Goal: Task Accomplishment & Management: Use online tool/utility

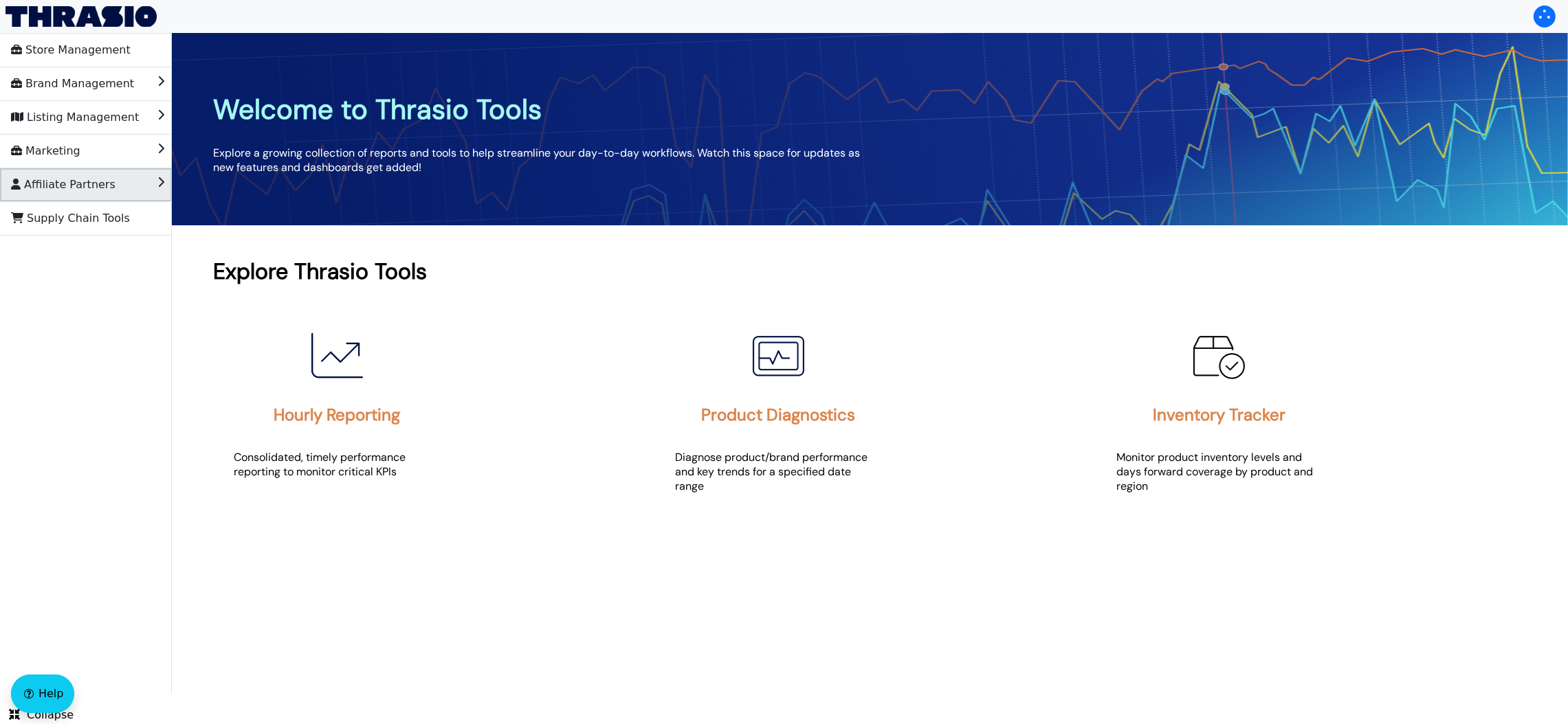
click at [47, 177] on span "Affiliate Partners" at bounding box center [63, 185] width 105 height 22
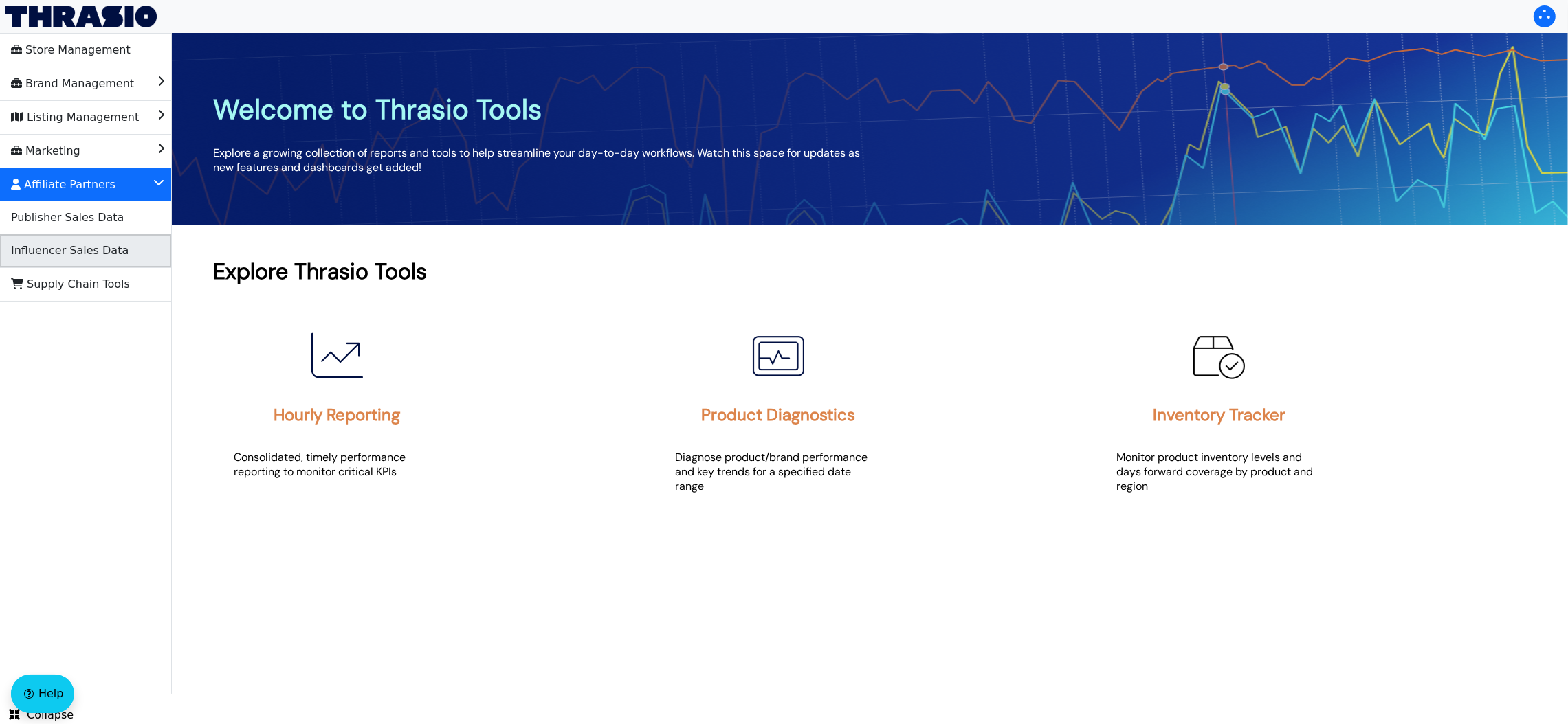
click at [69, 245] on span "Influencer Sales Data" at bounding box center [69, 251] width 117 height 22
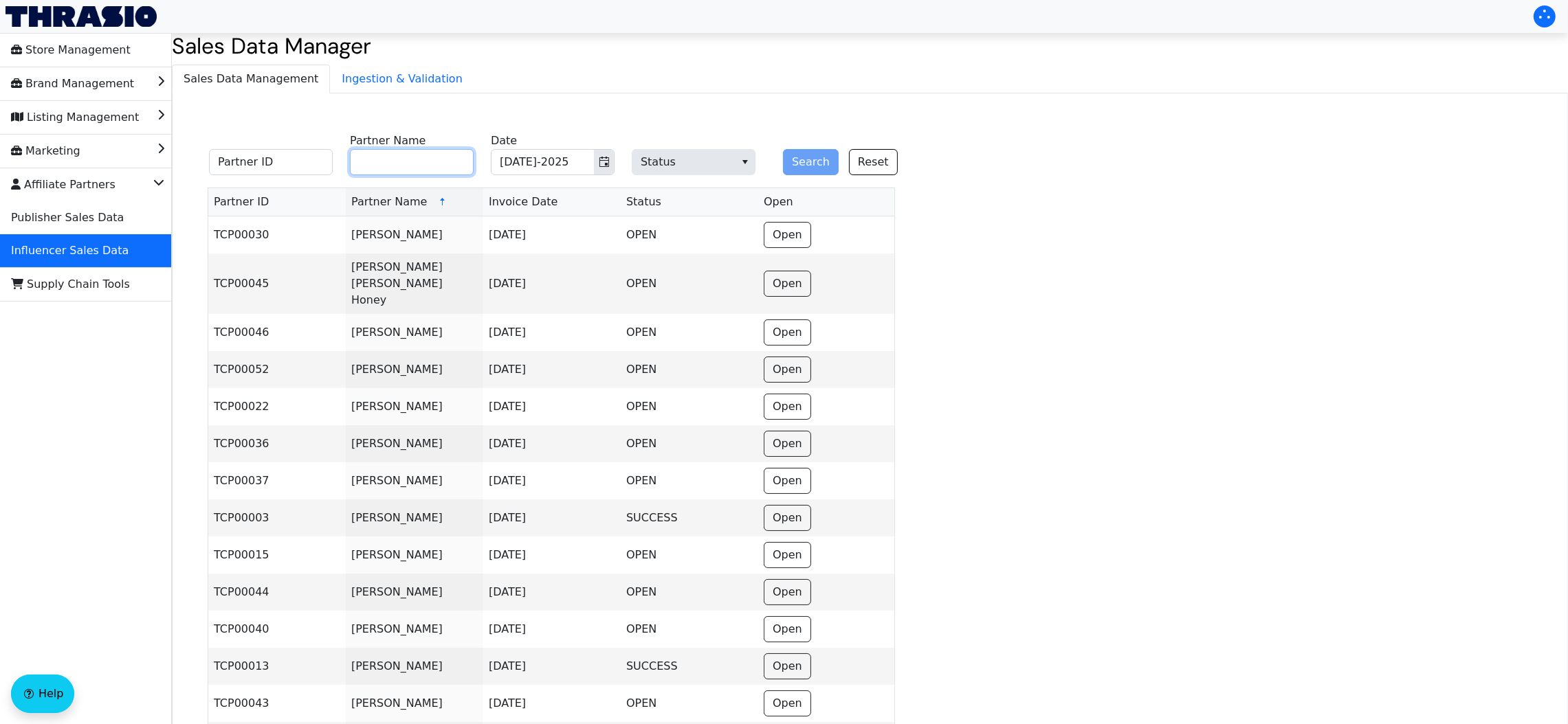
click at [410, 166] on input "Partner Name" at bounding box center [411, 162] width 123 height 26
type input "[PERSON_NAME]"
click at [809, 166] on button "Search" at bounding box center [811, 162] width 56 height 26
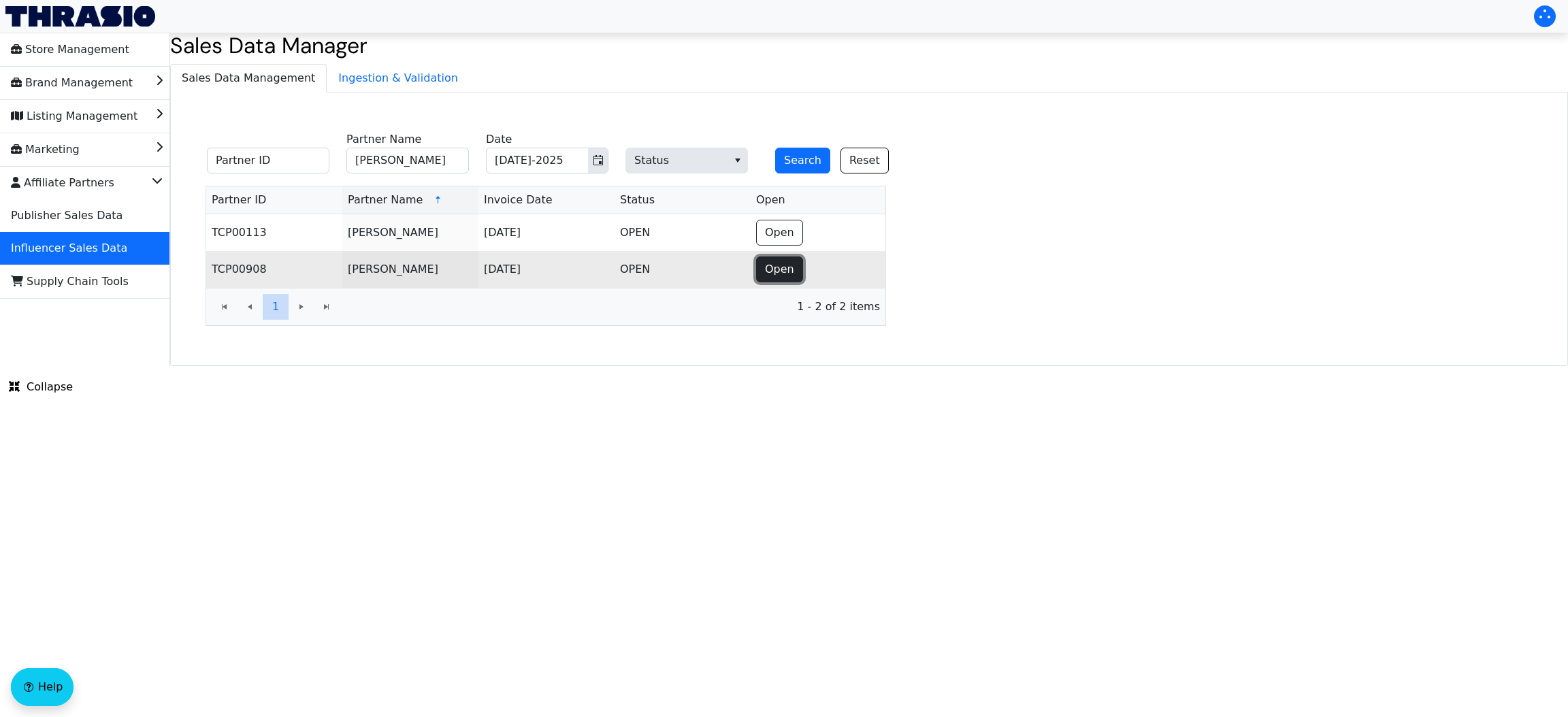
click at [783, 271] on span "Open" at bounding box center [779, 269] width 29 height 16
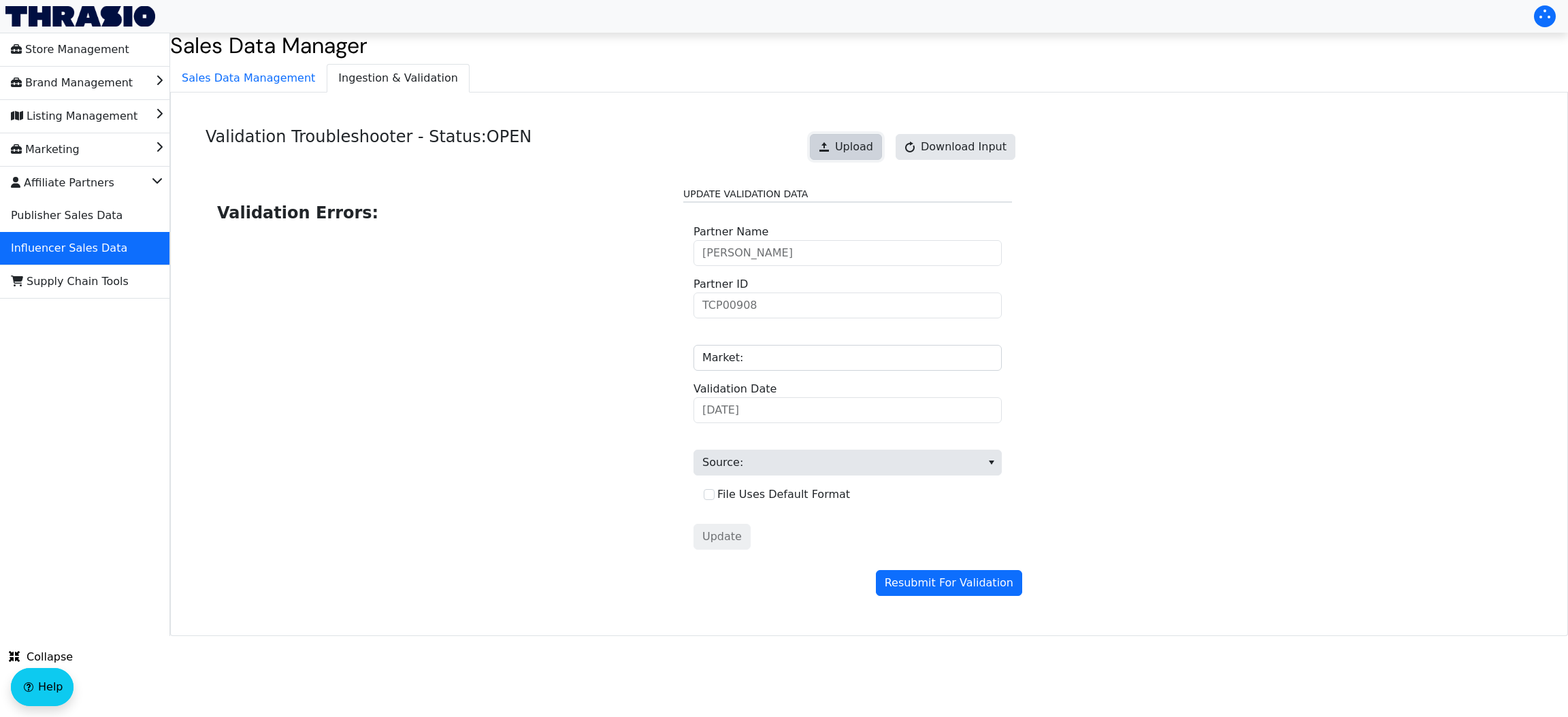
click at [867, 143] on span "Upload" at bounding box center [855, 147] width 38 height 16
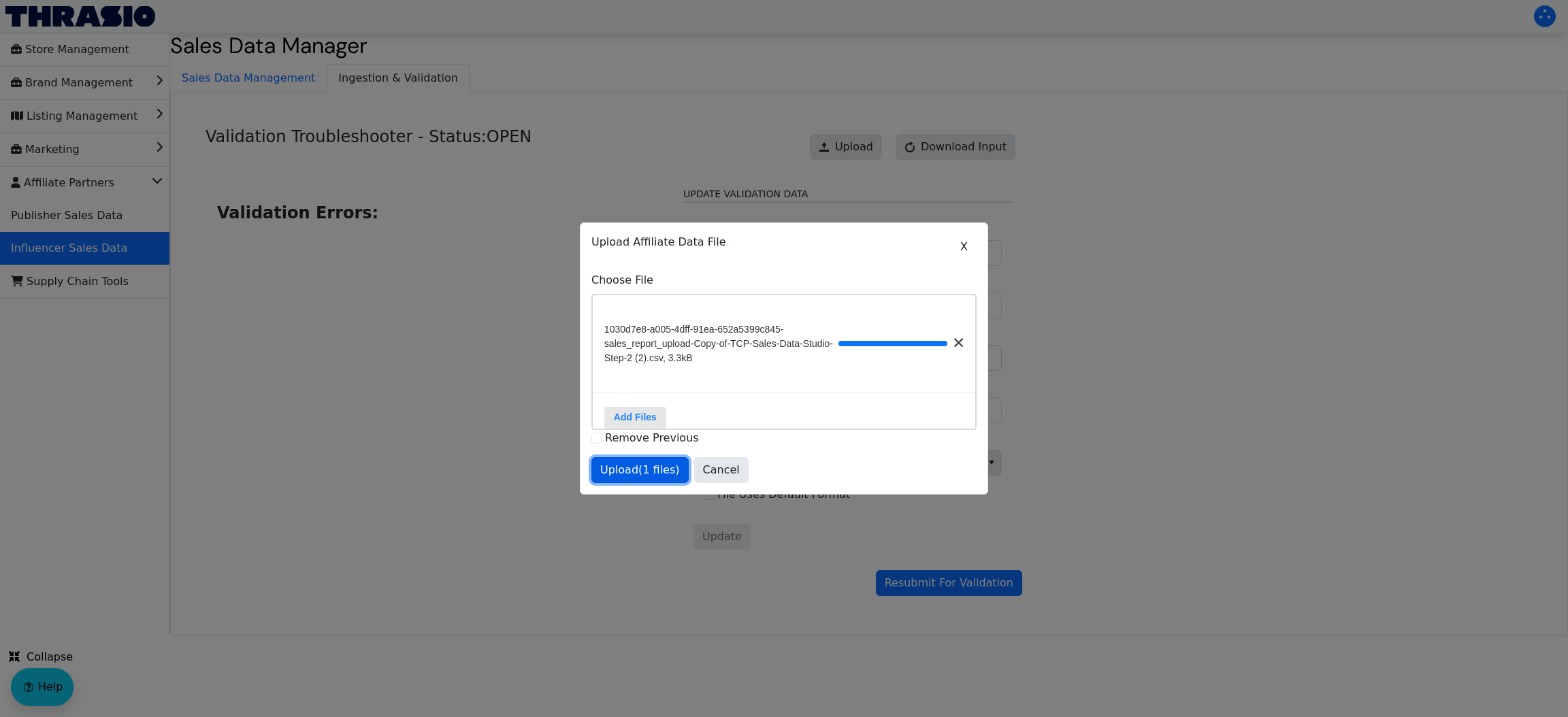
click at [639, 479] on span "Upload (1 files)" at bounding box center [640, 470] width 80 height 16
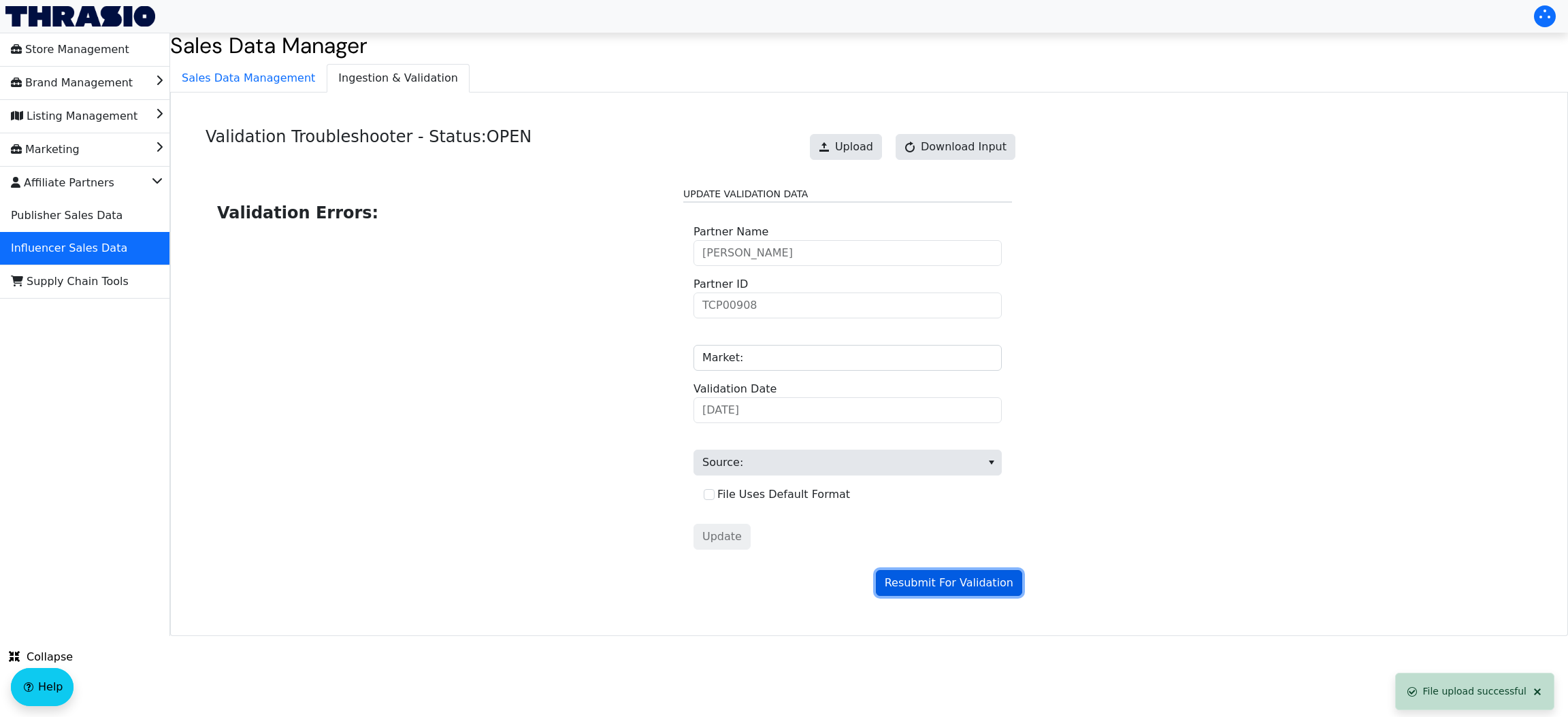
click at [982, 579] on span "Resubmit For Validation" at bounding box center [948, 583] width 128 height 16
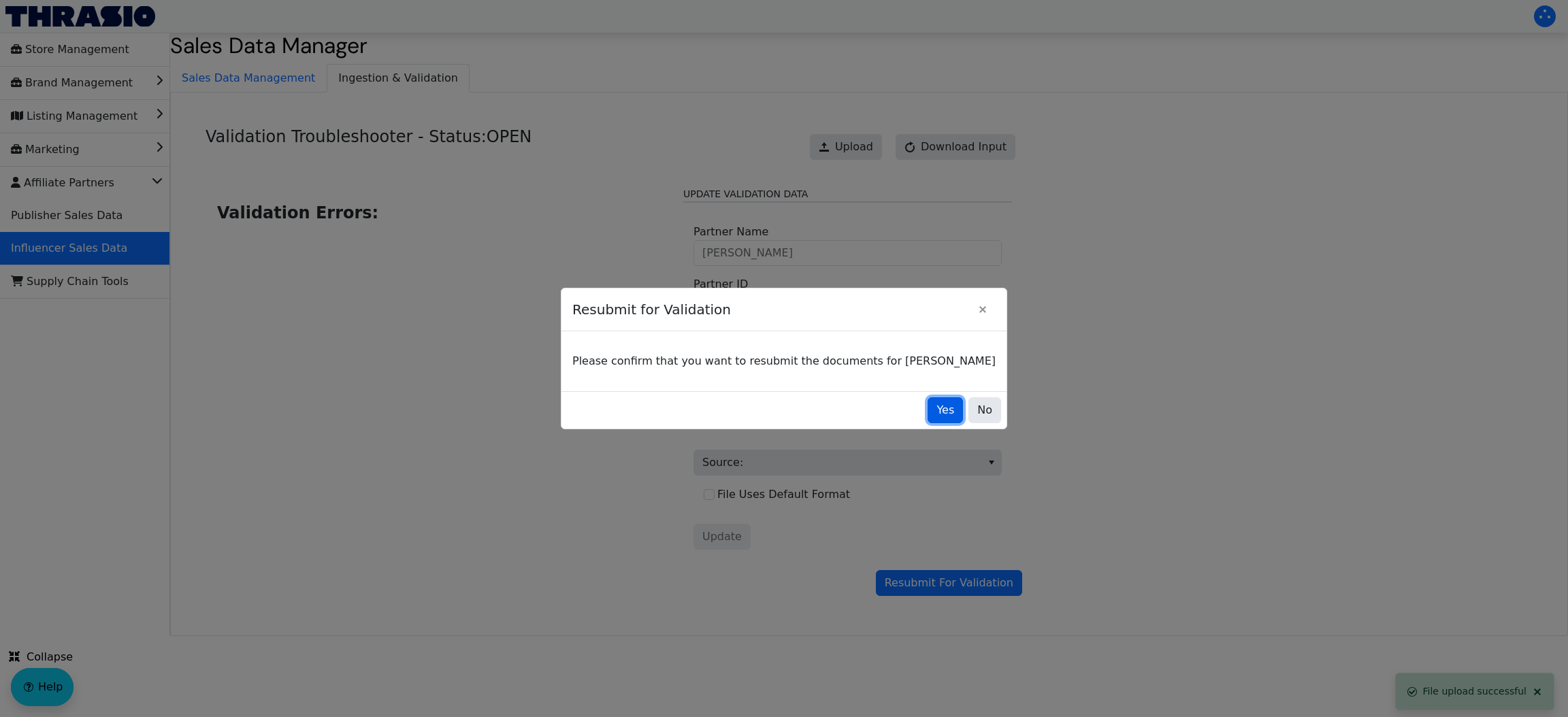
click at [936, 410] on span "Yes" at bounding box center [945, 410] width 18 height 16
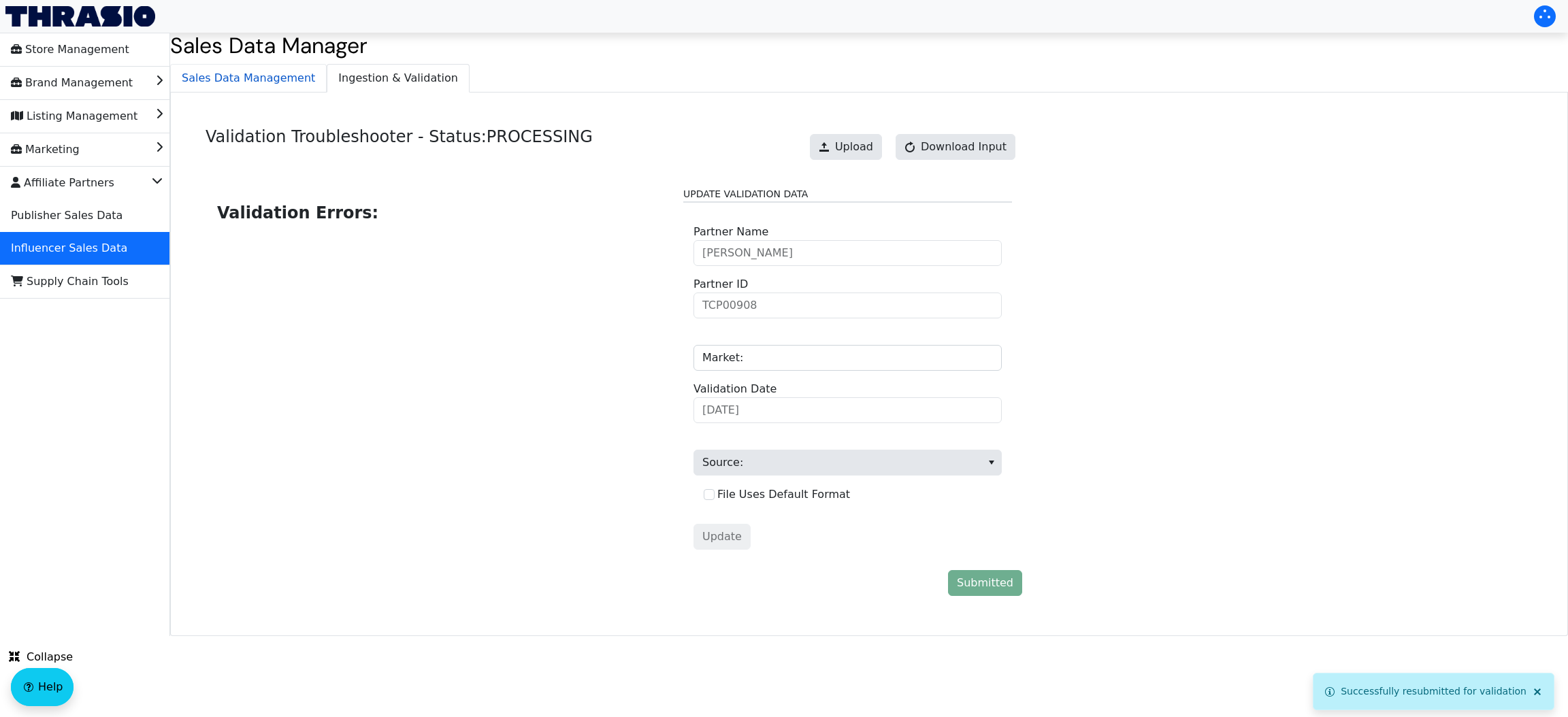
click at [299, 76] on span "Sales Data Management" at bounding box center [248, 78] width 155 height 27
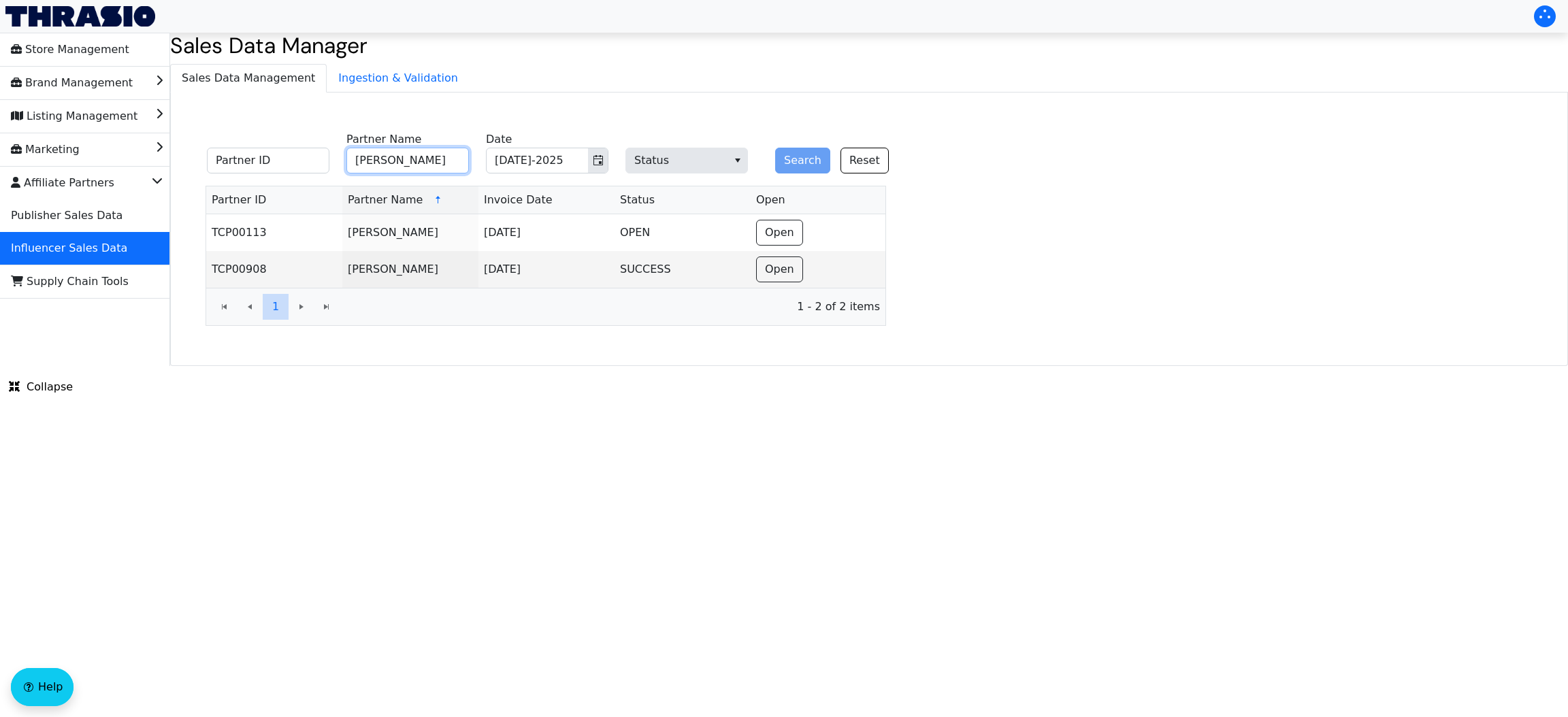
click at [390, 168] on input "[PERSON_NAME]" at bounding box center [407, 161] width 122 height 26
paste input "[PERSON_NAME]"
type input "[PERSON_NAME]"
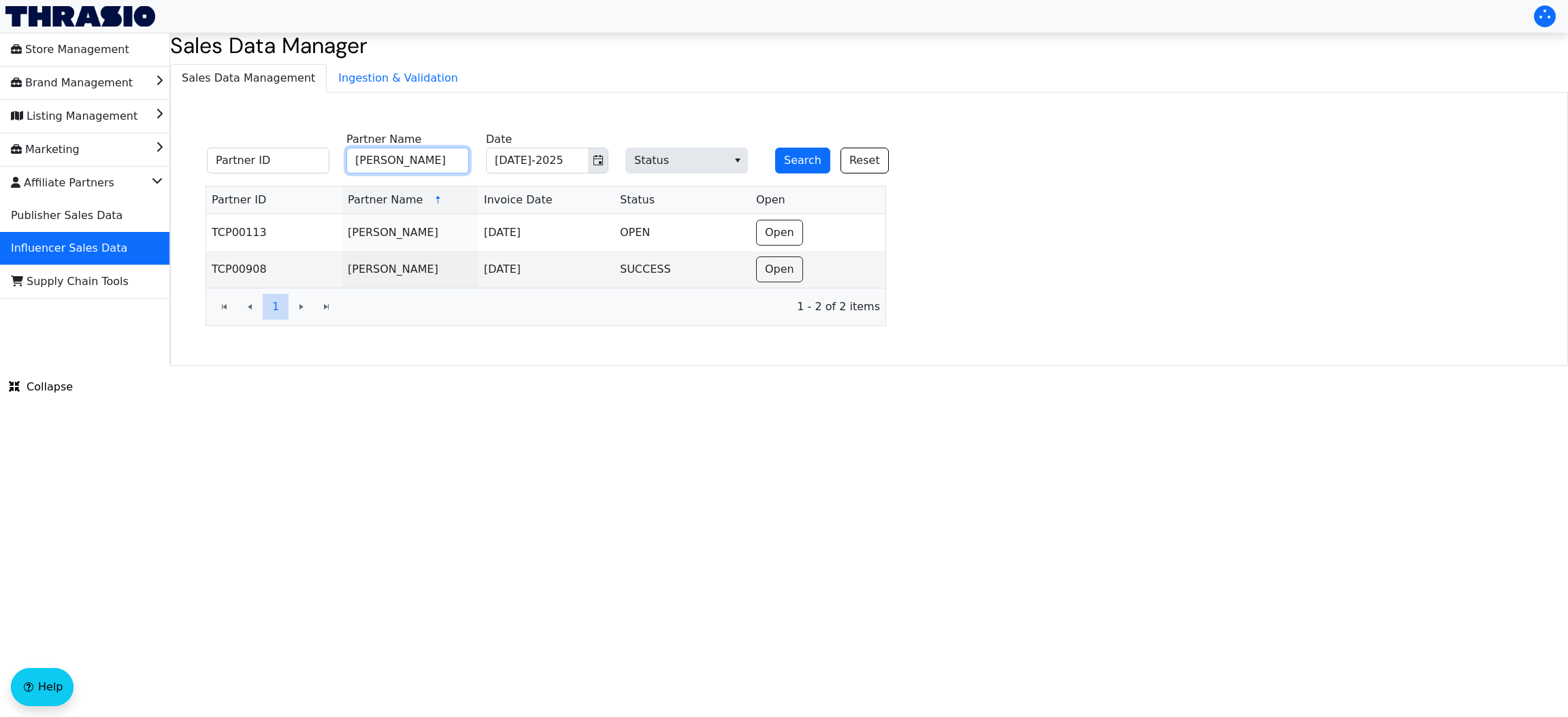
click at [776, 148] on button "Search" at bounding box center [803, 161] width 55 height 26
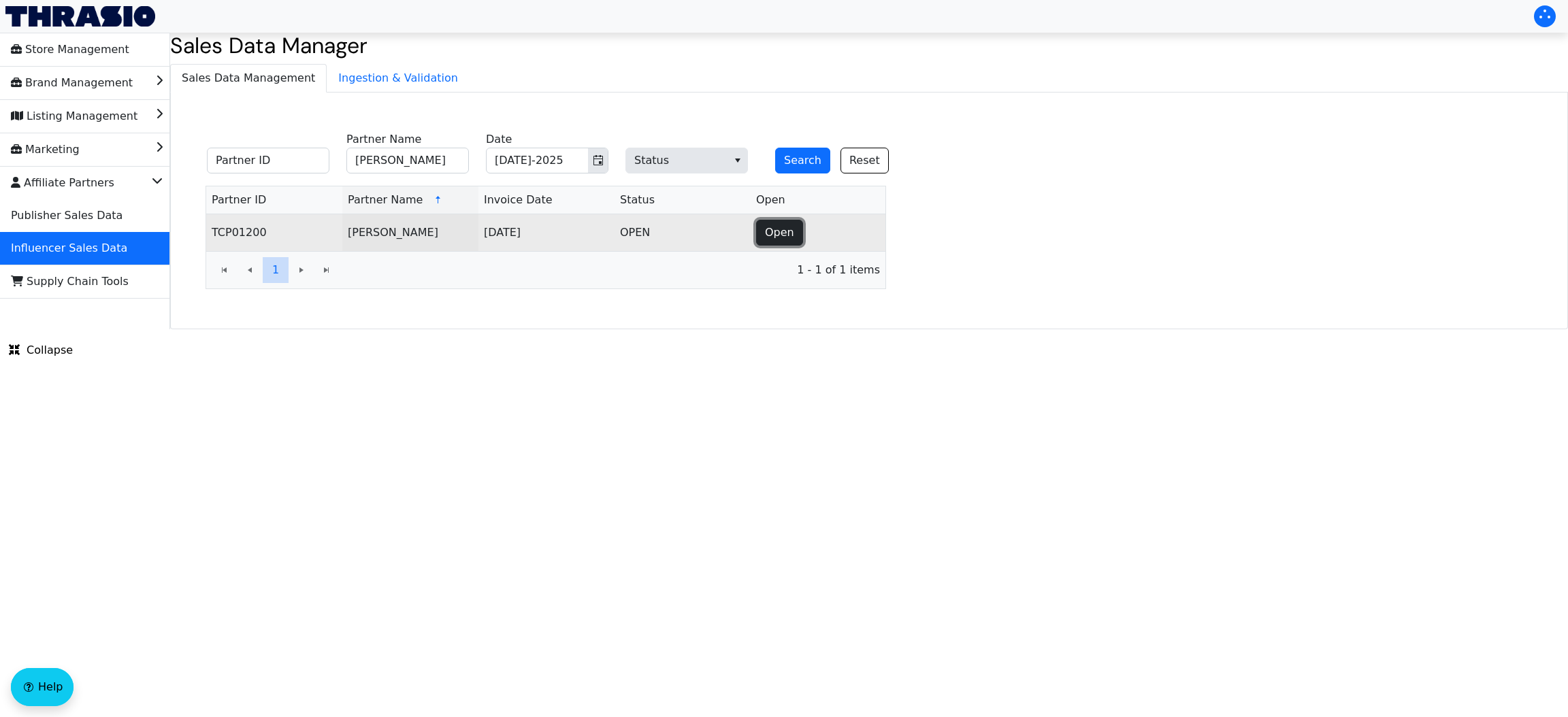
click at [772, 241] on span "Open" at bounding box center [779, 232] width 29 height 16
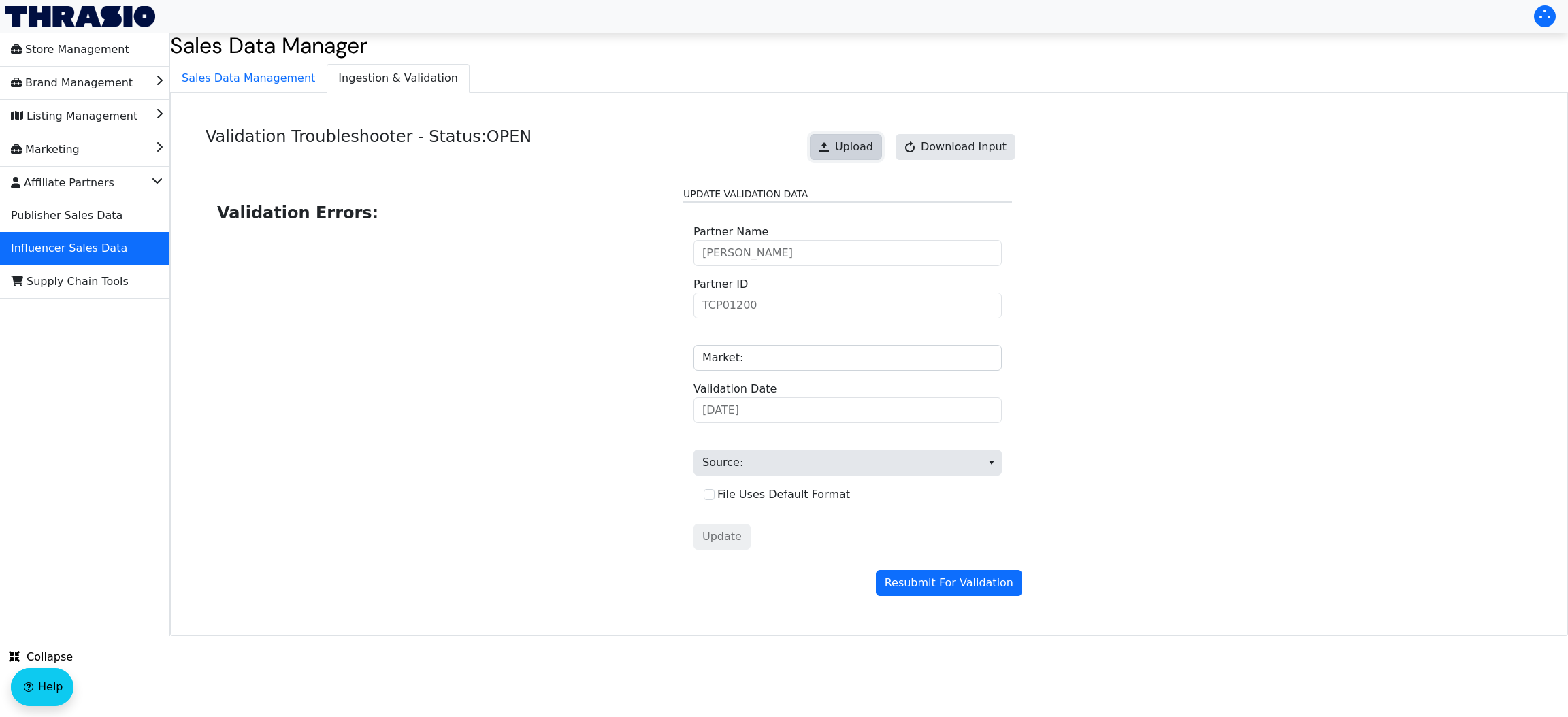
click at [867, 144] on span "Upload" at bounding box center [855, 147] width 38 height 16
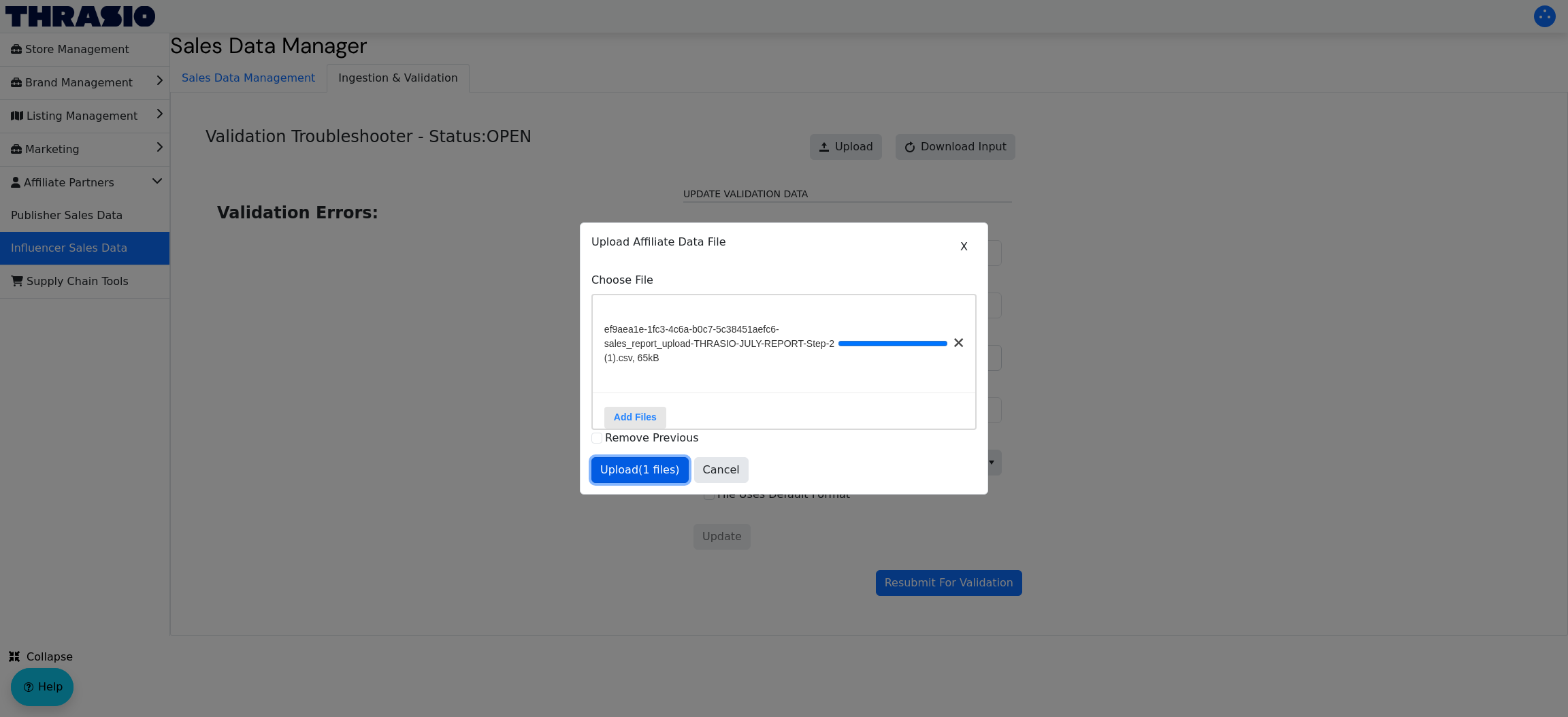
click at [633, 479] on span "Upload (1 files)" at bounding box center [640, 470] width 80 height 16
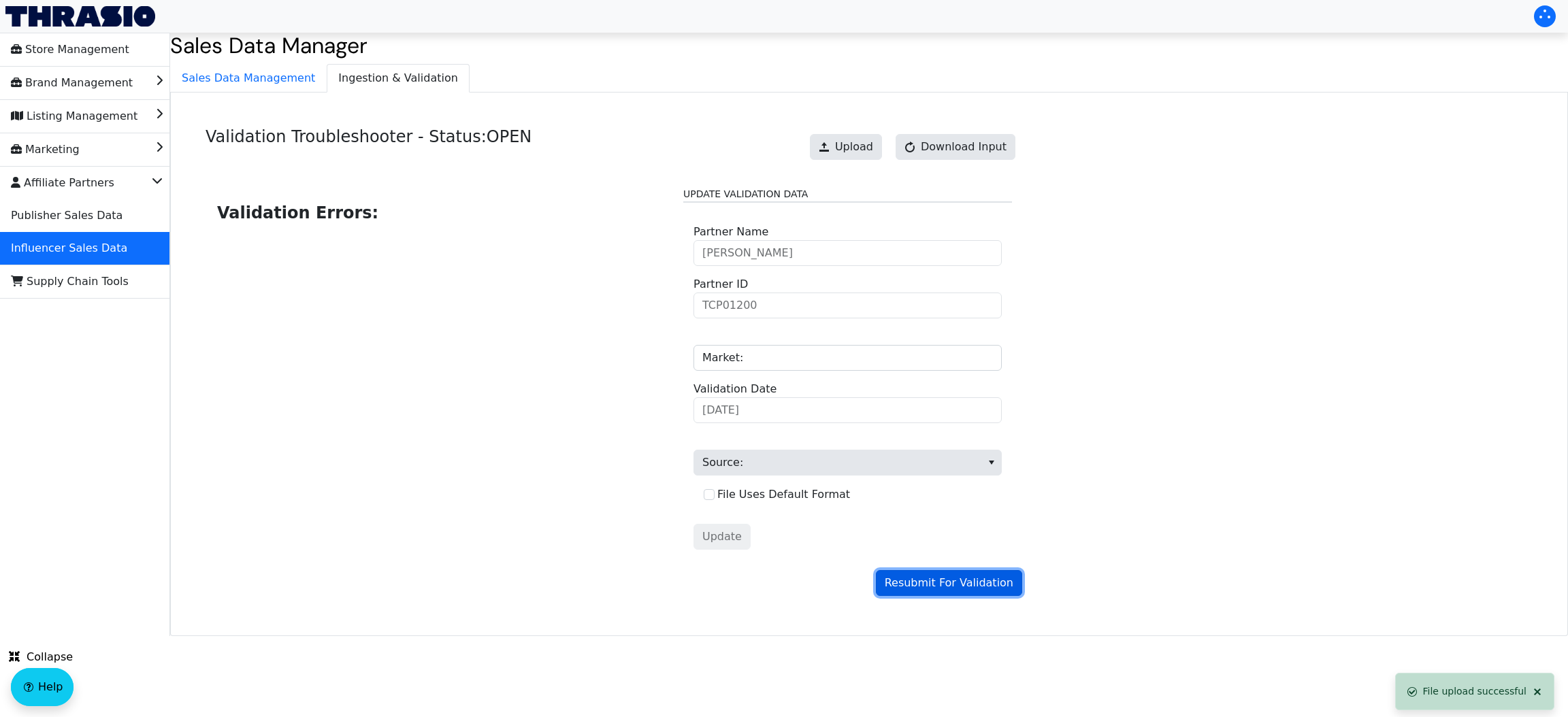
click at [954, 581] on span "Resubmit For Validation" at bounding box center [948, 583] width 128 height 16
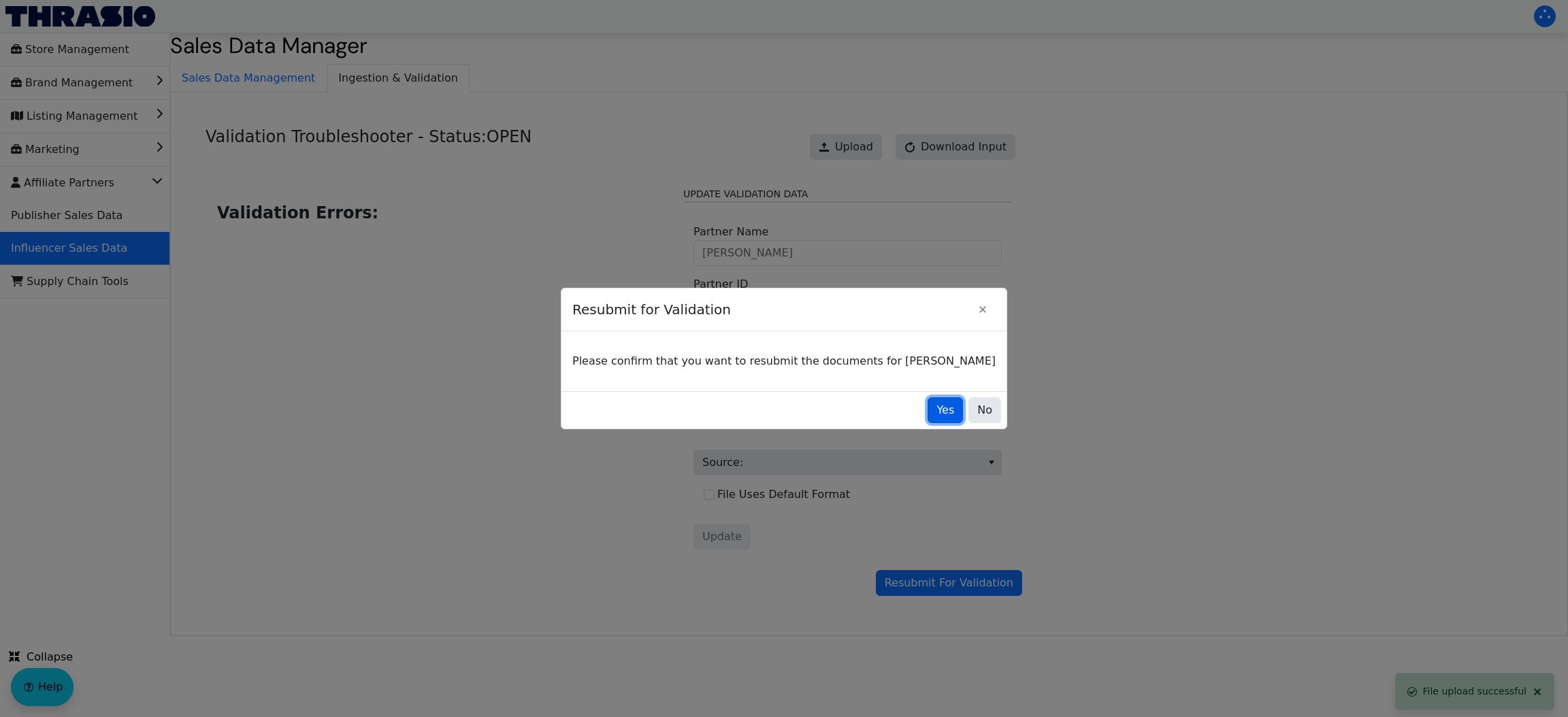
click at [936, 406] on span "Yes" at bounding box center [945, 410] width 18 height 16
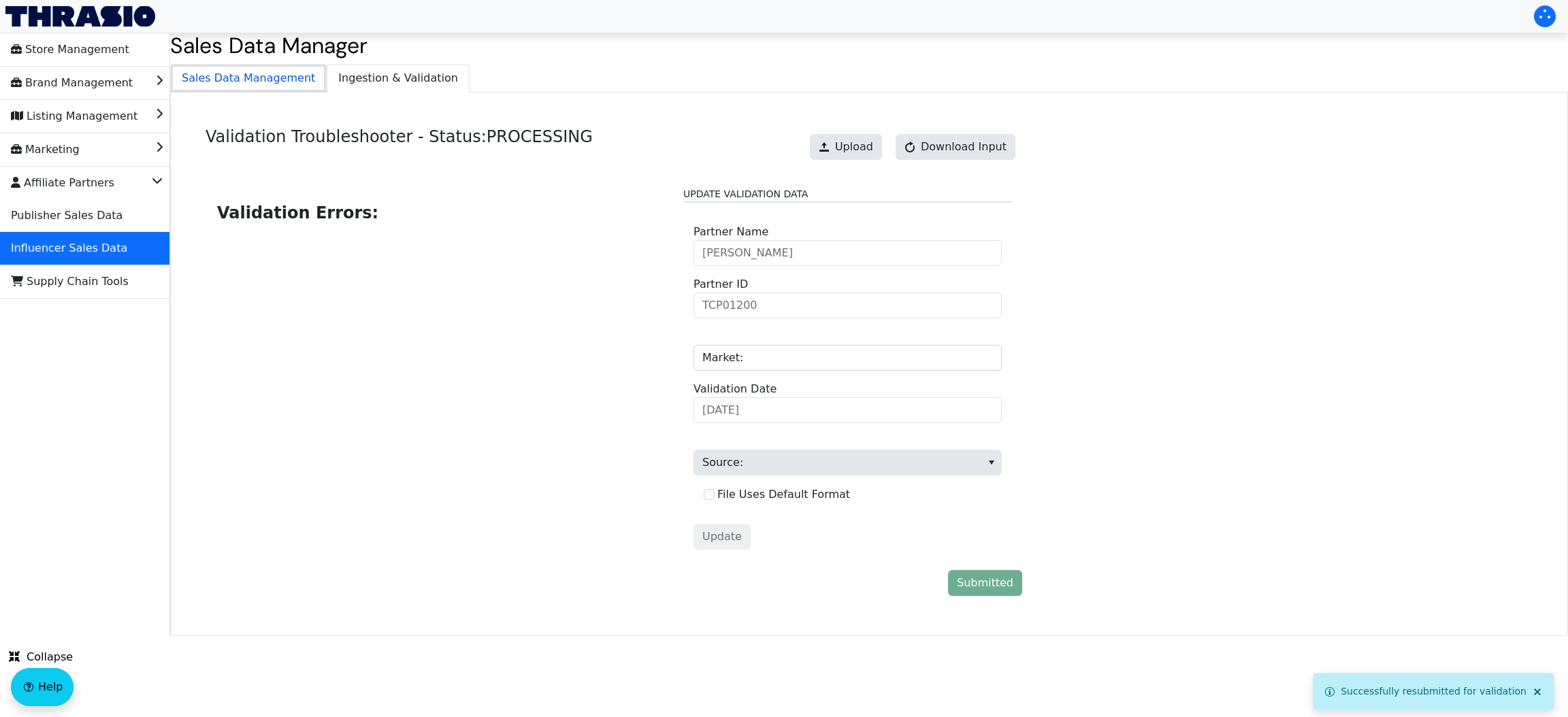
click at [220, 78] on span "Sales Data Management" at bounding box center [248, 78] width 155 height 27
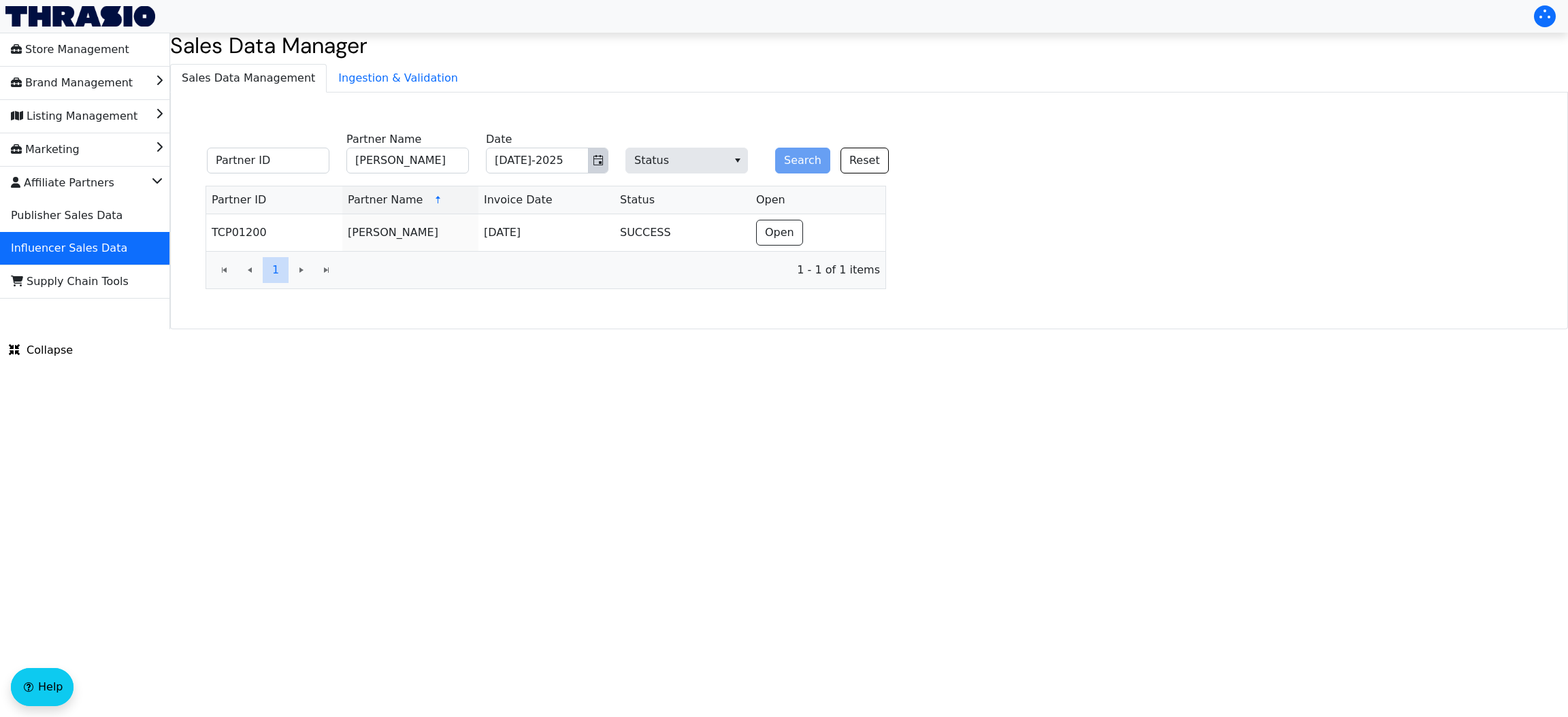
click at [594, 157] on icon "Toggle calendar" at bounding box center [598, 160] width 9 height 10
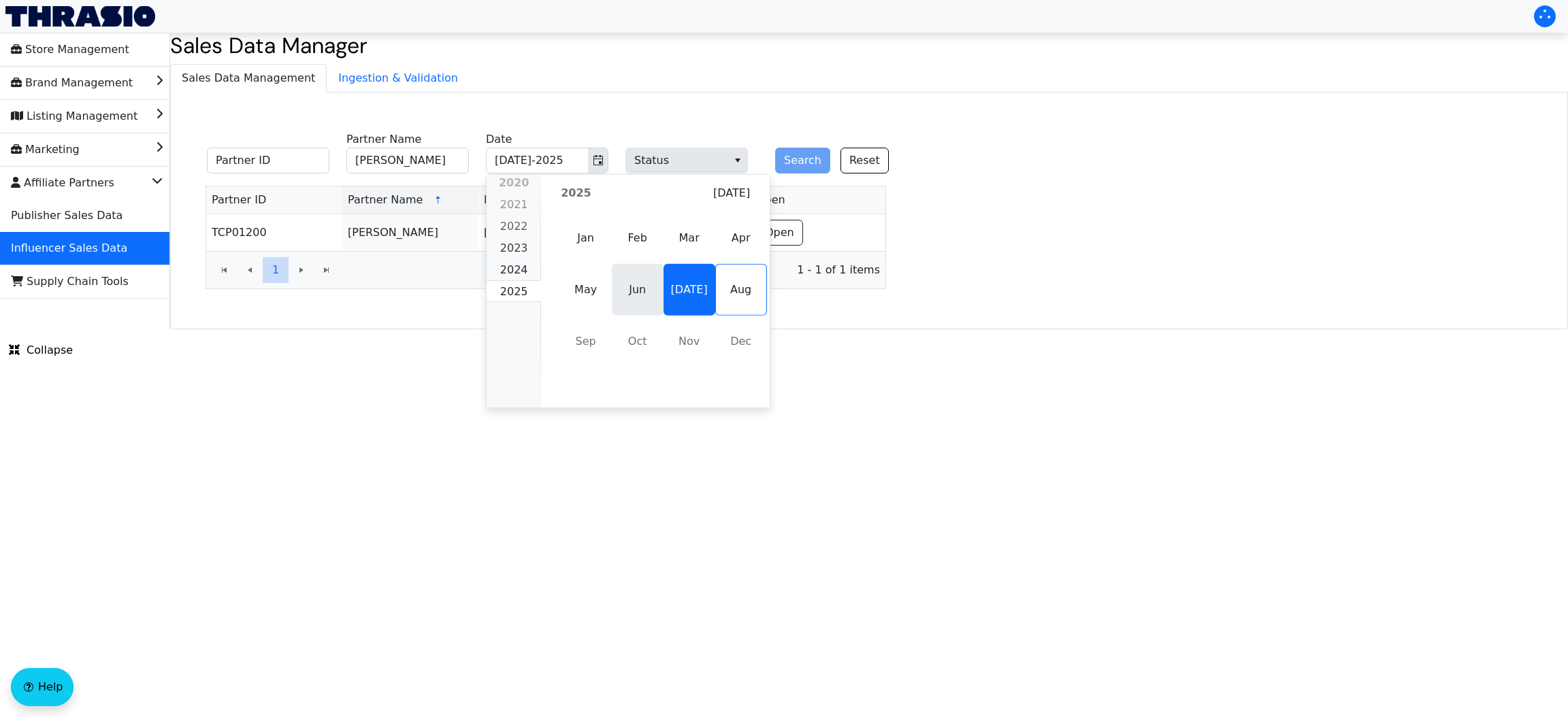
click at [633, 285] on span "Jun" at bounding box center [637, 290] width 51 height 51
type input "Jun-2025"
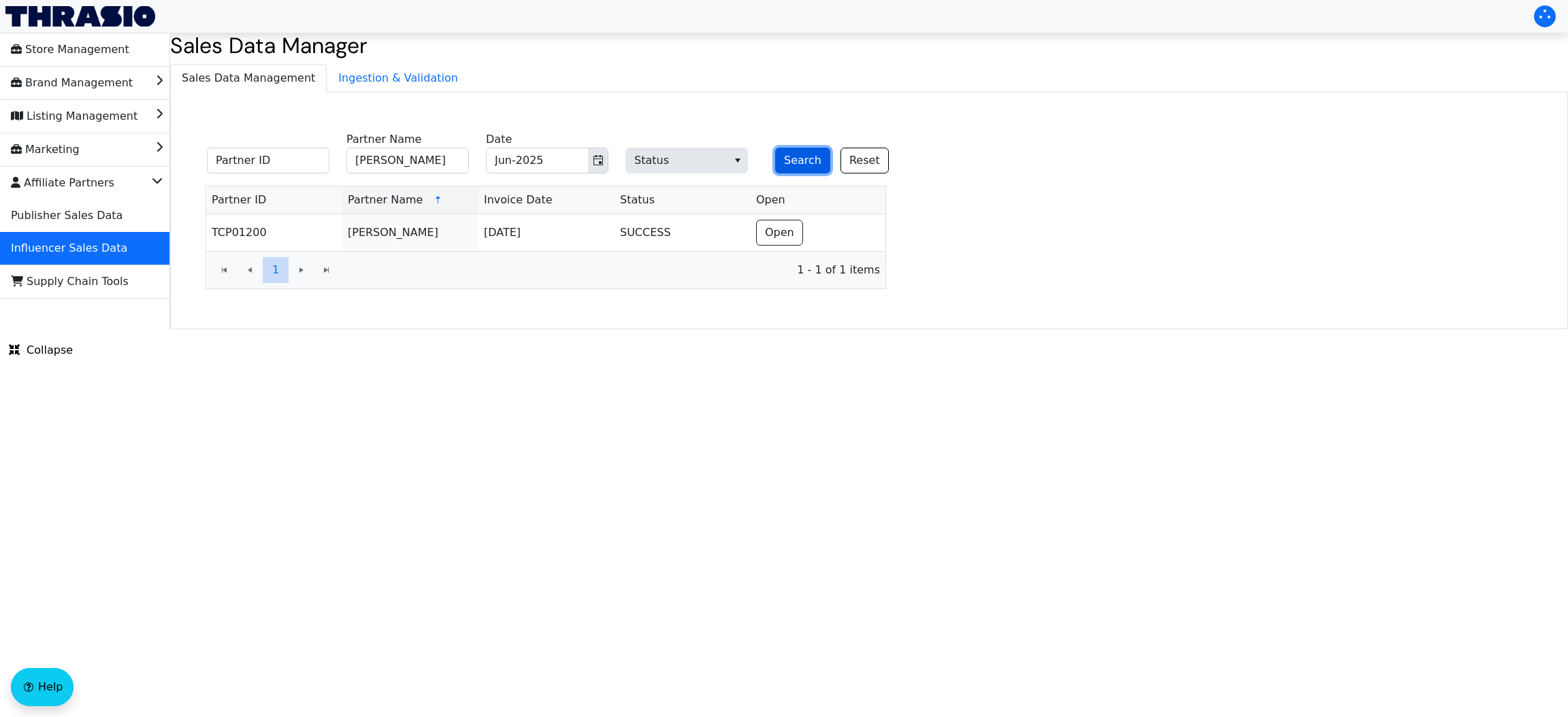
click at [806, 173] on button "Search" at bounding box center [803, 161] width 55 height 26
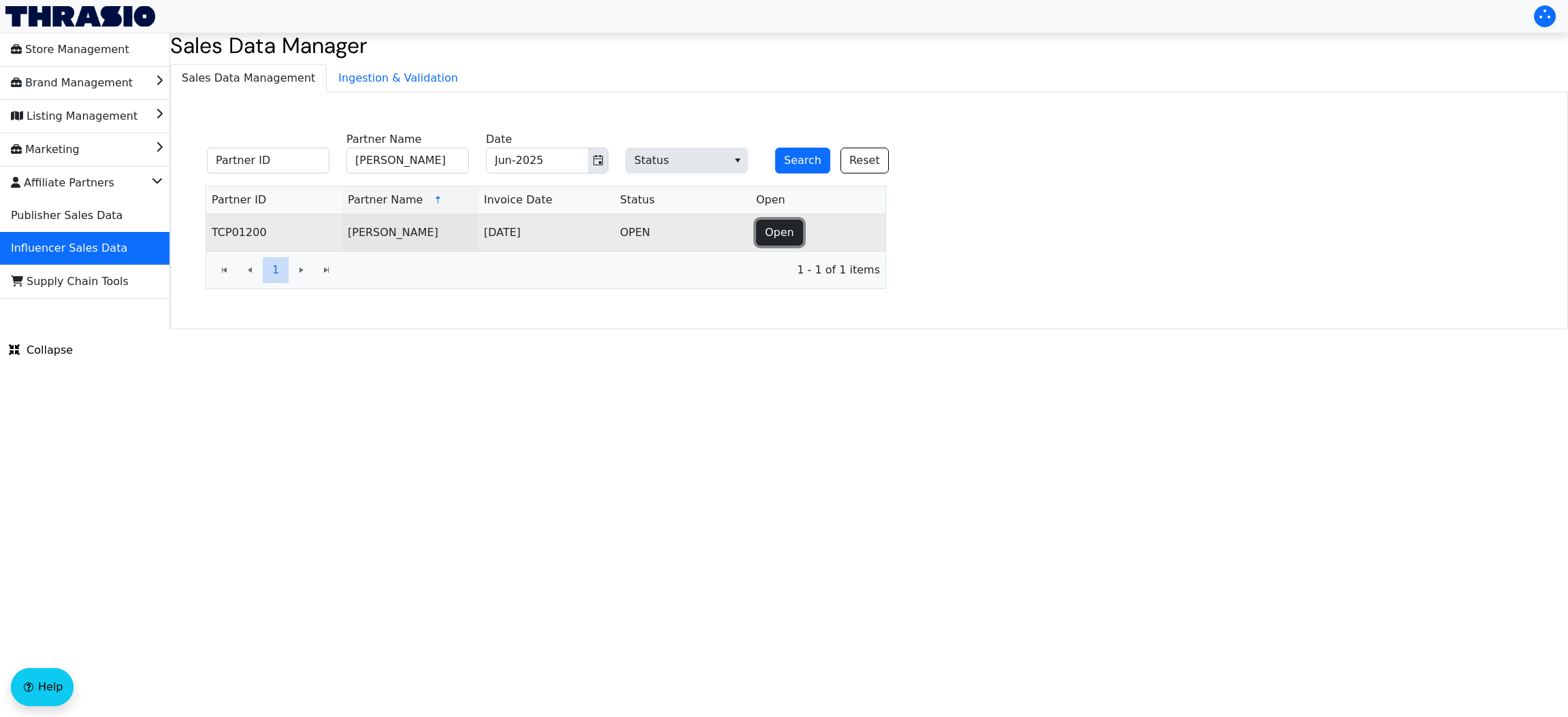
click at [766, 236] on span "Open" at bounding box center [779, 232] width 29 height 16
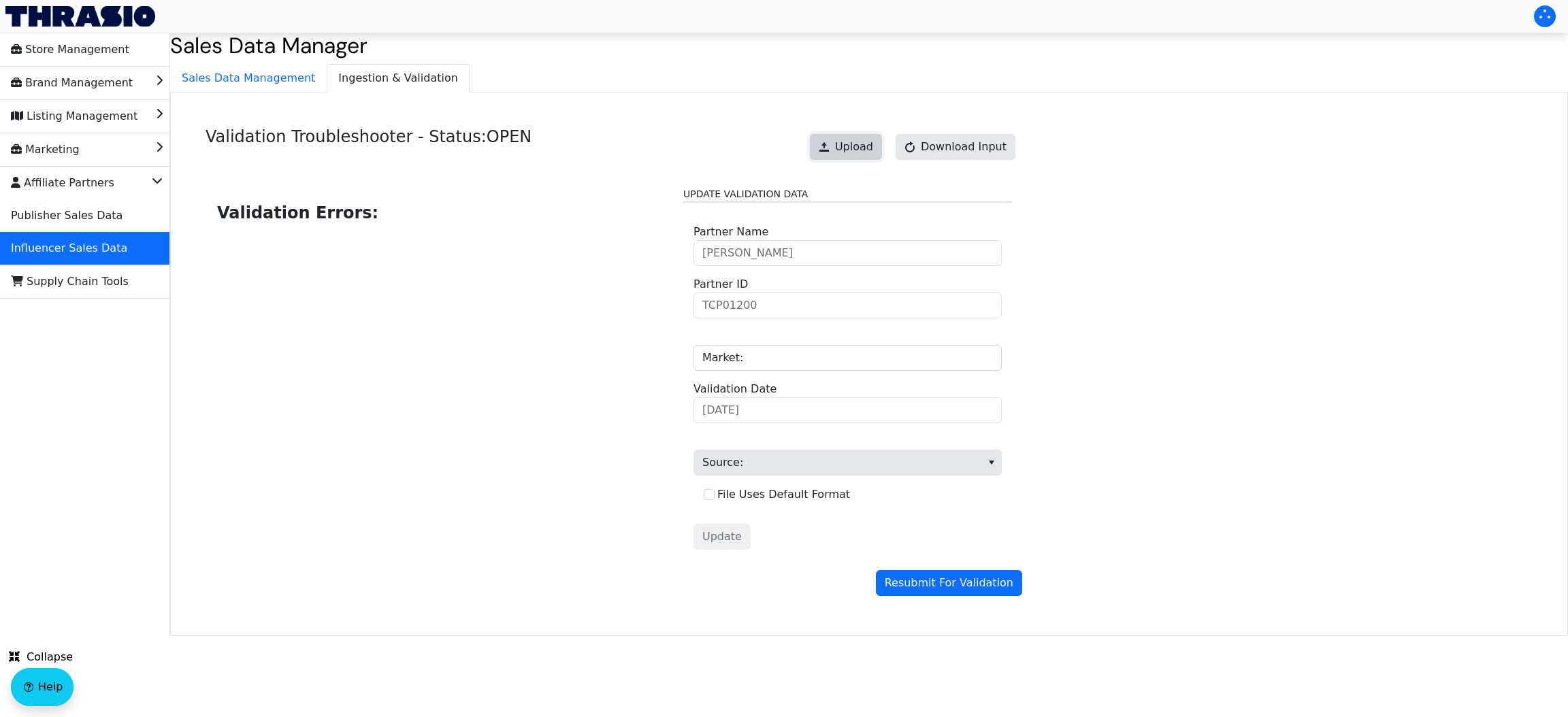
click at [871, 160] on button "Upload" at bounding box center [846, 147] width 72 height 26
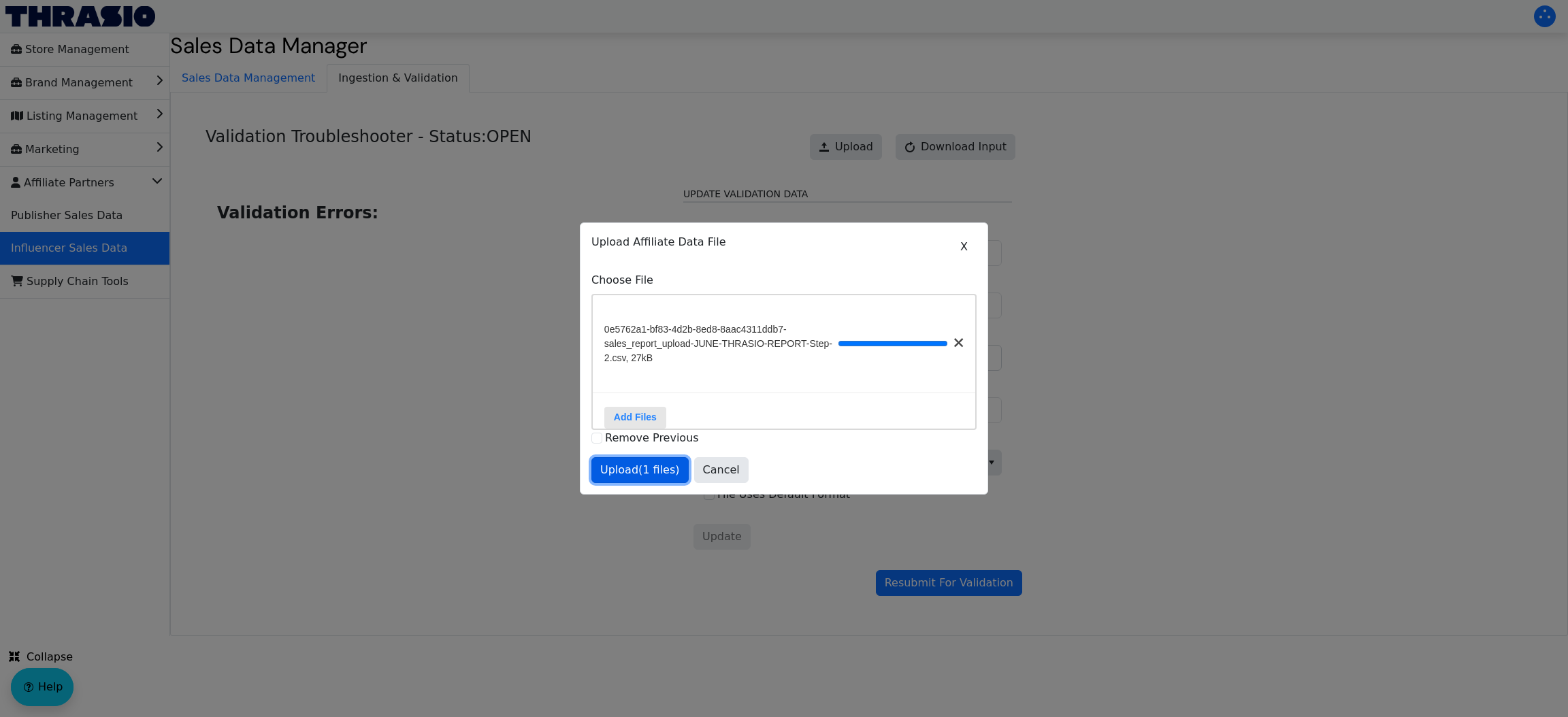
click at [664, 473] on span "Upload (1 files)" at bounding box center [640, 470] width 80 height 16
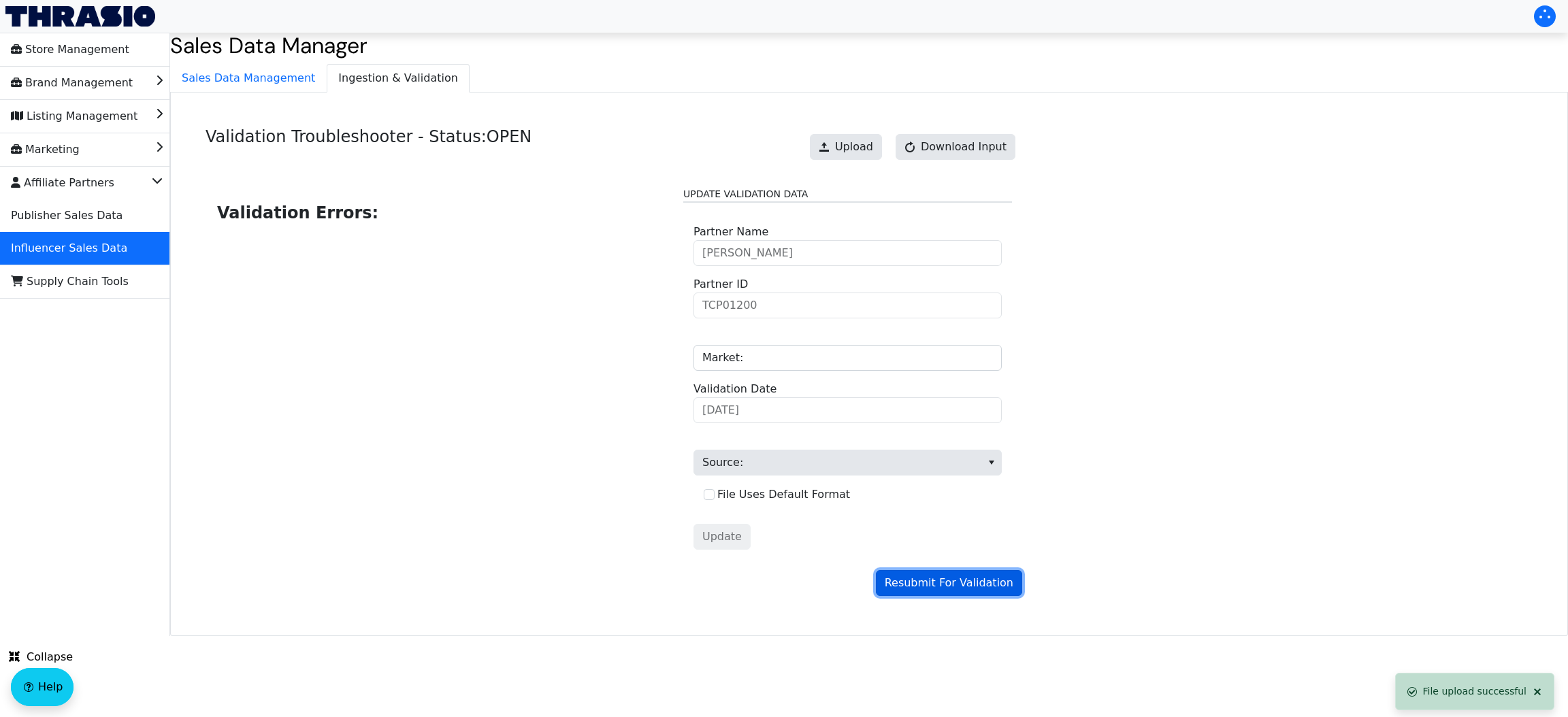
click at [928, 579] on span "Resubmit For Validation" at bounding box center [948, 583] width 128 height 16
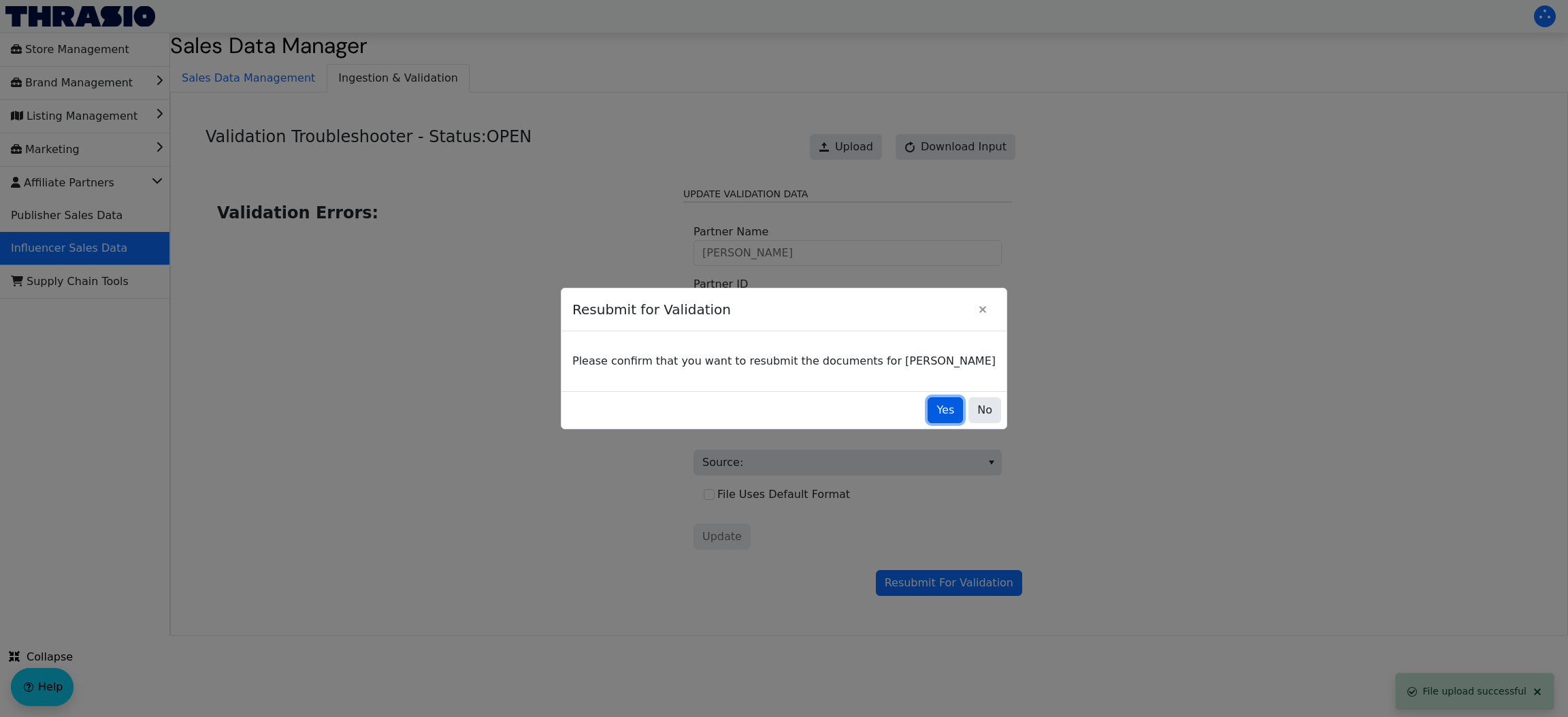
click at [936, 417] on span "Yes" at bounding box center [945, 410] width 18 height 16
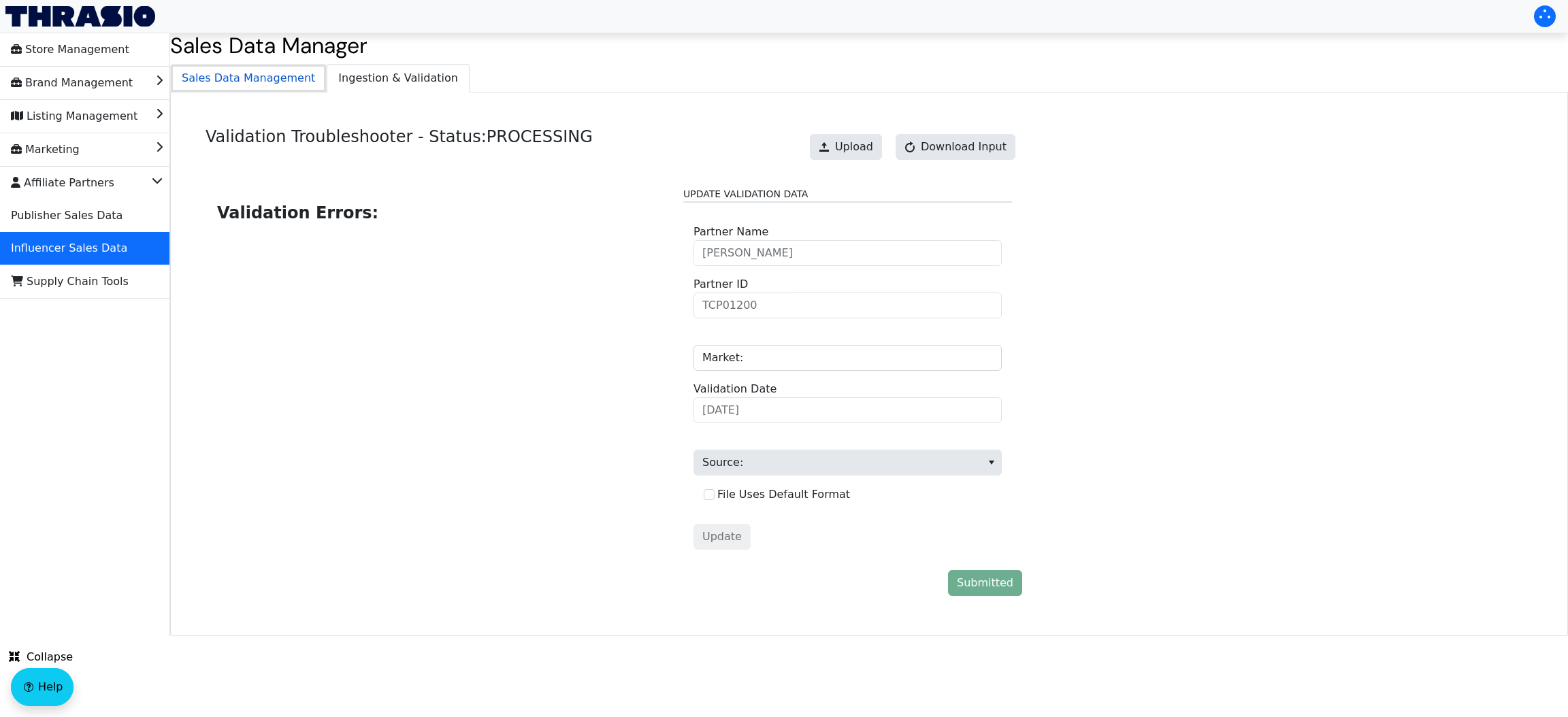
click at [260, 87] on span "Sales Data Management" at bounding box center [248, 78] width 155 height 27
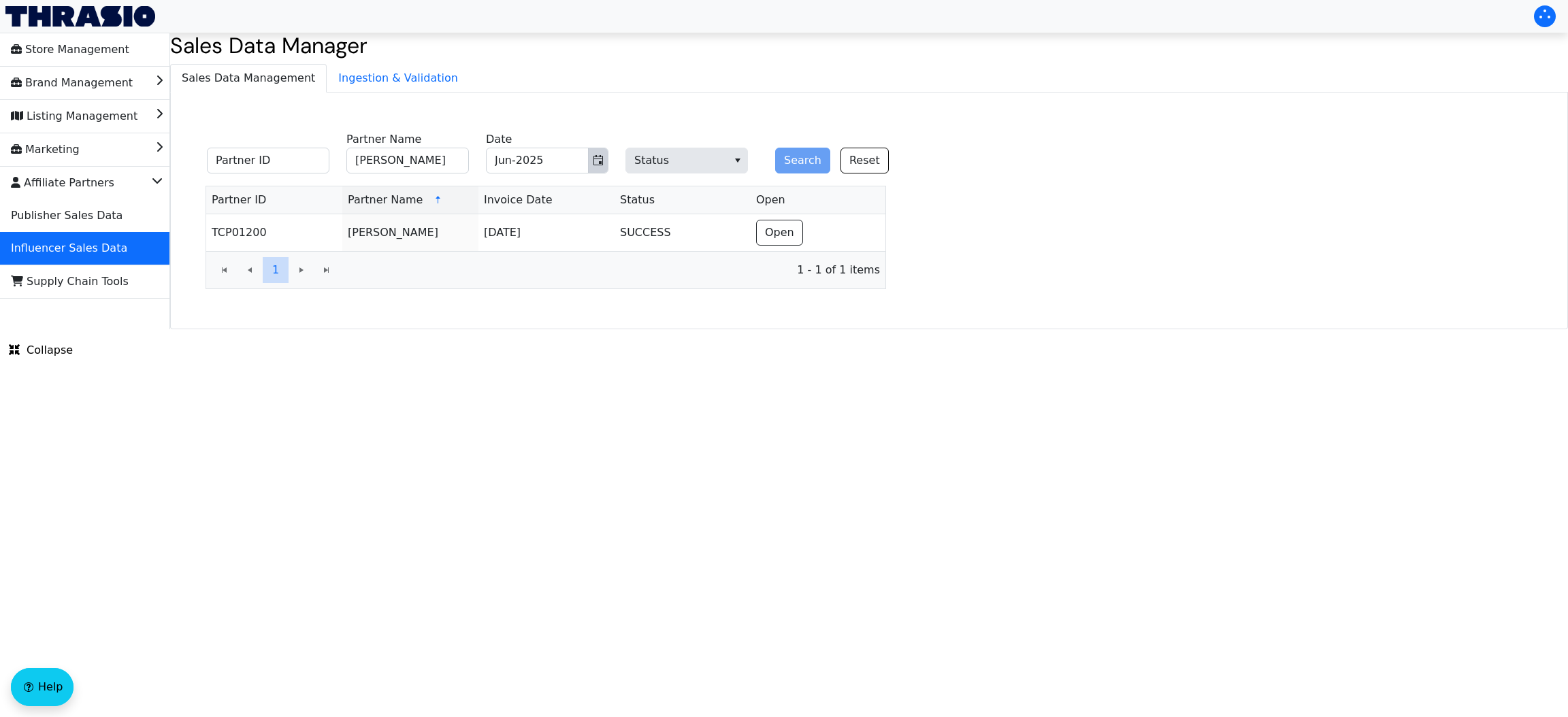
click at [593, 169] on span "Toggle calendar" at bounding box center [598, 160] width 11 height 16
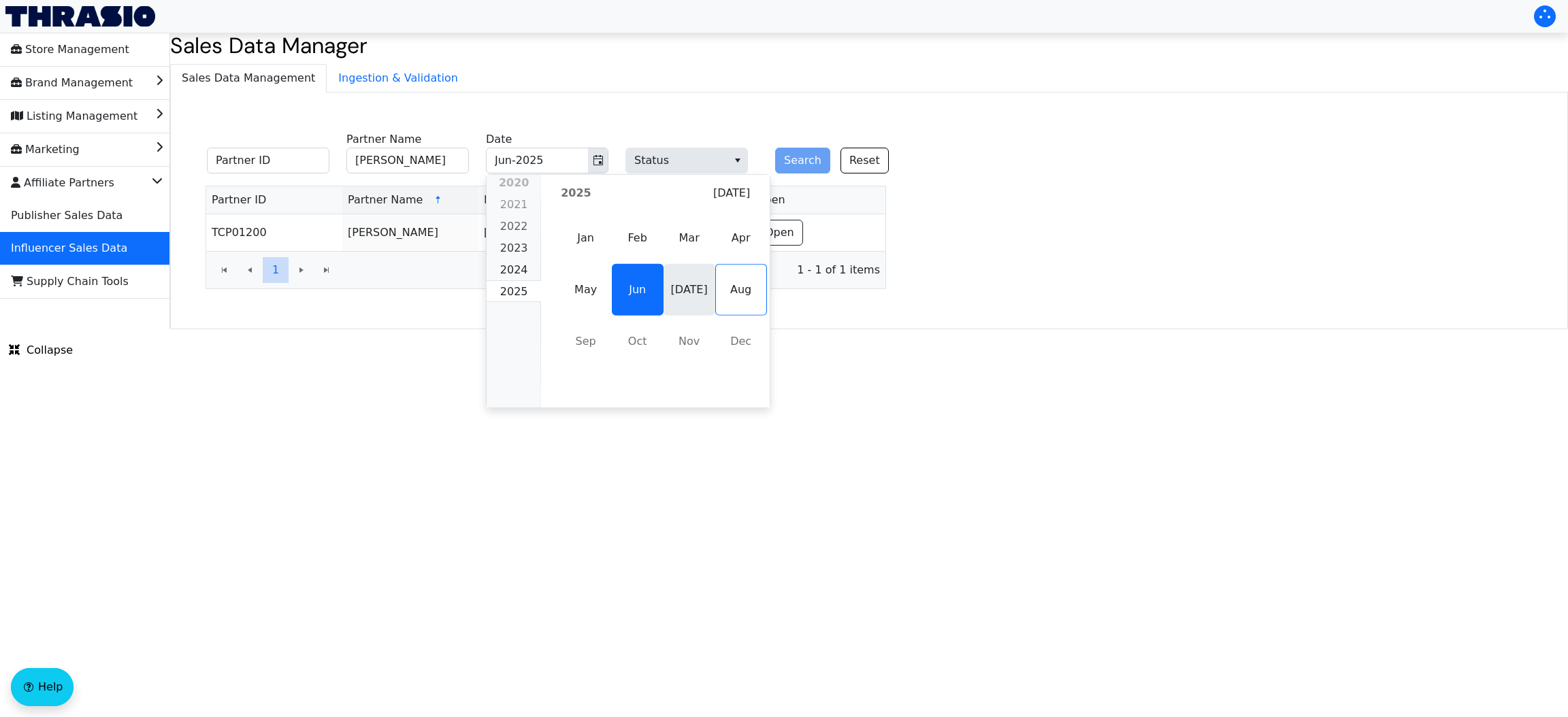
click at [684, 291] on span "[DATE]" at bounding box center [689, 290] width 51 height 51
type input "[DATE]-2025"
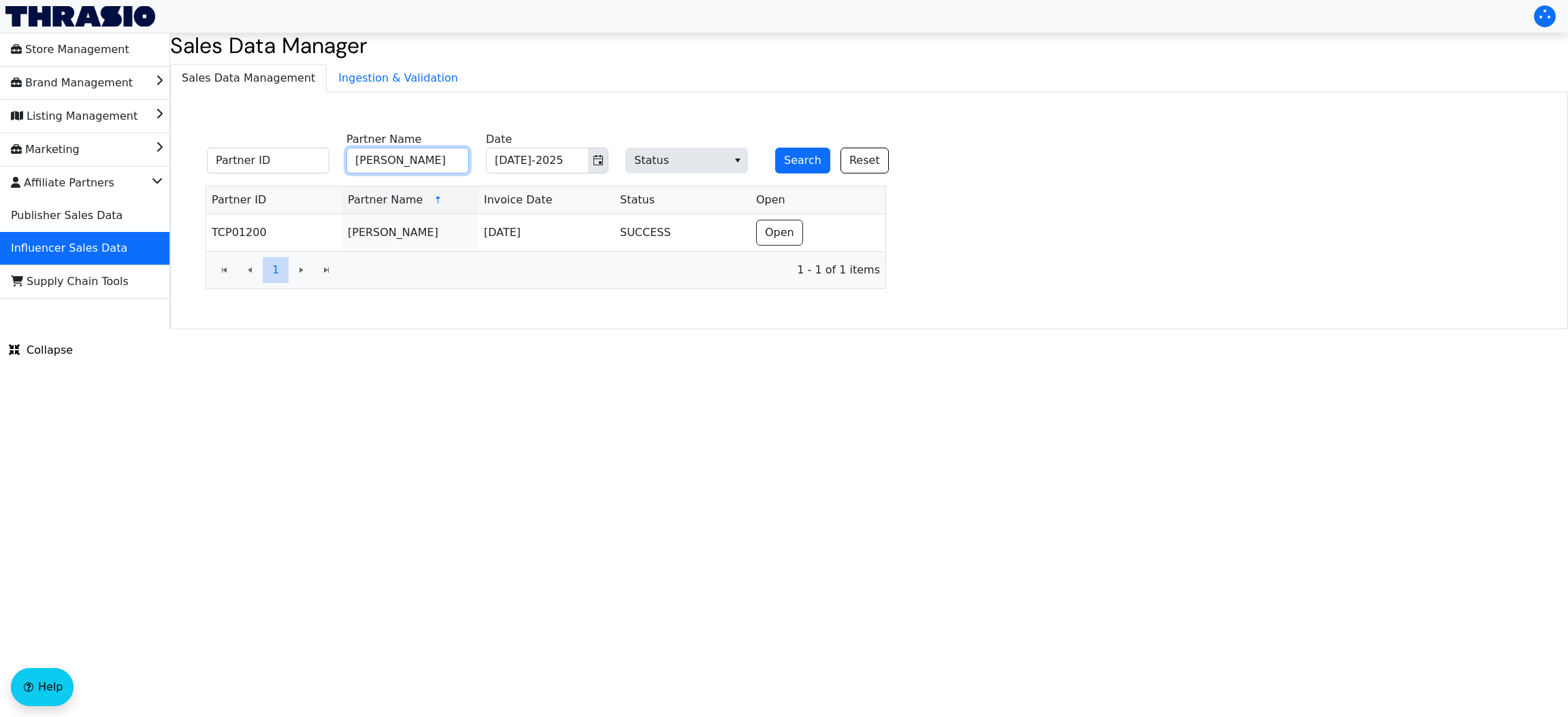
click at [440, 151] on input "[PERSON_NAME]" at bounding box center [407, 161] width 122 height 26
type input "[PERSON_NAME]"
click at [793, 154] on button "Search" at bounding box center [803, 161] width 55 height 26
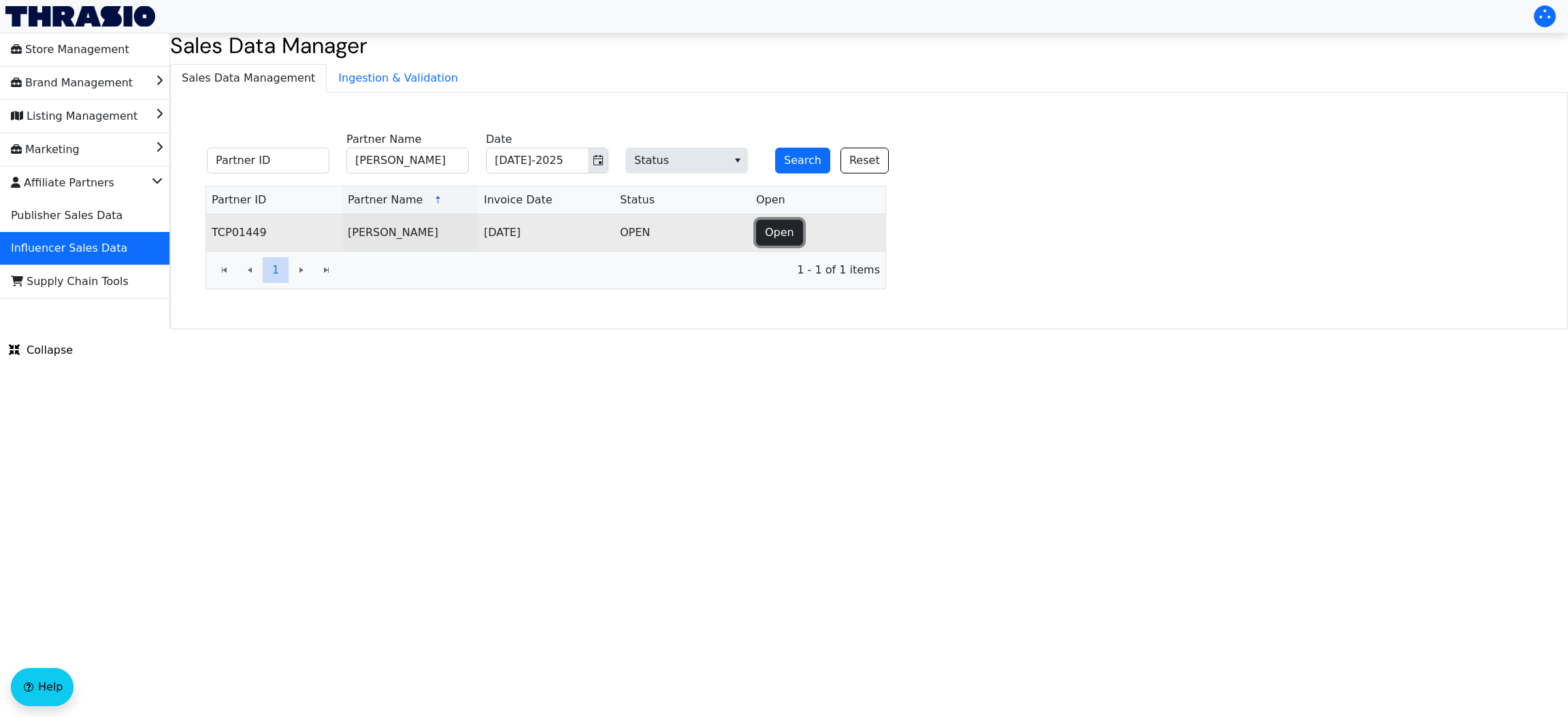
click at [789, 220] on button "Open" at bounding box center [779, 233] width 47 height 26
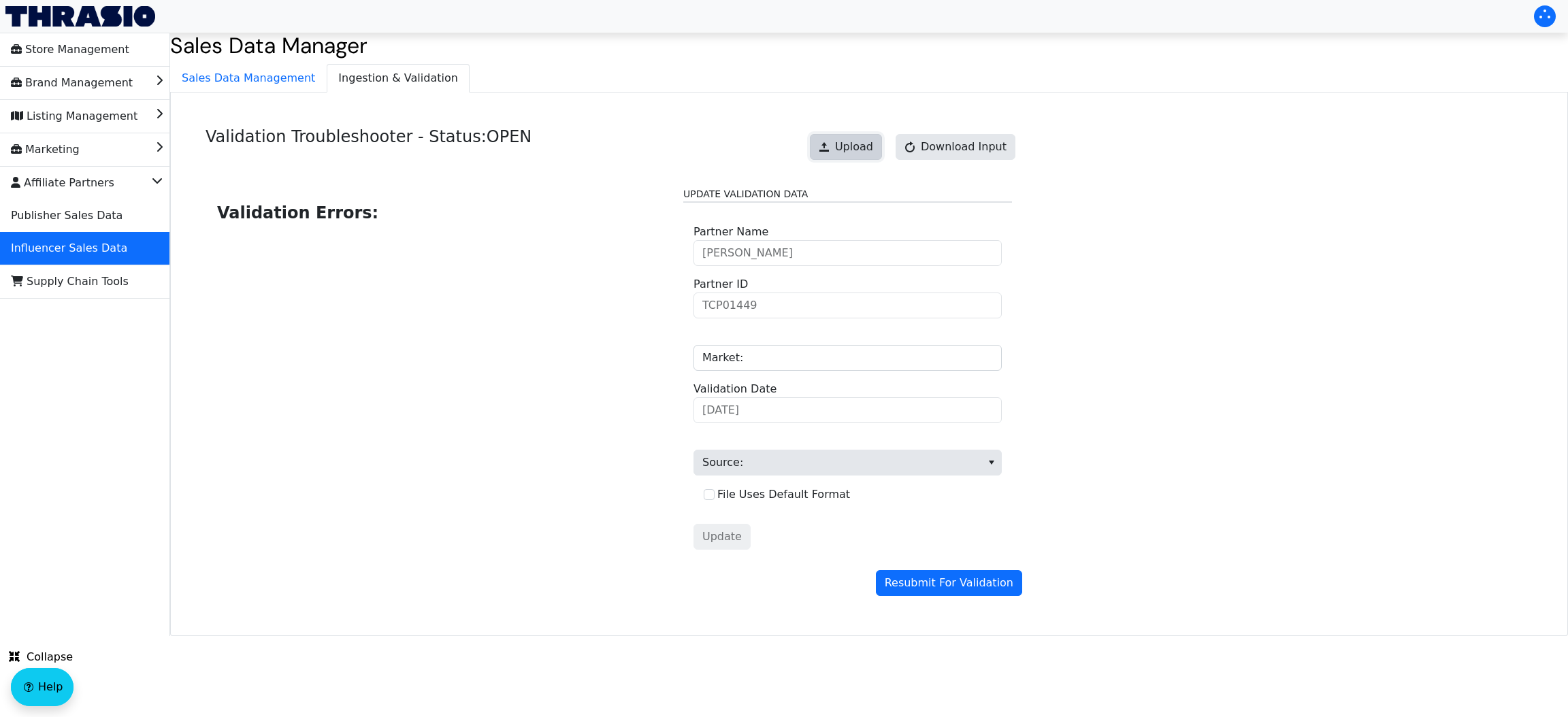
click at [842, 146] on button "Upload" at bounding box center [846, 147] width 72 height 26
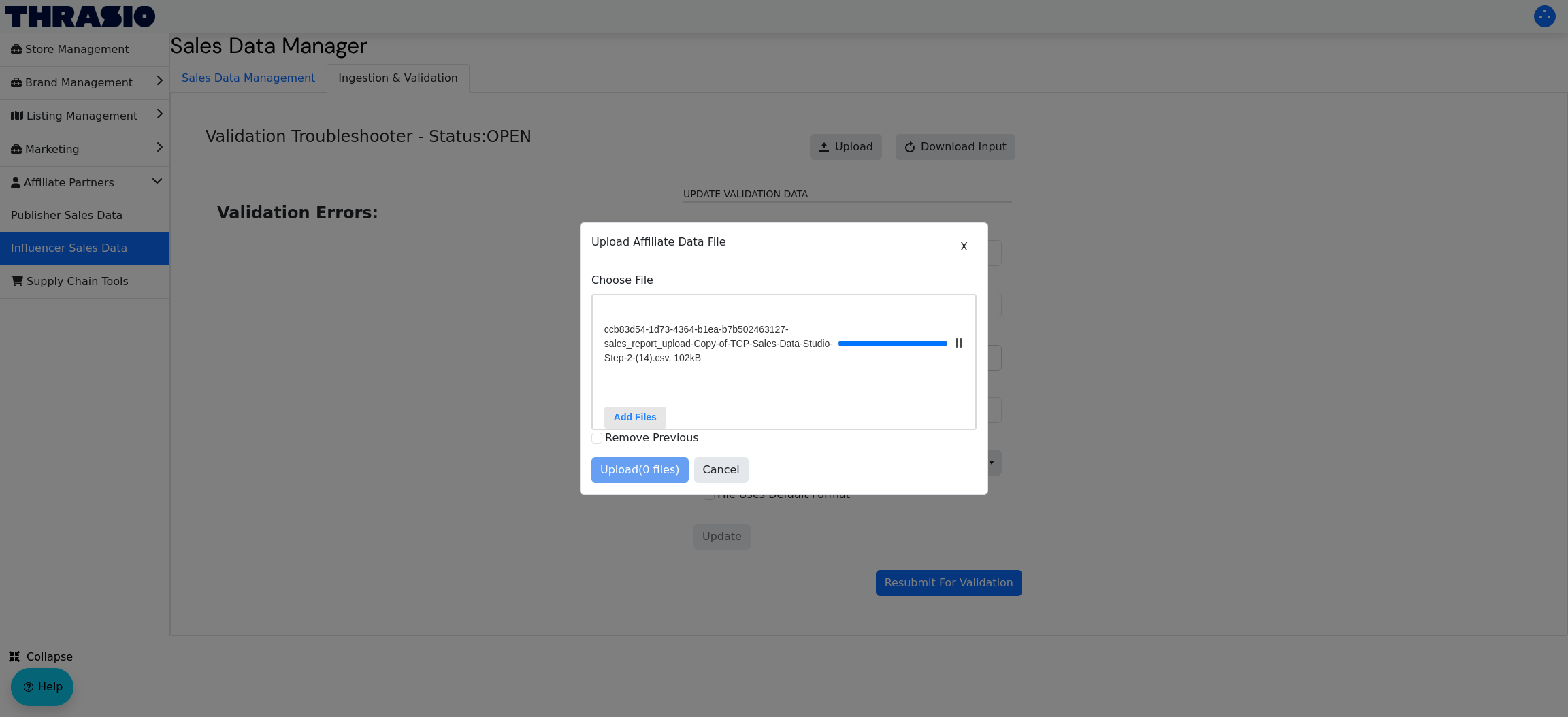
click at [620, 476] on div "Upload (0 files) Cancel" at bounding box center [784, 470] width 385 height 26
click at [626, 476] on span "Upload (1 files)" at bounding box center [640, 470] width 80 height 16
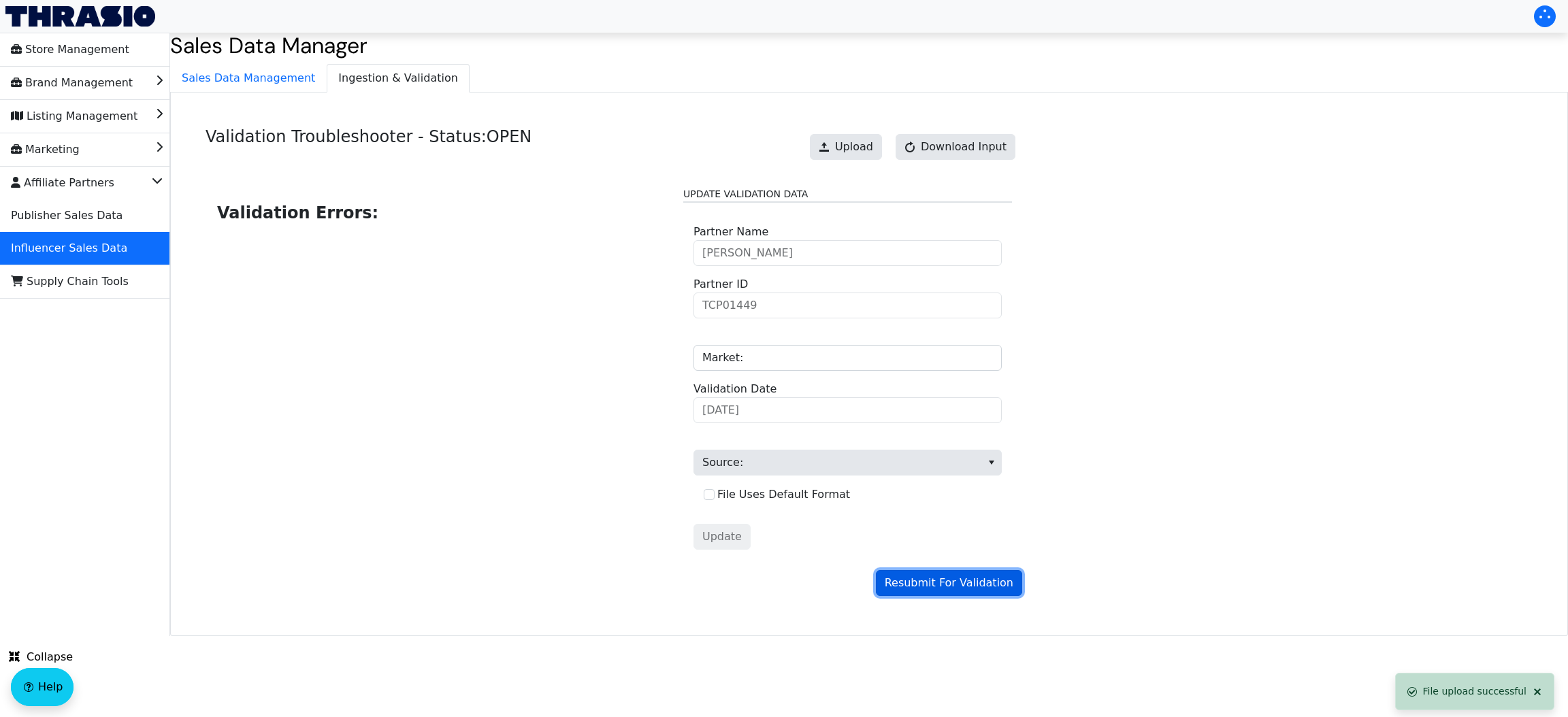
click at [953, 586] on span "Resubmit For Validation" at bounding box center [948, 583] width 128 height 16
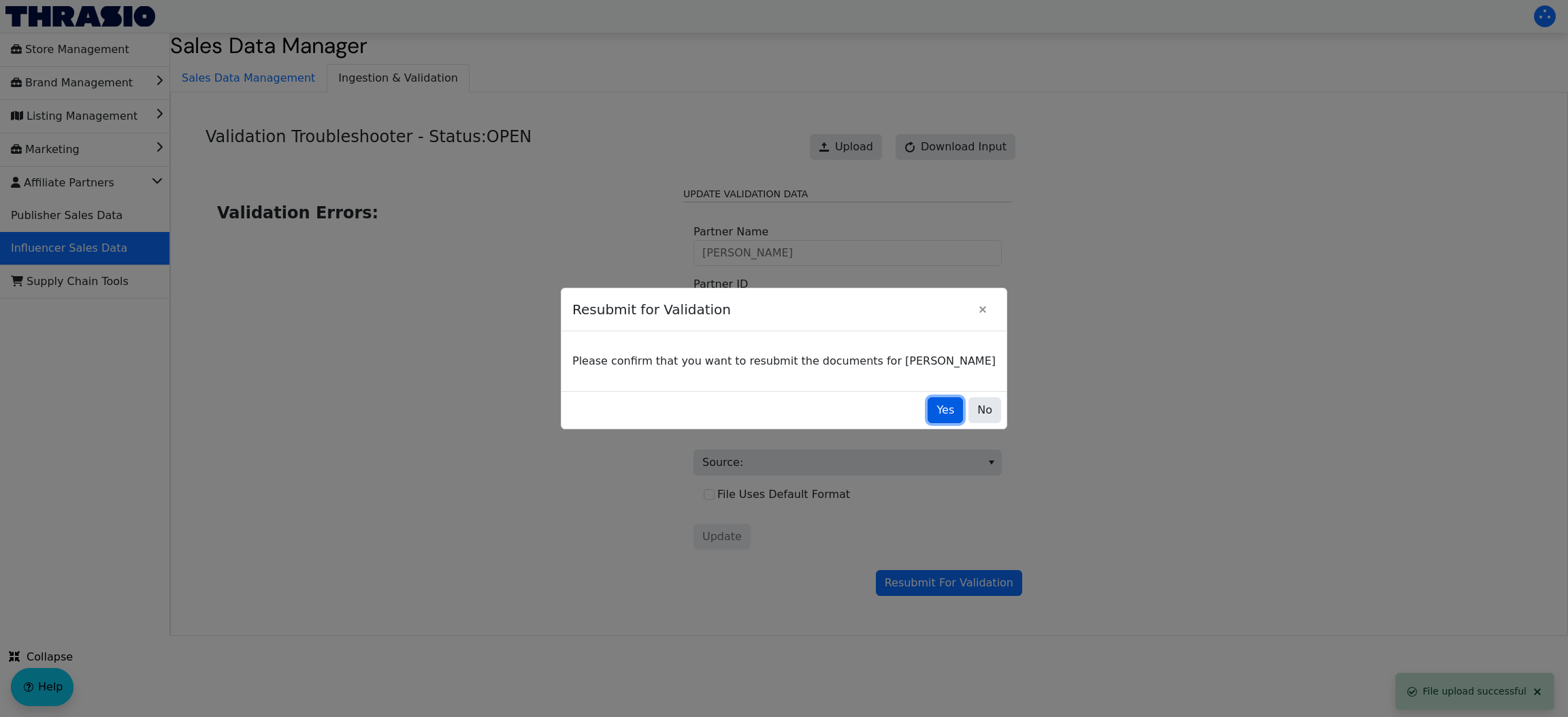
click at [928, 419] on button "Yes" at bounding box center [945, 410] width 35 height 26
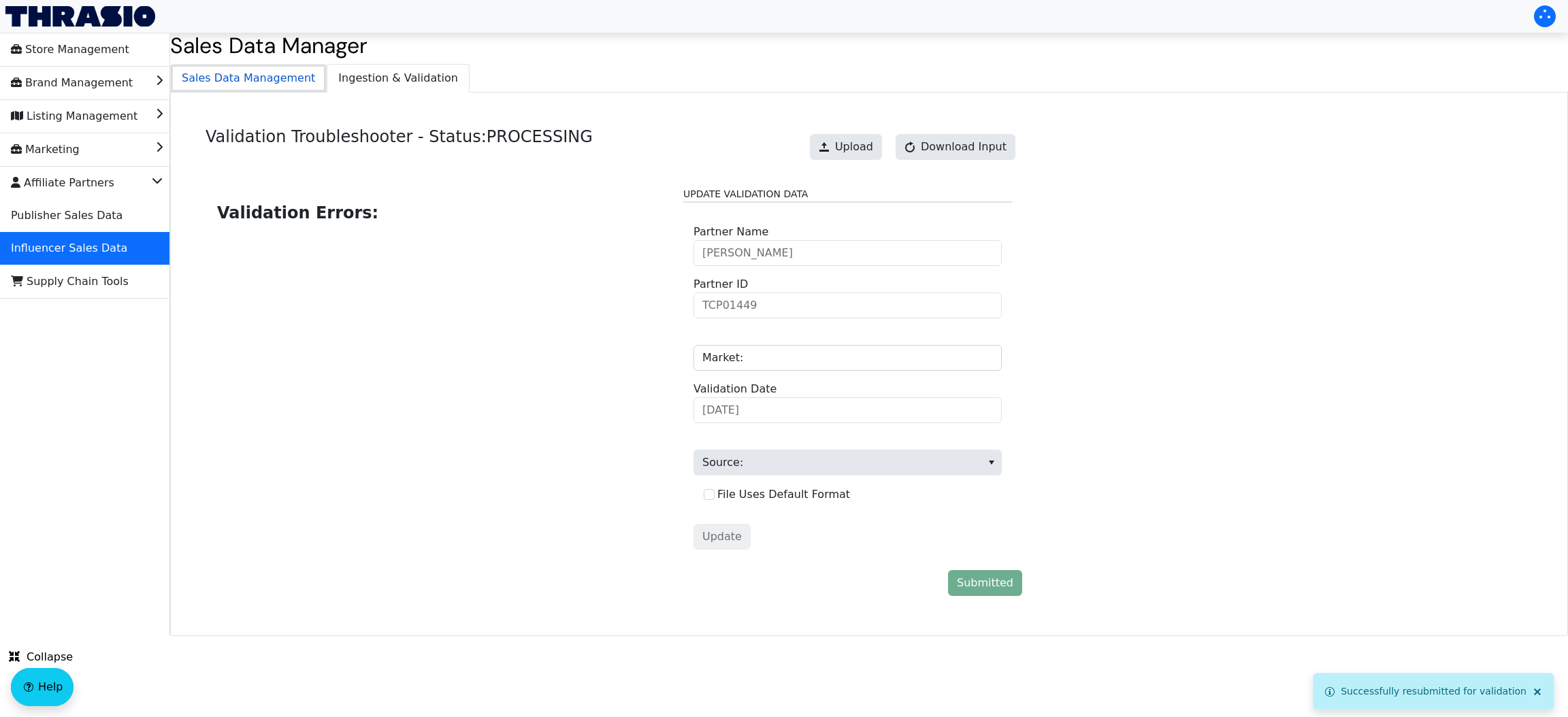
click at [261, 81] on span "Sales Data Management" at bounding box center [248, 78] width 155 height 27
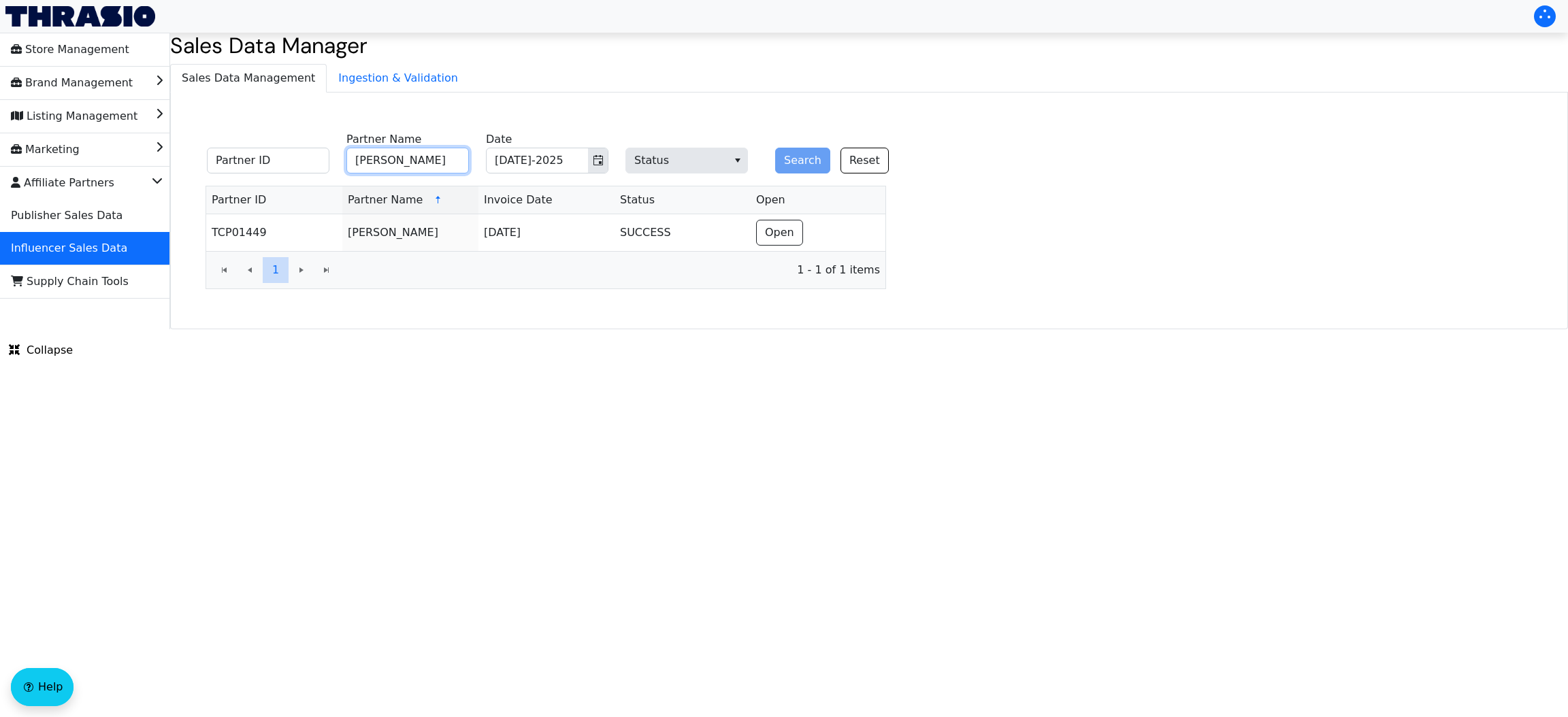
click at [412, 171] on input "[PERSON_NAME]" at bounding box center [407, 161] width 122 height 26
click at [412, 171] on input "s" at bounding box center [407, 161] width 122 height 26
type input "[PERSON_NAME]"
click at [789, 151] on button "Search" at bounding box center [803, 161] width 55 height 26
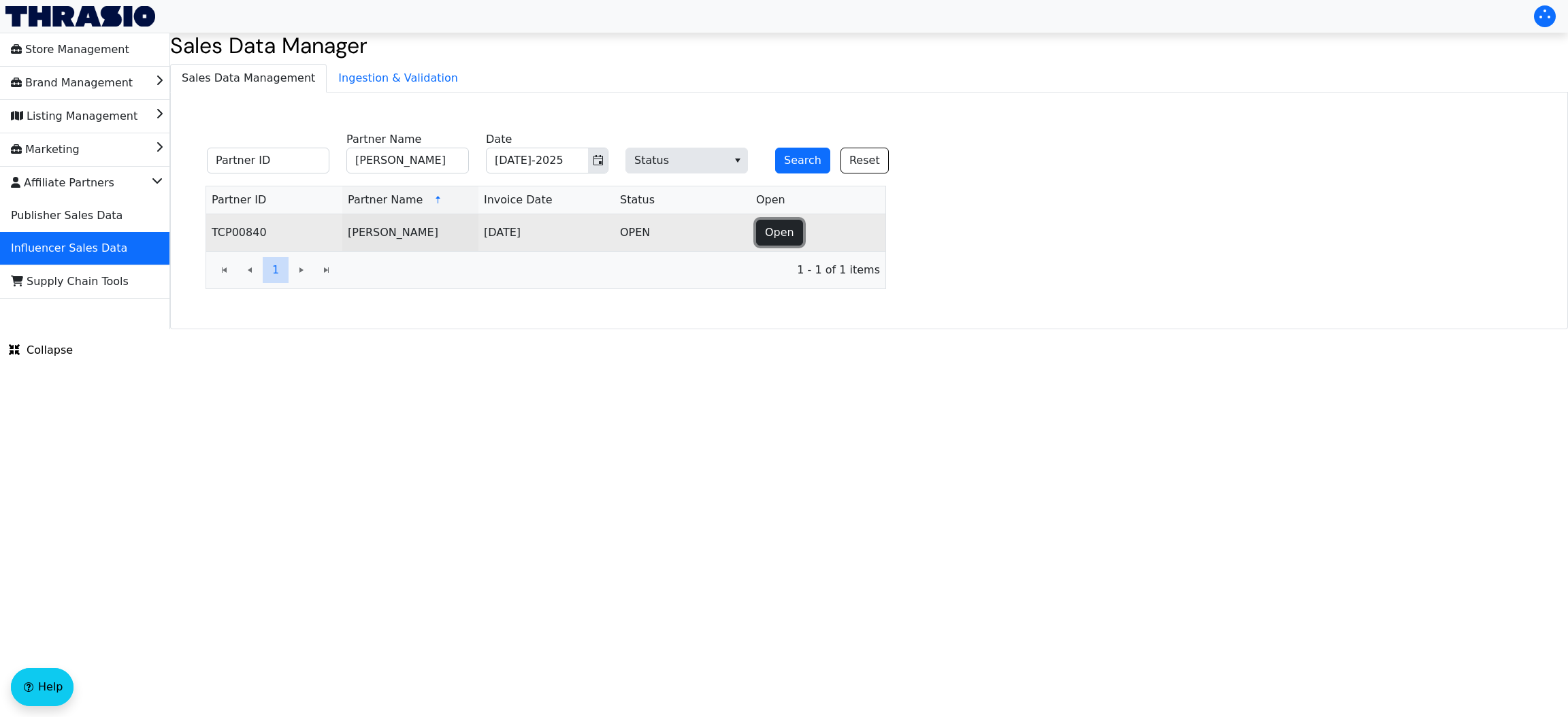
click at [782, 237] on span "Open" at bounding box center [779, 232] width 29 height 16
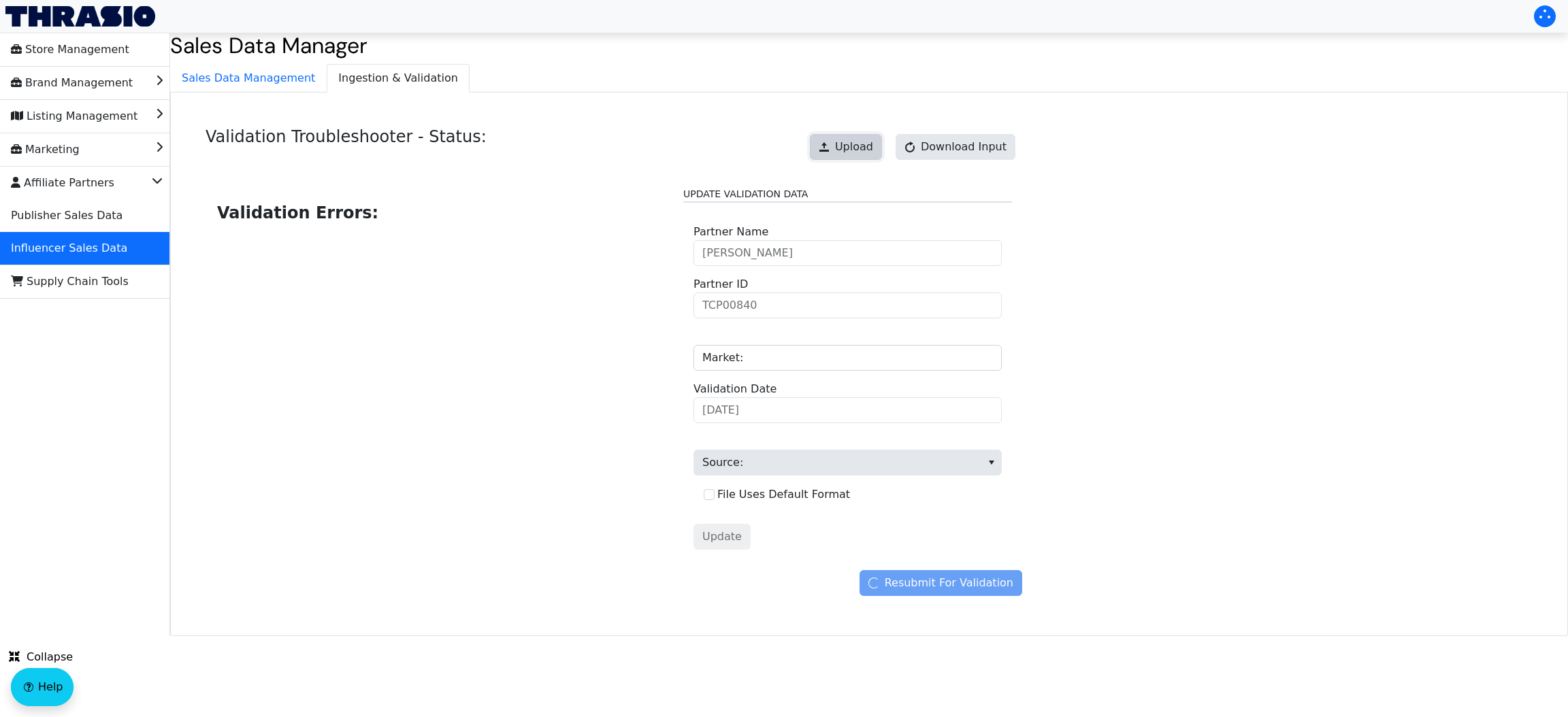
click at [852, 143] on span "Upload" at bounding box center [855, 147] width 38 height 16
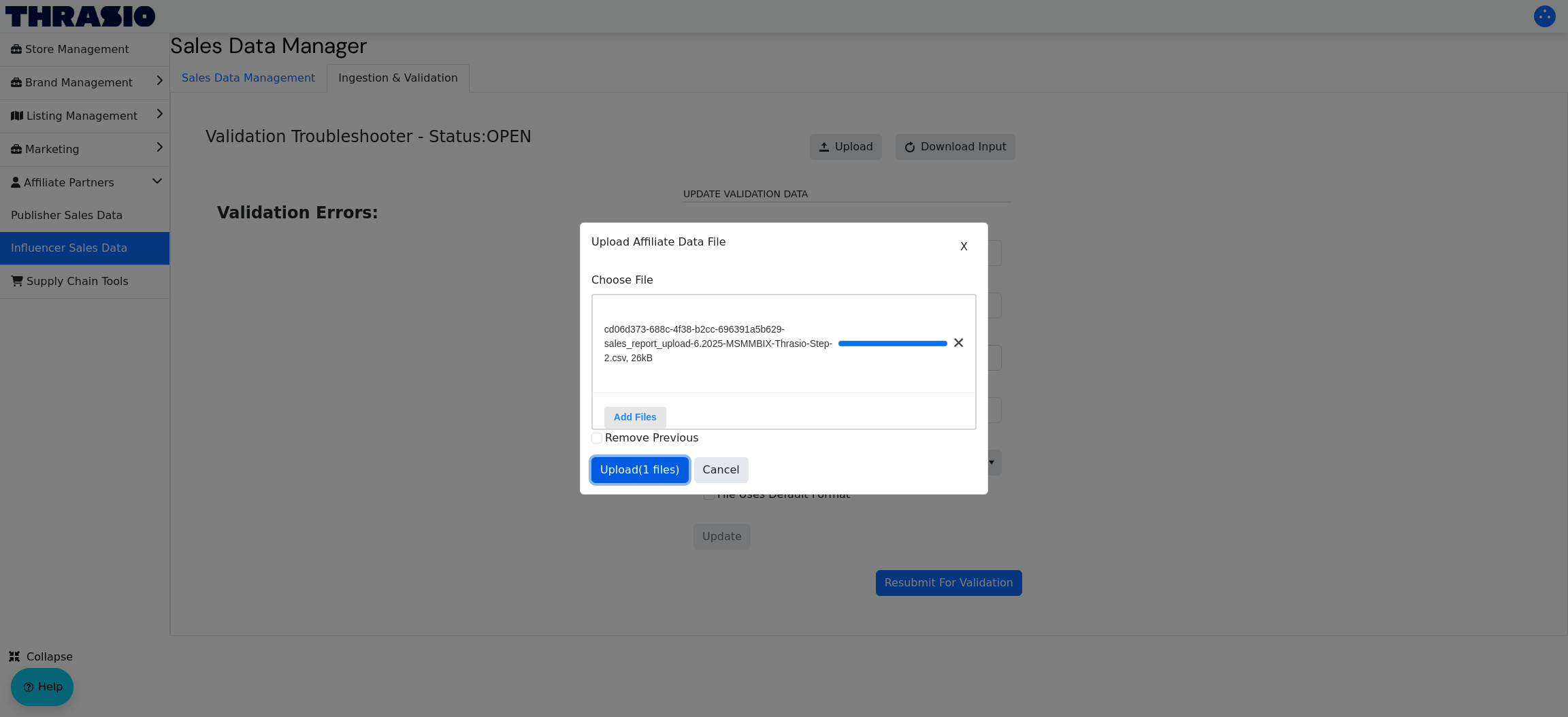
click at [613, 478] on span "Upload (1 files)" at bounding box center [640, 470] width 80 height 16
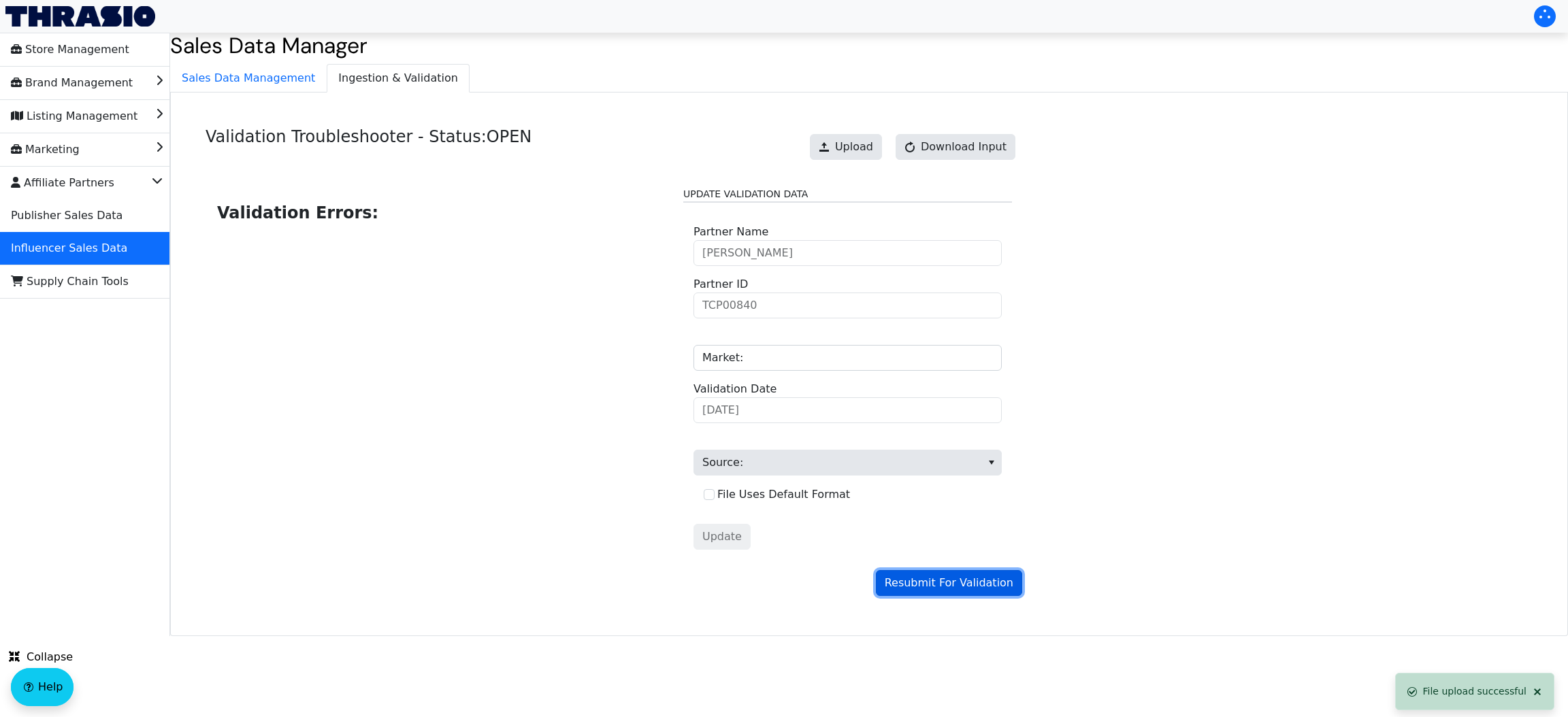
click at [920, 586] on span "Resubmit For Validation" at bounding box center [948, 583] width 128 height 16
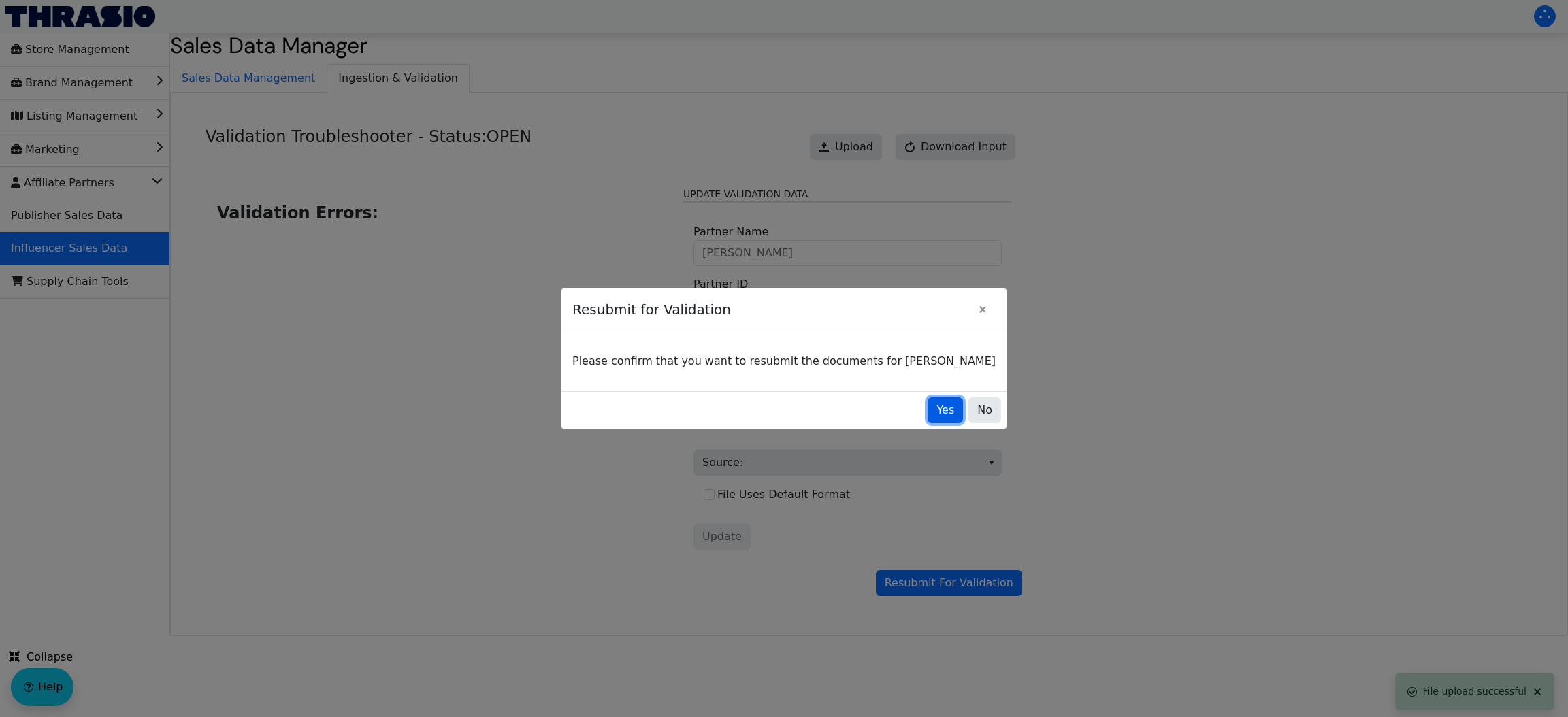
click at [936, 413] on span "Yes" at bounding box center [945, 410] width 18 height 16
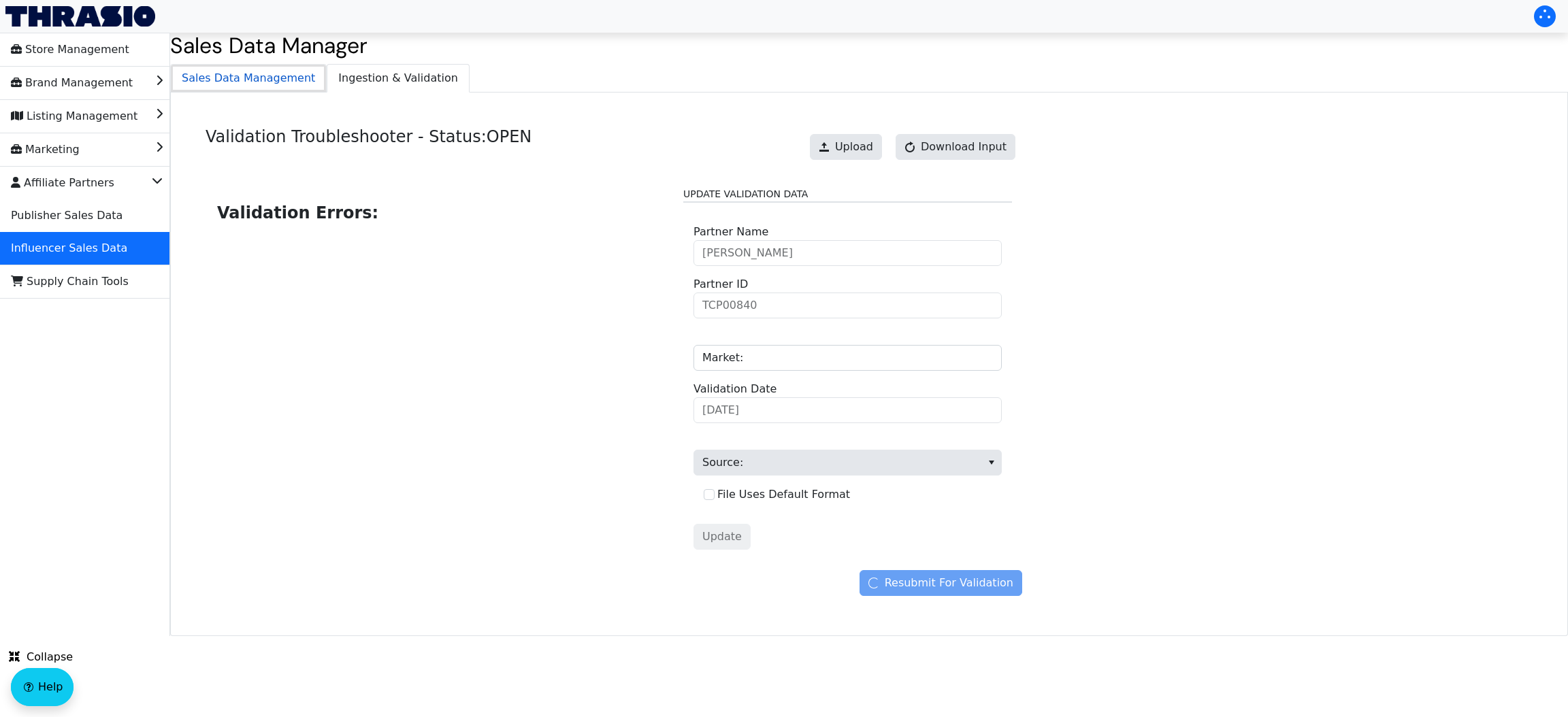
click at [266, 74] on span "Sales Data Management" at bounding box center [248, 78] width 155 height 27
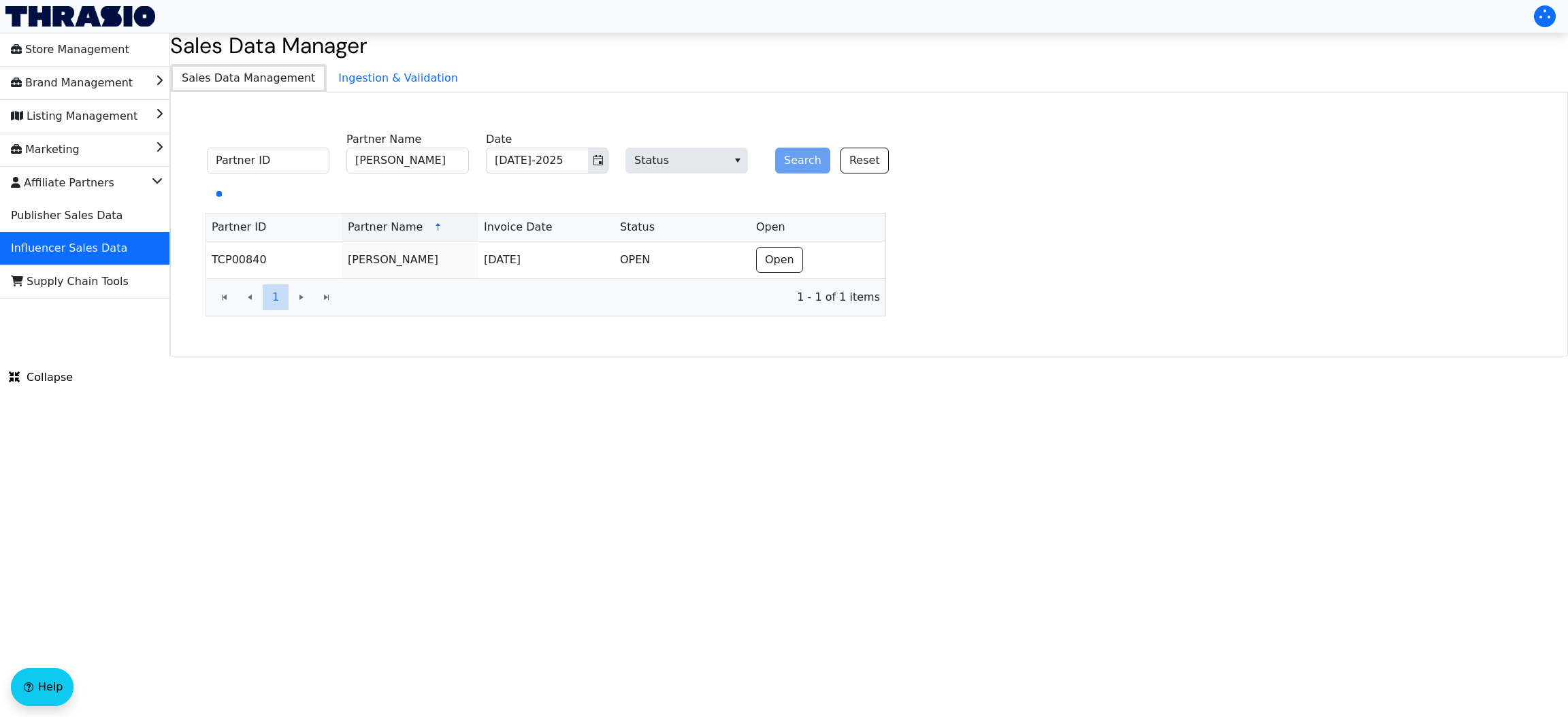
click at [266, 74] on span "Sales Data Management" at bounding box center [248, 78] width 155 height 27
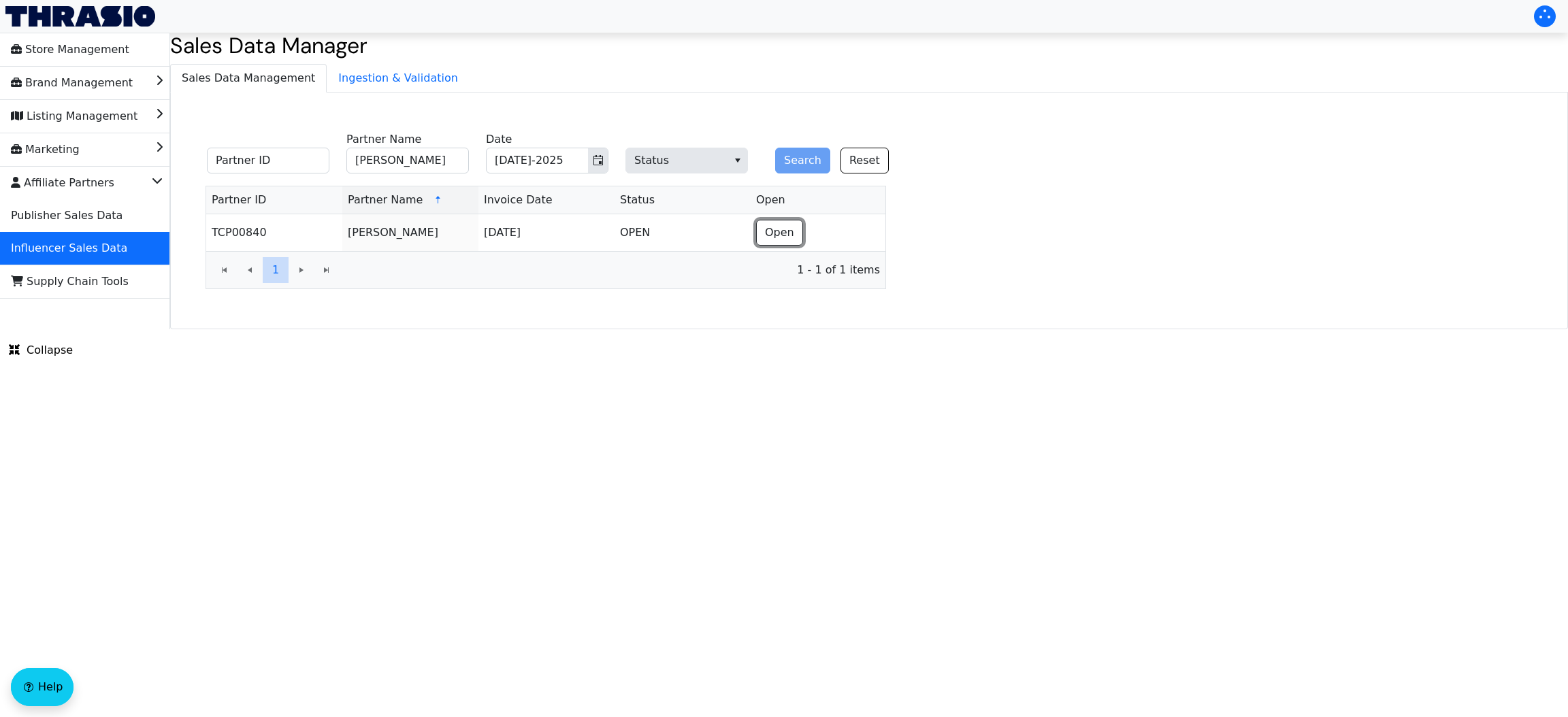
click at [769, 241] on span "Open" at bounding box center [779, 232] width 29 height 16
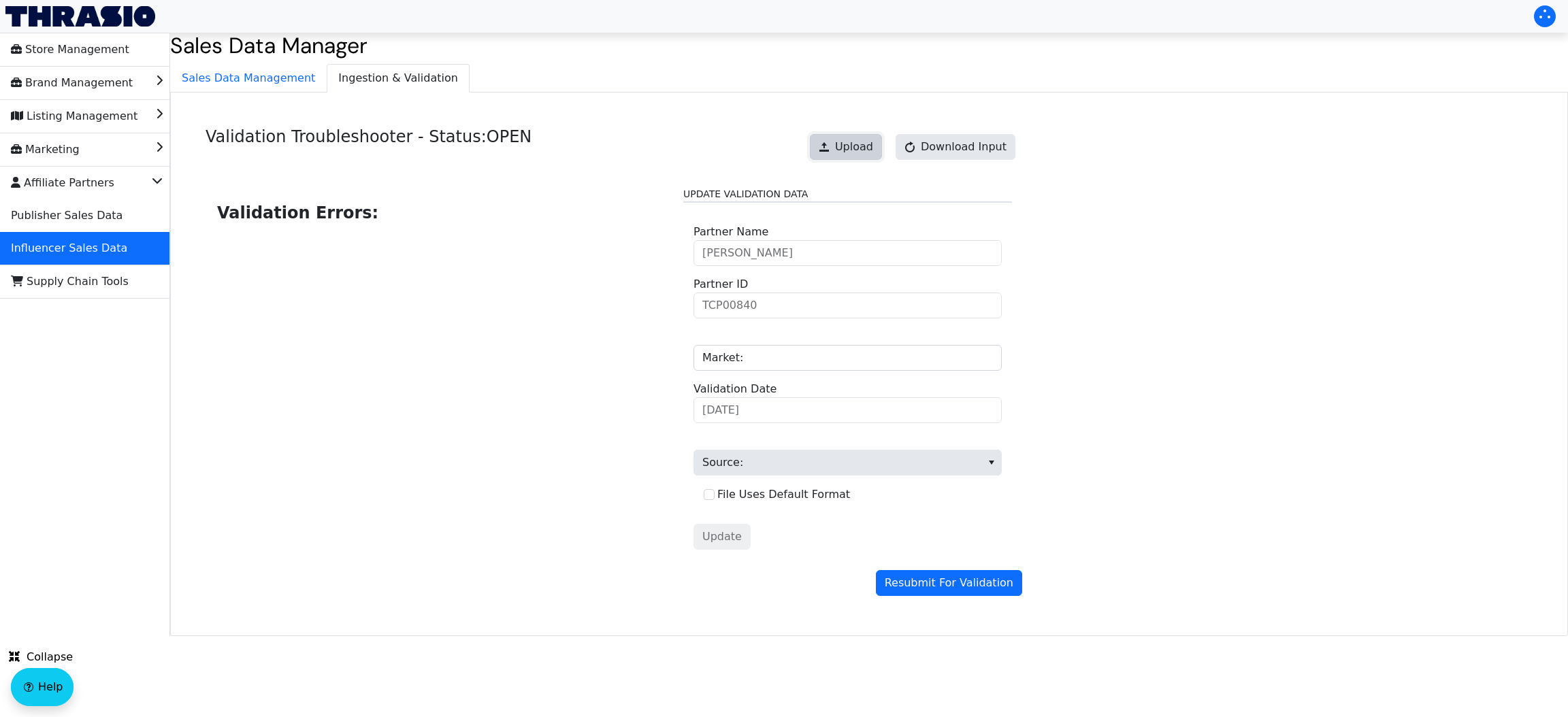
click at [855, 141] on span "Upload" at bounding box center [855, 147] width 38 height 16
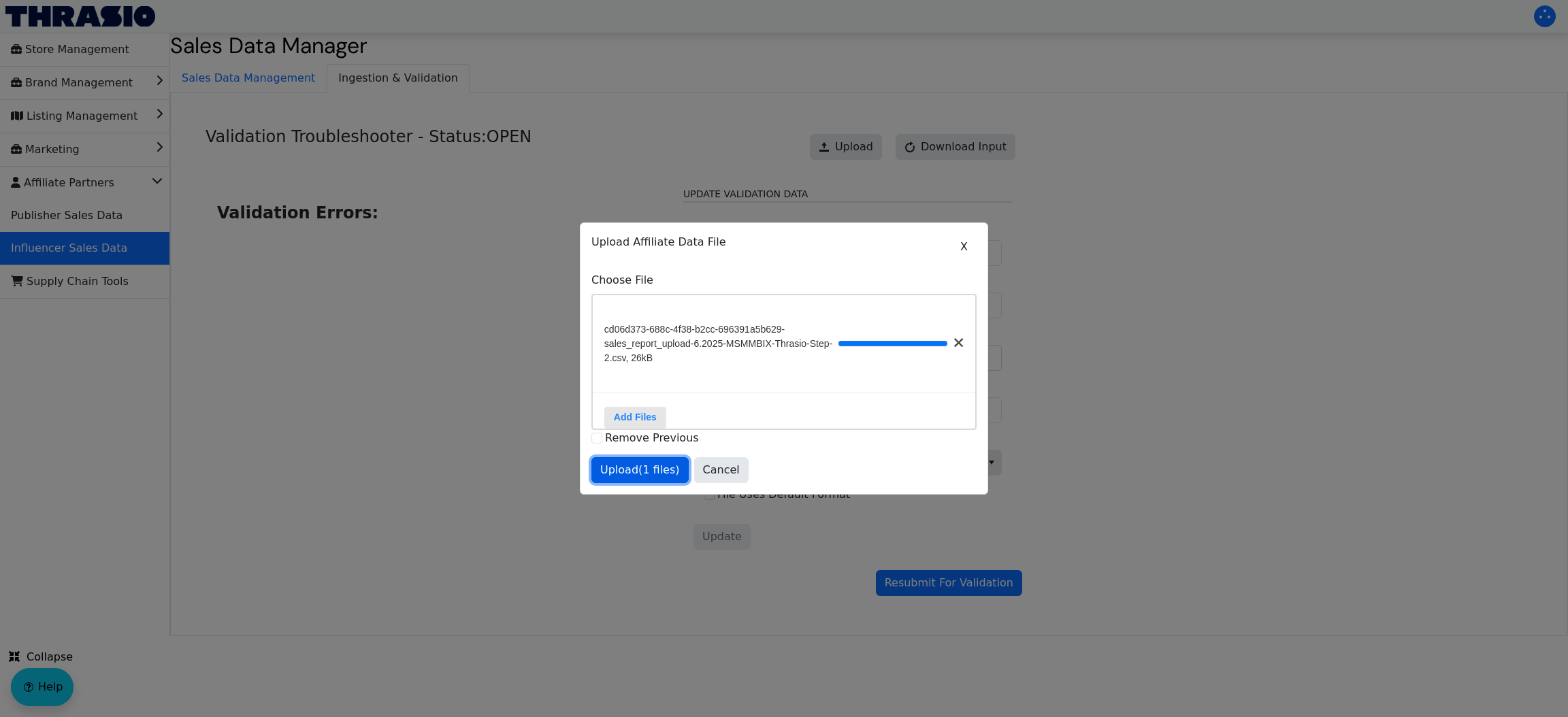
click at [655, 477] on span "Upload (1 files)" at bounding box center [640, 470] width 80 height 16
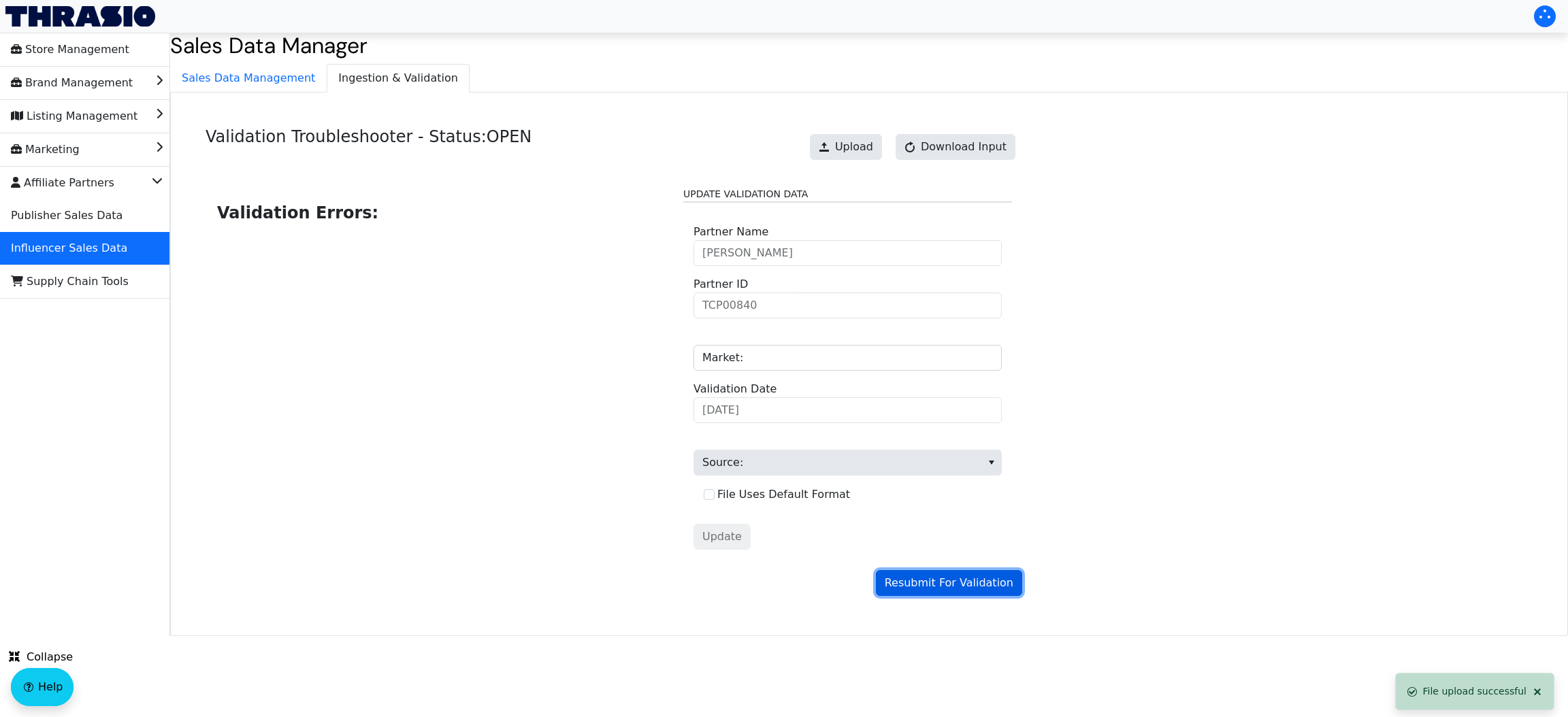
click at [946, 596] on button "Resubmit For Validation" at bounding box center [949, 583] width 146 height 26
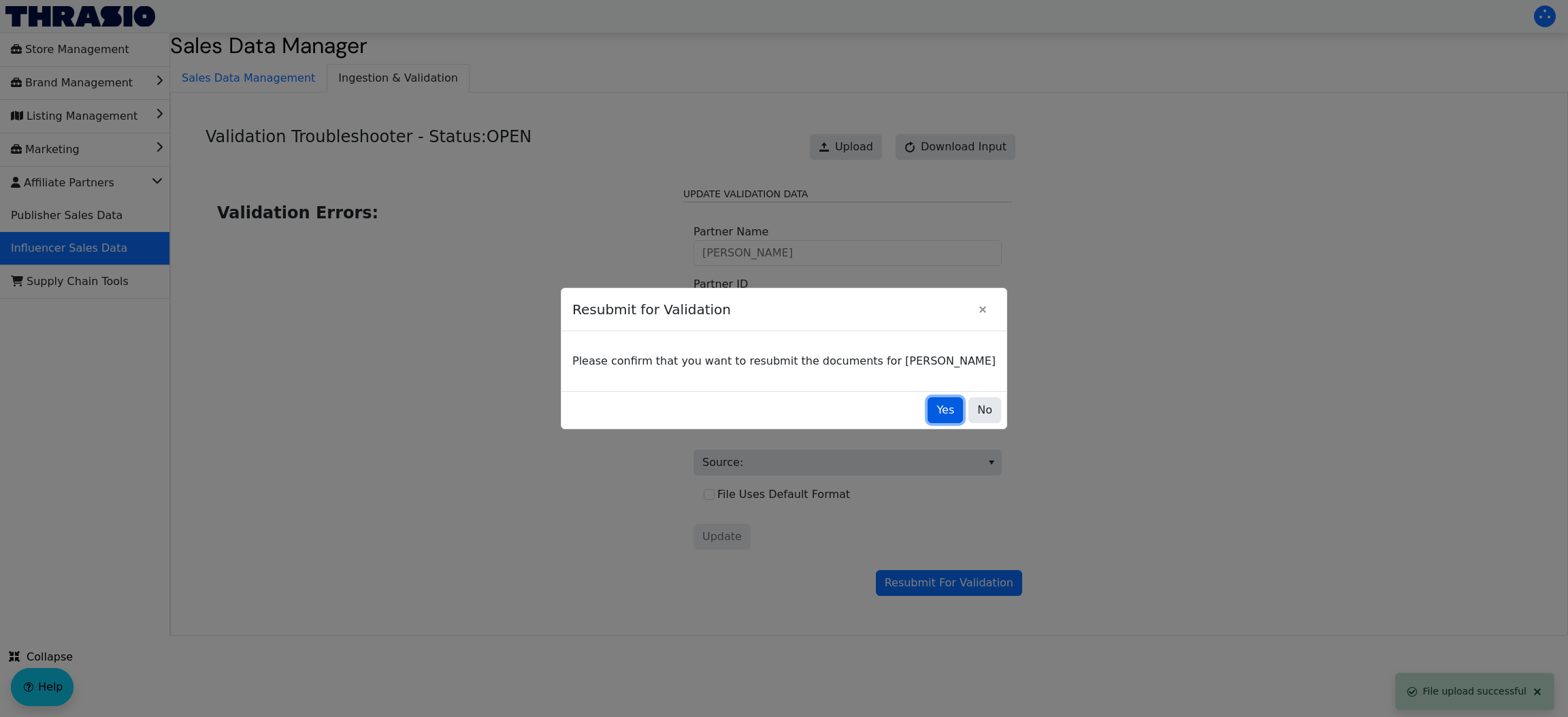
click at [928, 420] on button "Yes" at bounding box center [945, 410] width 35 height 26
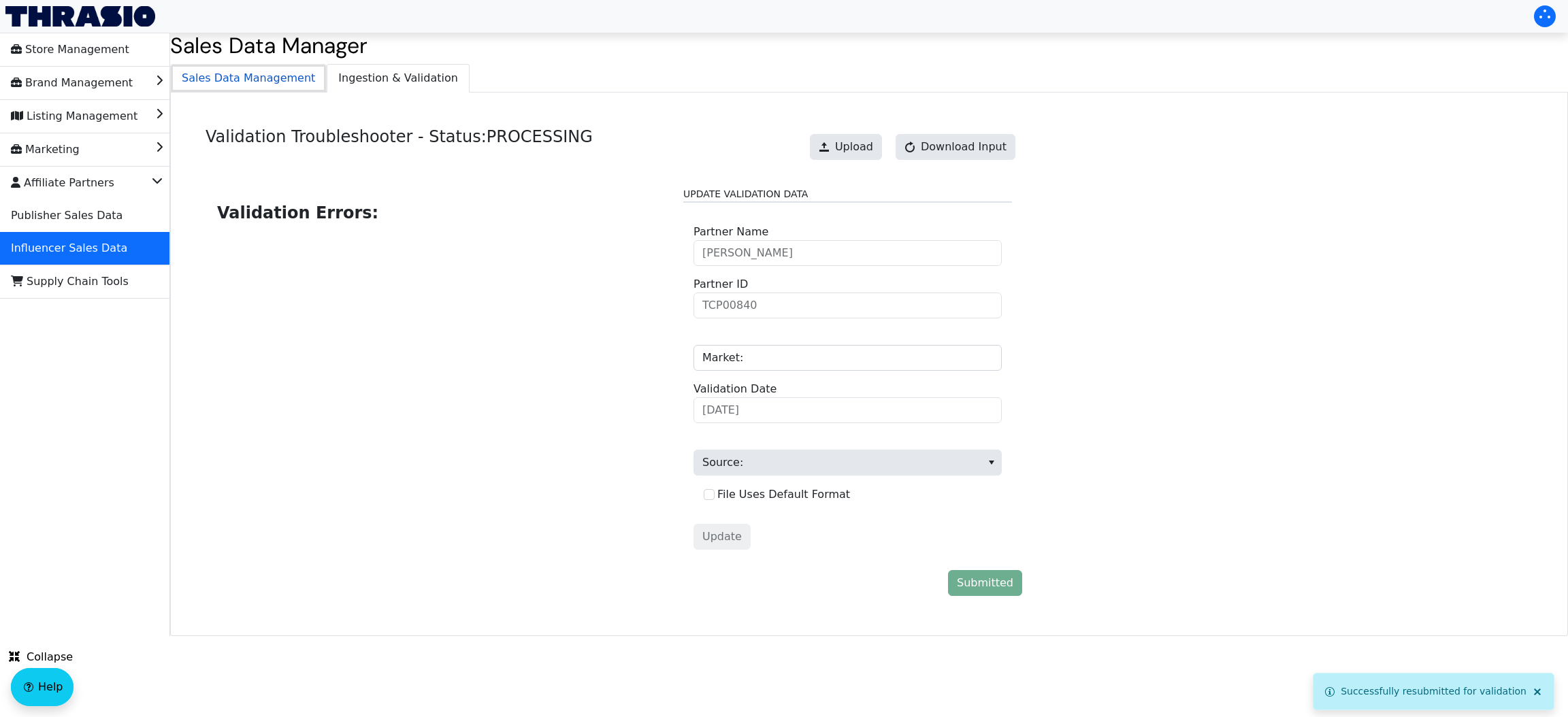
click at [267, 77] on span "Sales Data Management" at bounding box center [248, 78] width 155 height 27
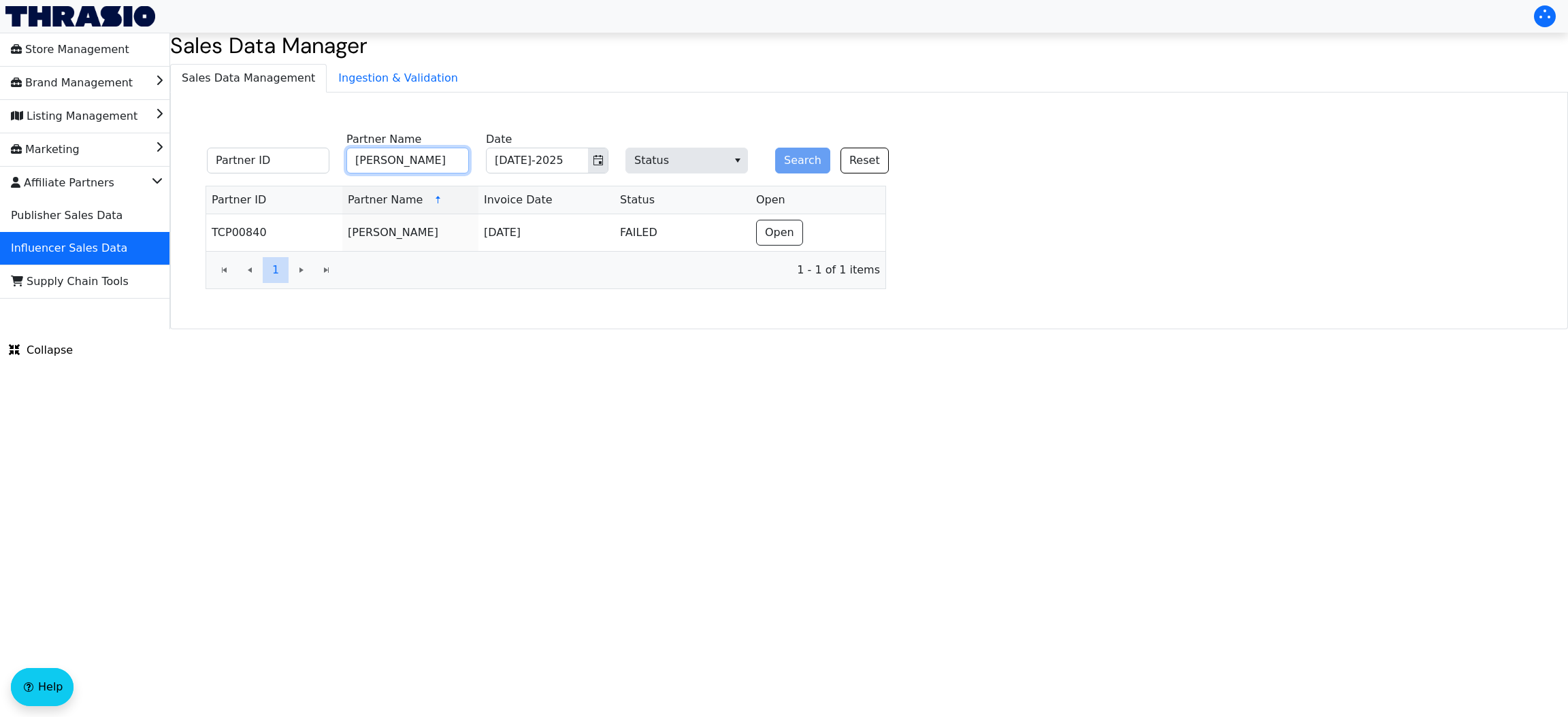
click at [437, 168] on input "[PERSON_NAME]" at bounding box center [407, 161] width 122 height 26
paste input "[PERSON_NAME]"
click at [437, 168] on input "[PERSON_NAME]" at bounding box center [407, 161] width 122 height 26
click at [591, 153] on button "Toggle calendar" at bounding box center [598, 161] width 20 height 25
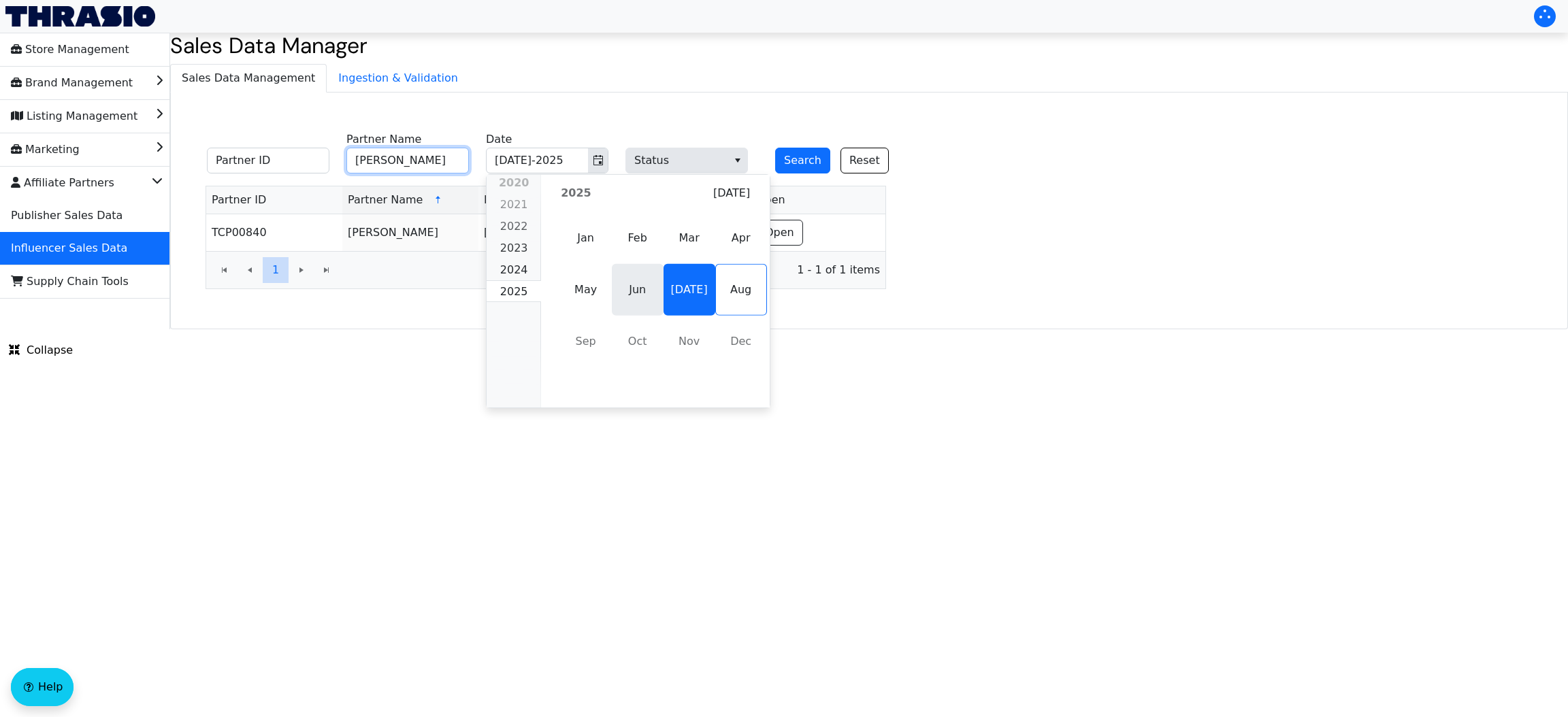
click at [633, 288] on span "Jun" at bounding box center [637, 290] width 51 height 51
type input "[PERSON_NAME]"
type input "Jun-2025"
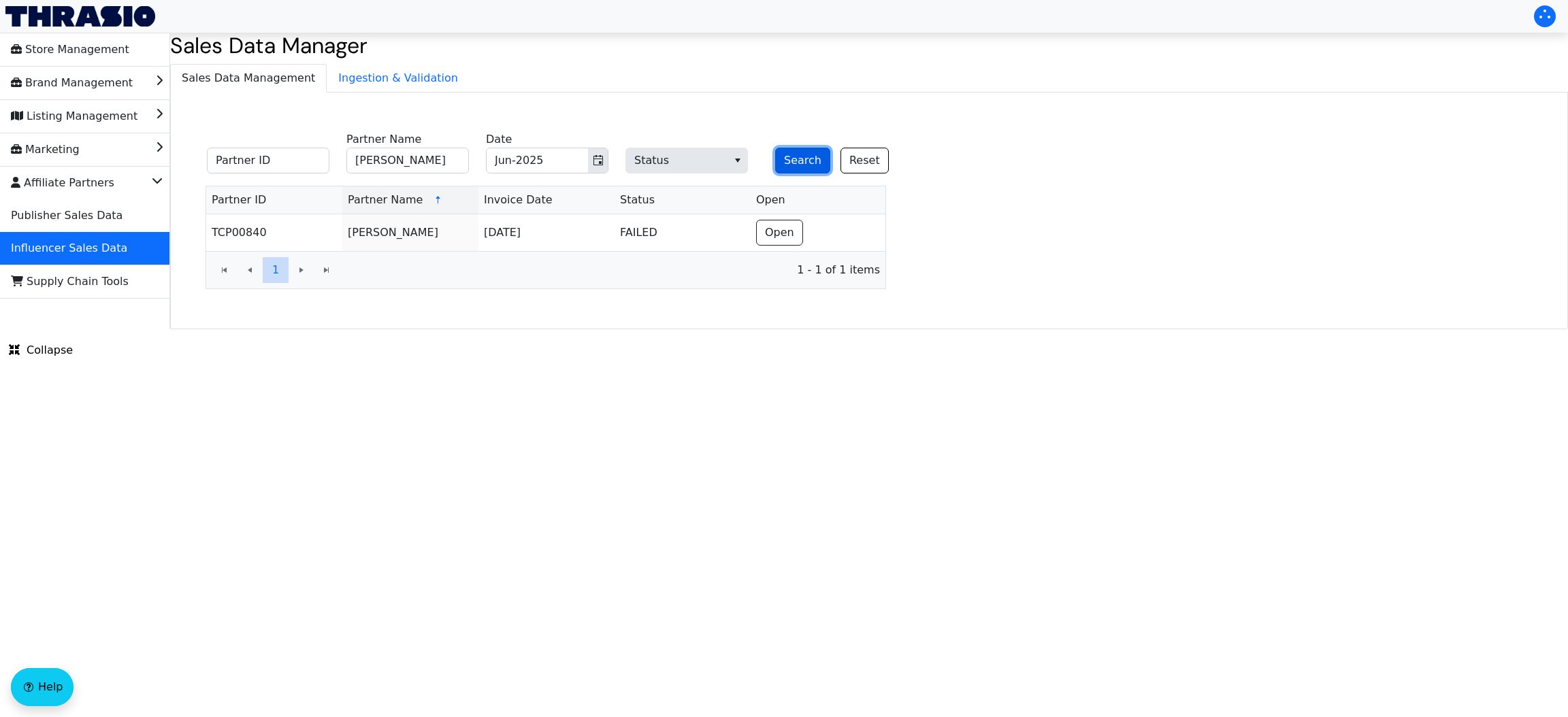
click at [806, 158] on button "Search" at bounding box center [803, 161] width 55 height 26
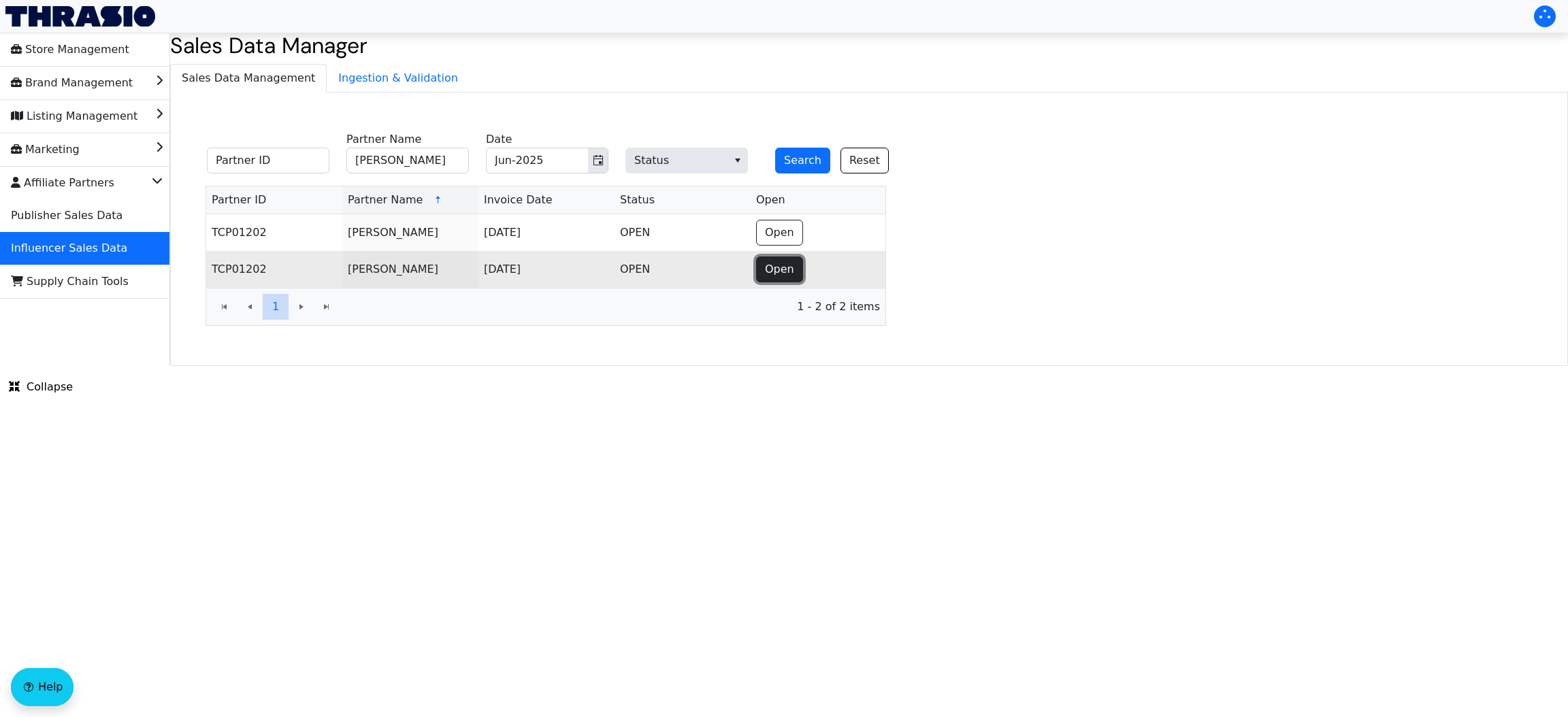
click at [782, 267] on span "Open" at bounding box center [779, 269] width 29 height 16
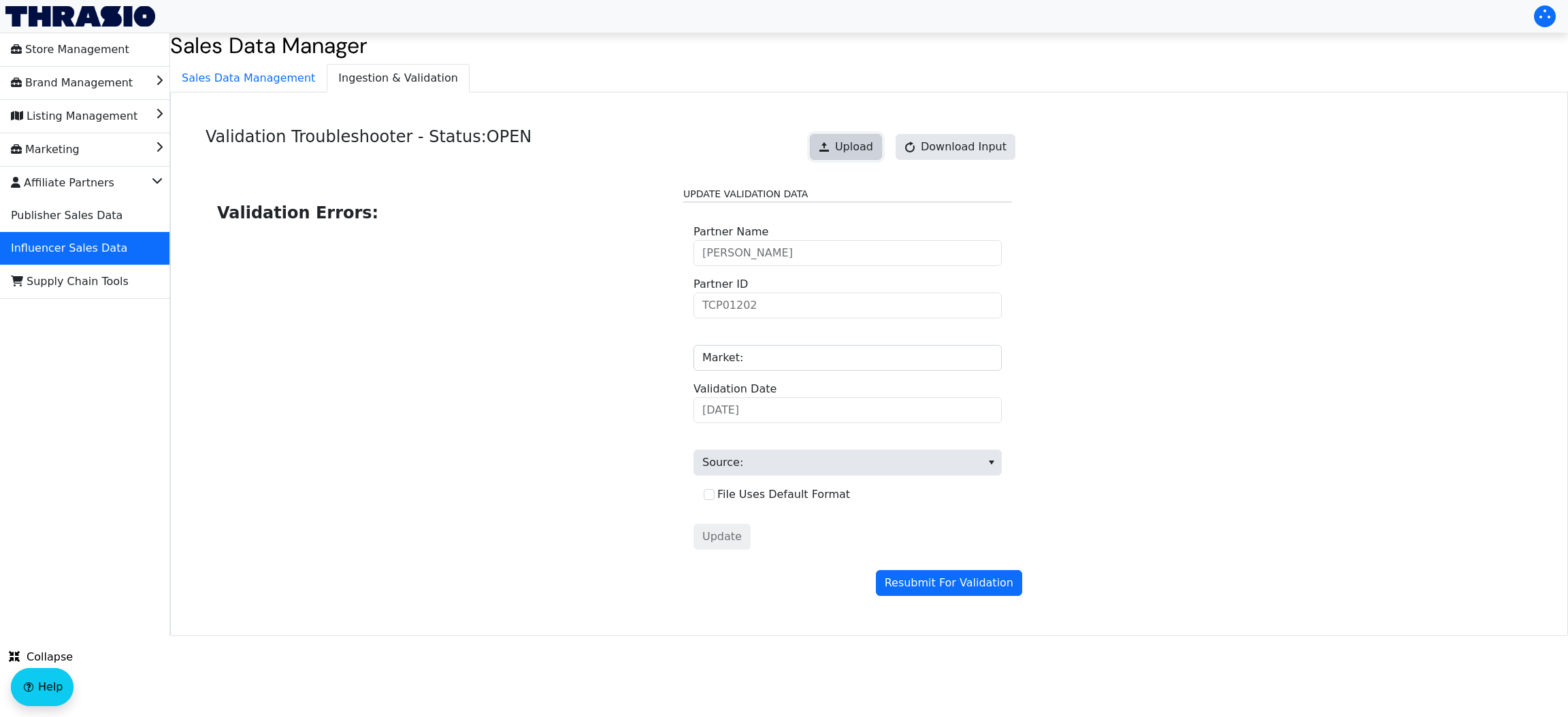
click at [869, 142] on span "Upload" at bounding box center [855, 147] width 38 height 16
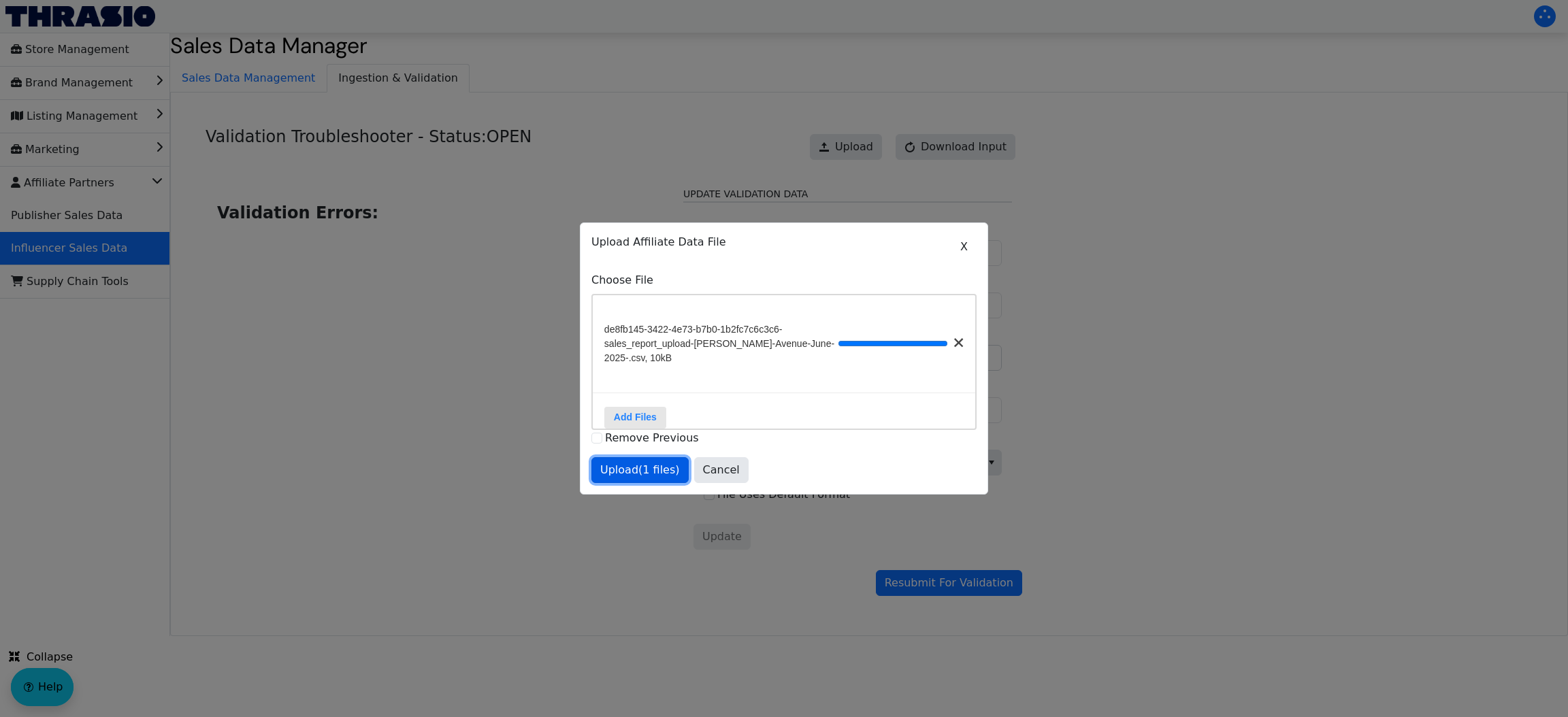
click at [627, 479] on span "Upload (1 files)" at bounding box center [640, 470] width 80 height 16
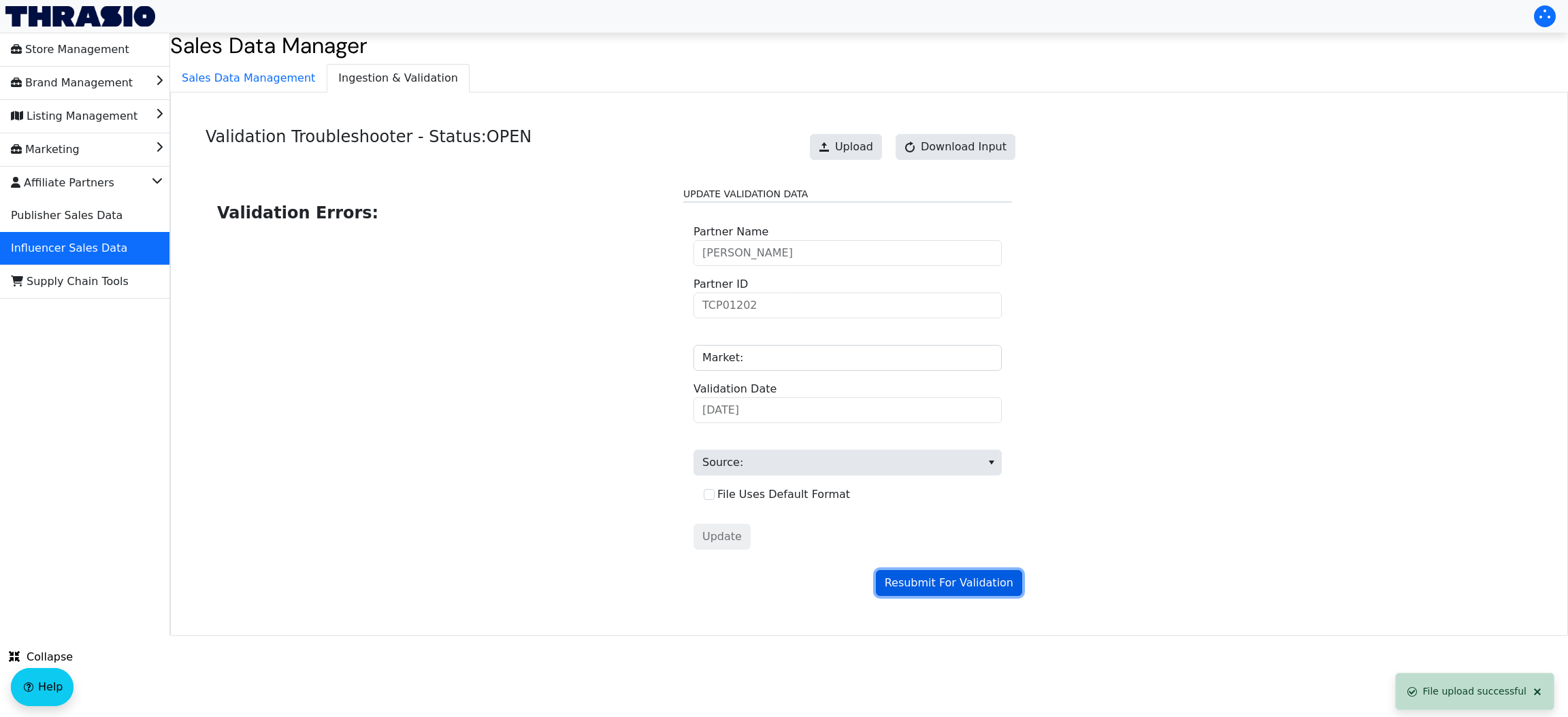
click at [925, 583] on span "Resubmit For Validation" at bounding box center [948, 583] width 128 height 16
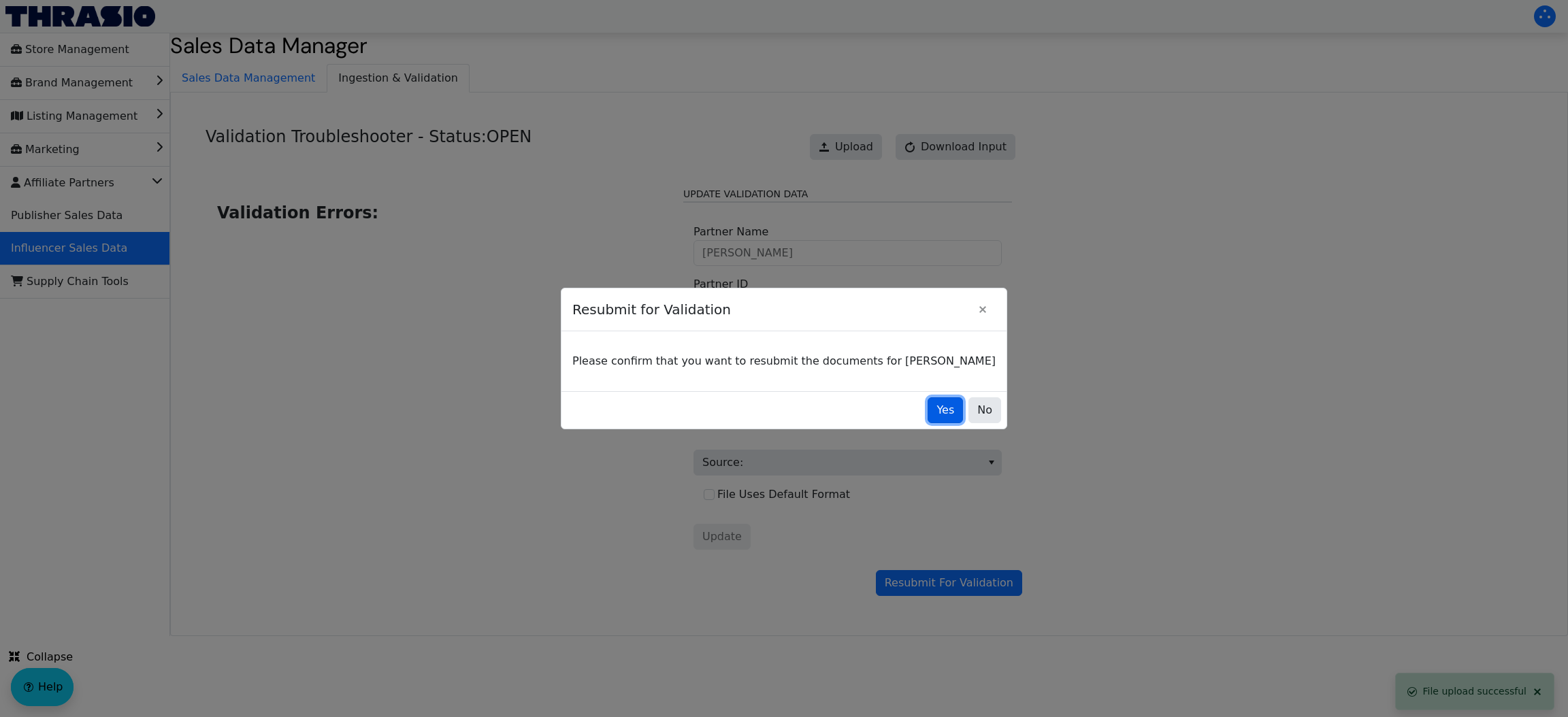
click at [936, 415] on span "Yes" at bounding box center [945, 410] width 18 height 16
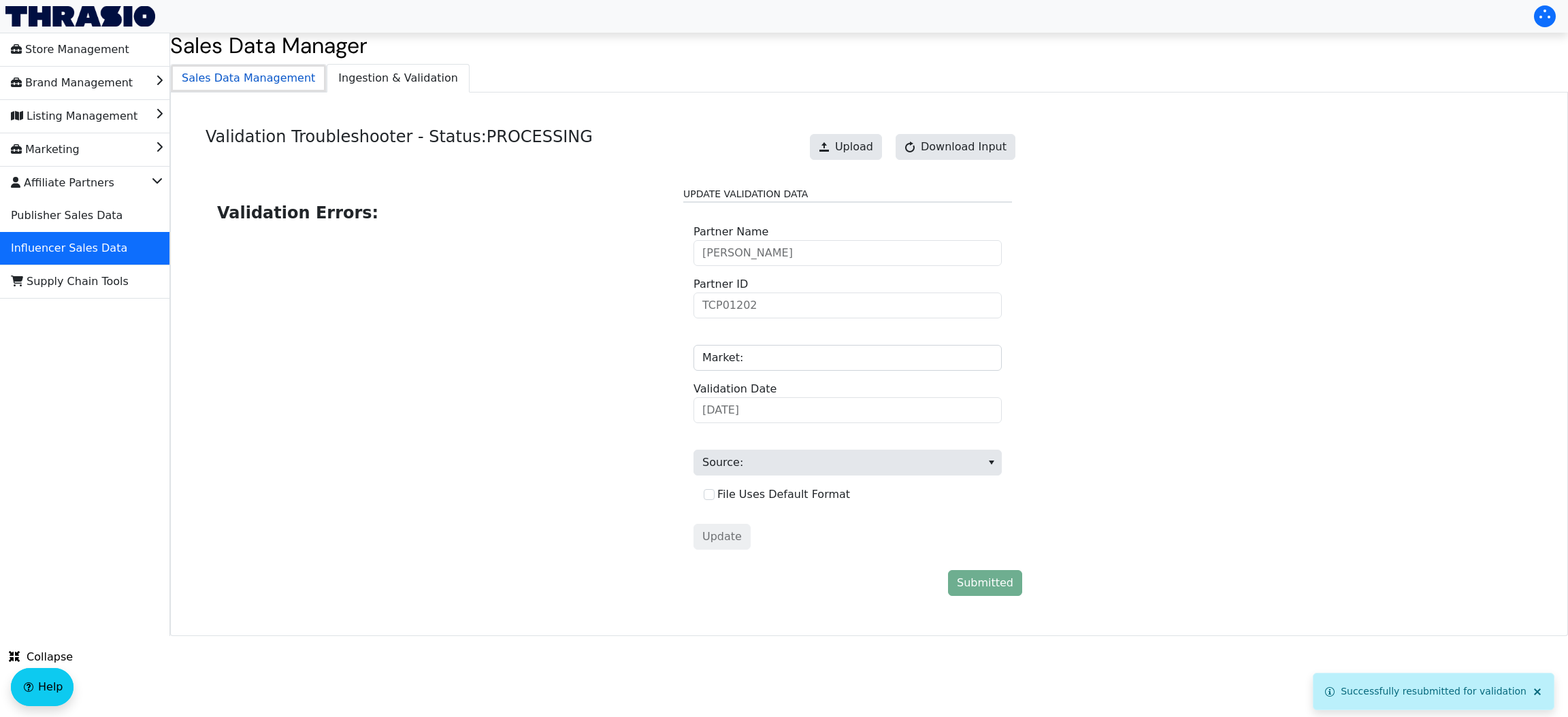
click at [257, 80] on span "Sales Data Management" at bounding box center [248, 78] width 155 height 27
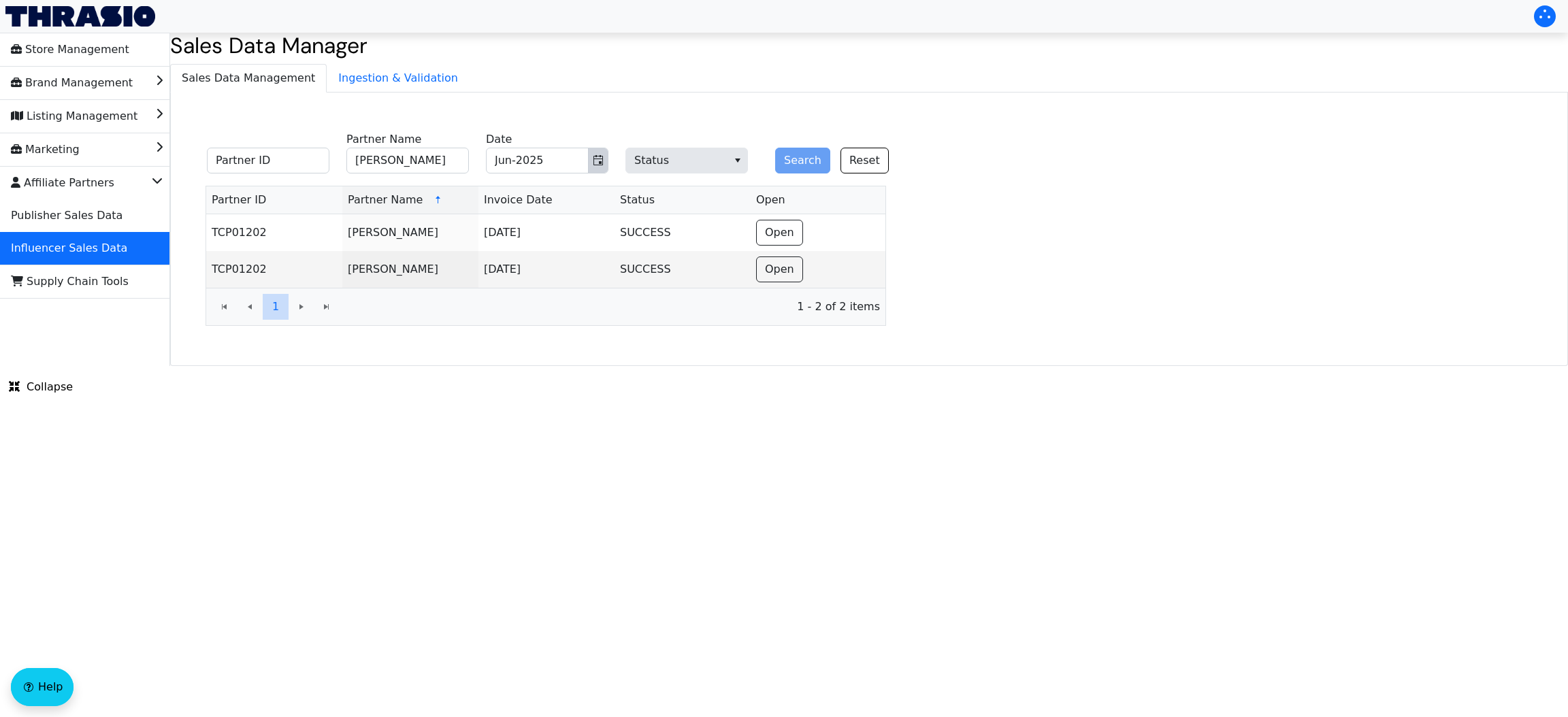
click at [593, 151] on button "Toggle calendar" at bounding box center [598, 161] width 20 height 25
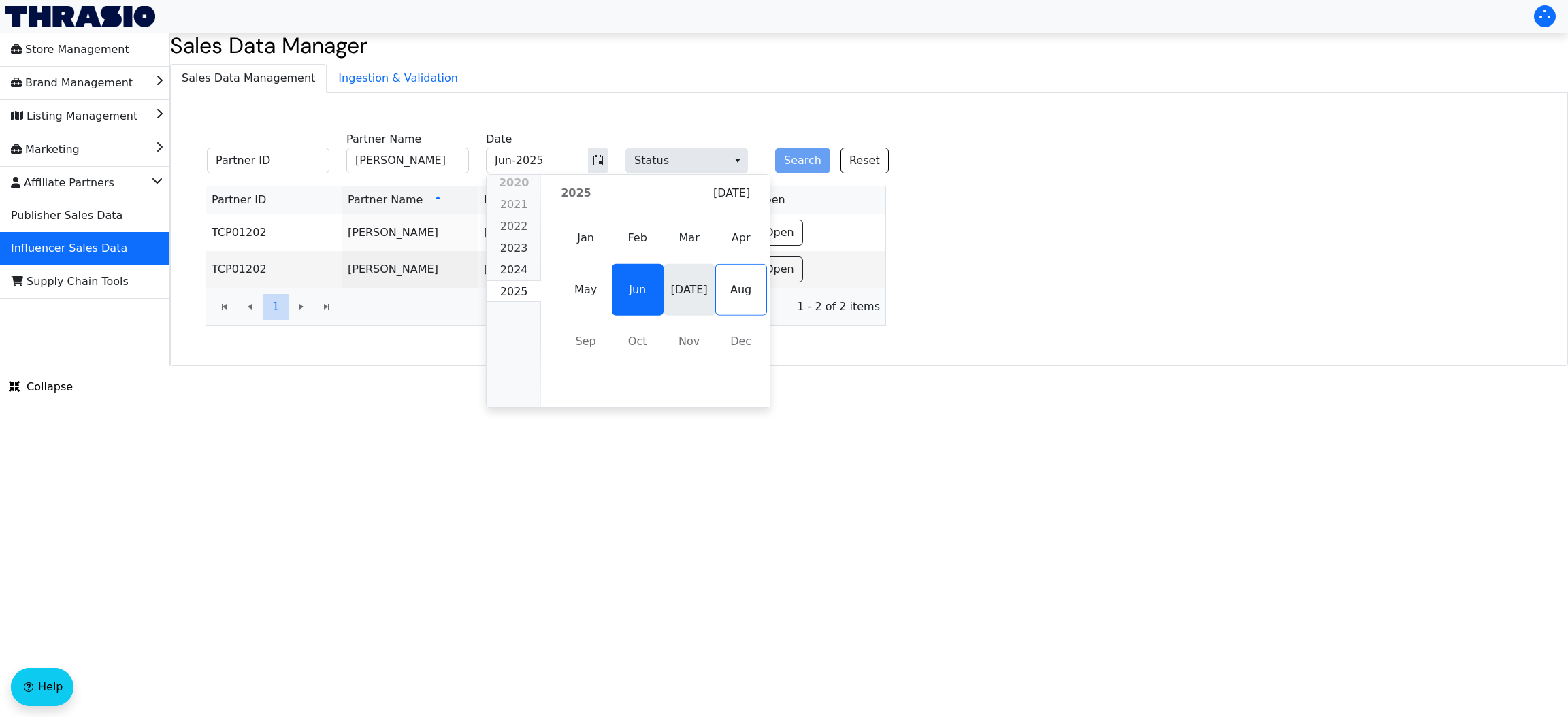
click at [684, 296] on span "[DATE]" at bounding box center [689, 290] width 51 height 51
type input "[DATE]-2025"
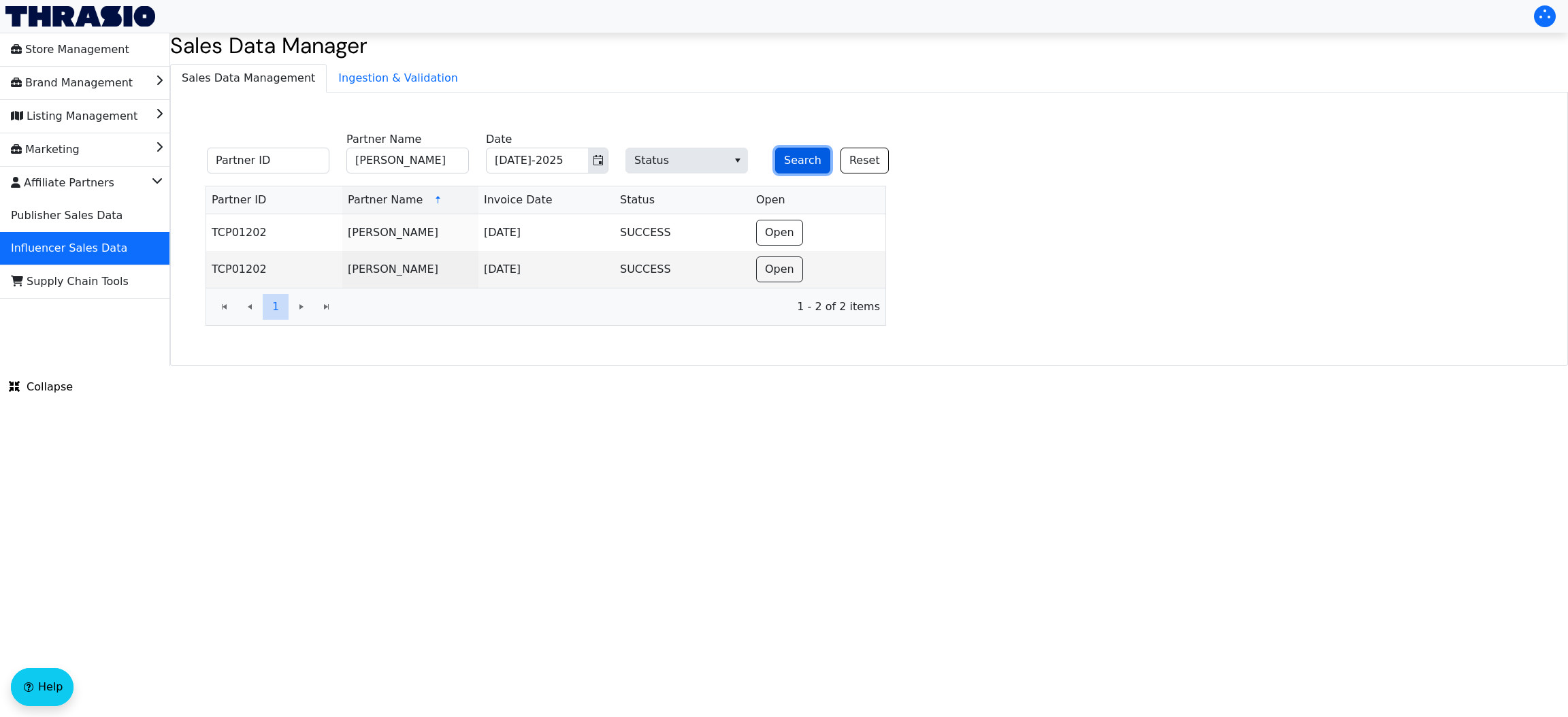
click at [792, 149] on button "Search" at bounding box center [803, 161] width 55 height 26
click at [771, 272] on span "Open" at bounding box center [779, 269] width 29 height 16
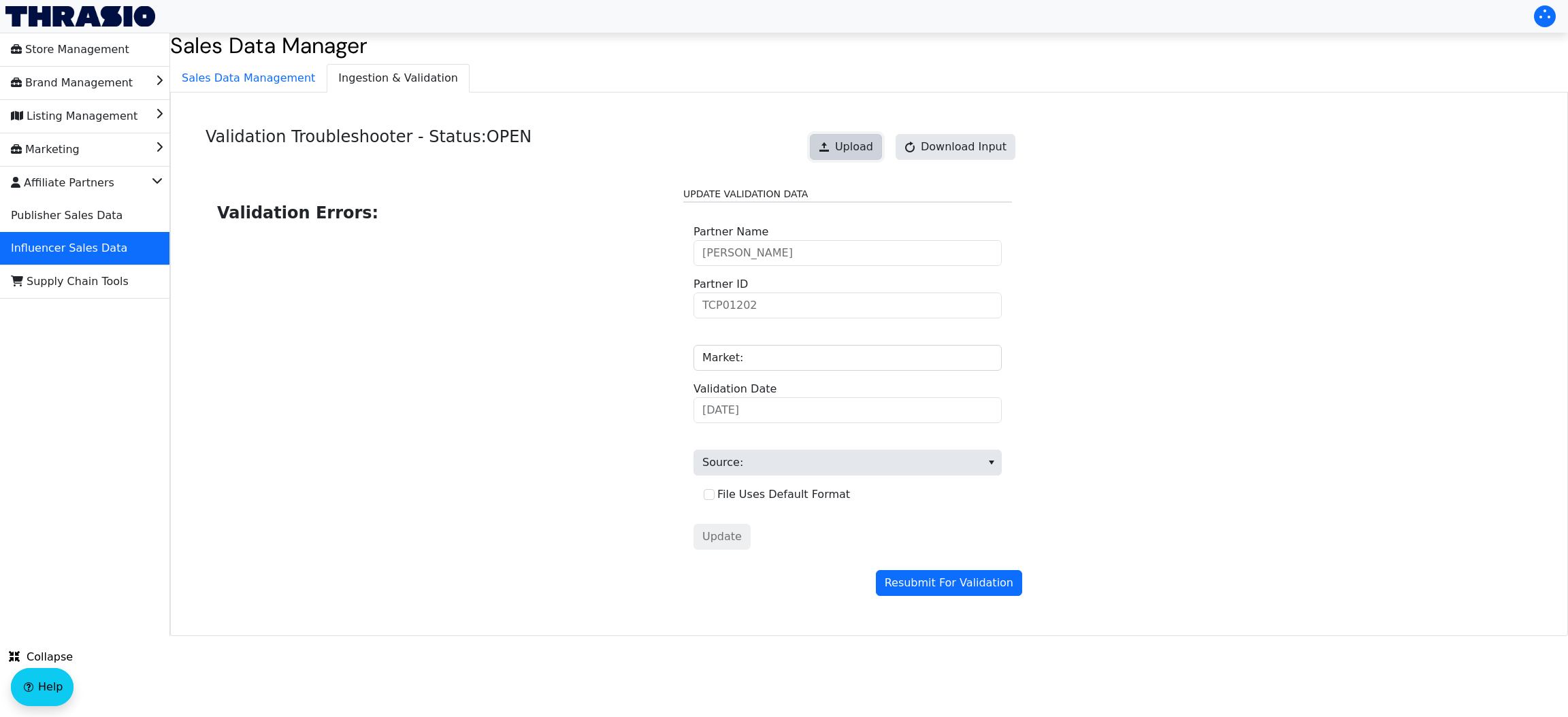
click at [877, 137] on button "Upload" at bounding box center [846, 147] width 72 height 26
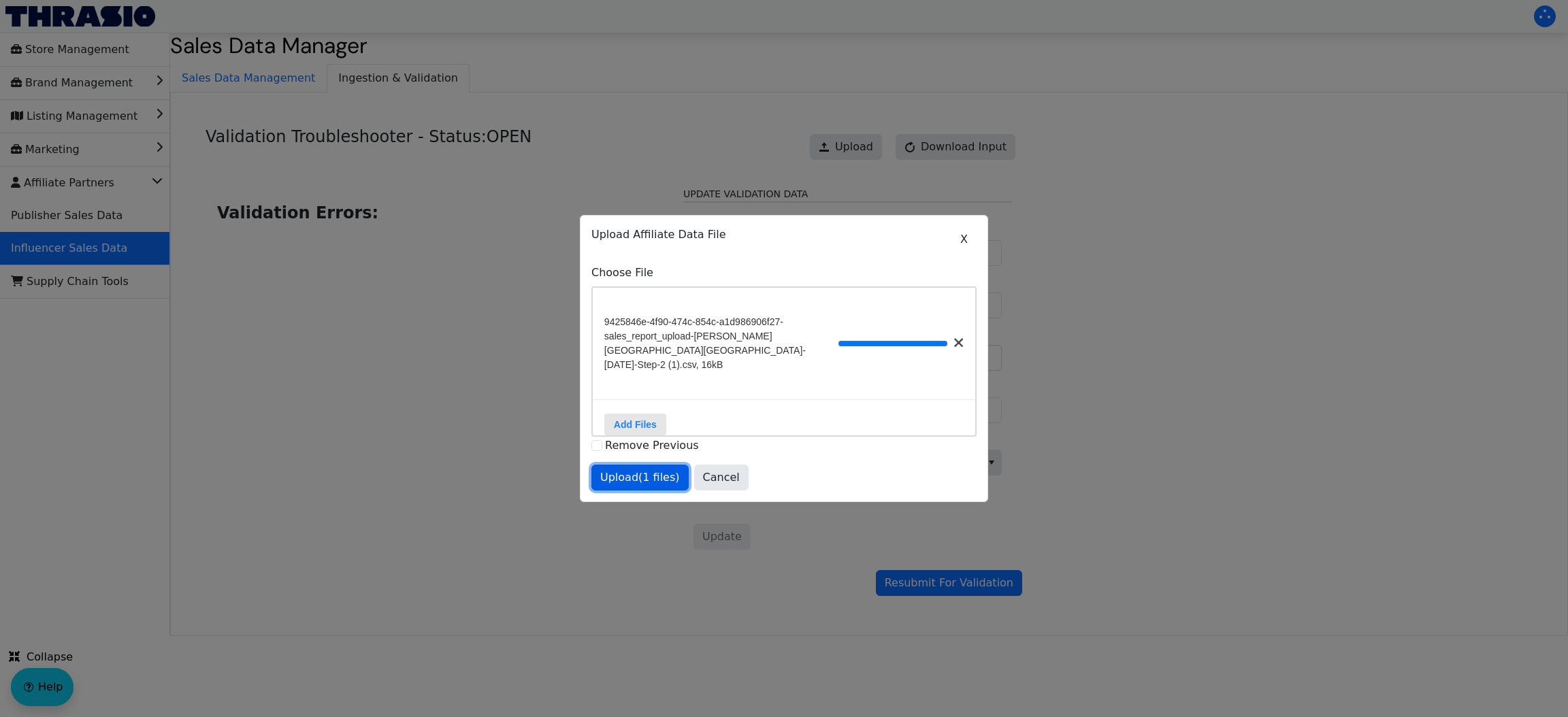
click at [648, 476] on span "Upload (1 files)" at bounding box center [640, 477] width 80 height 16
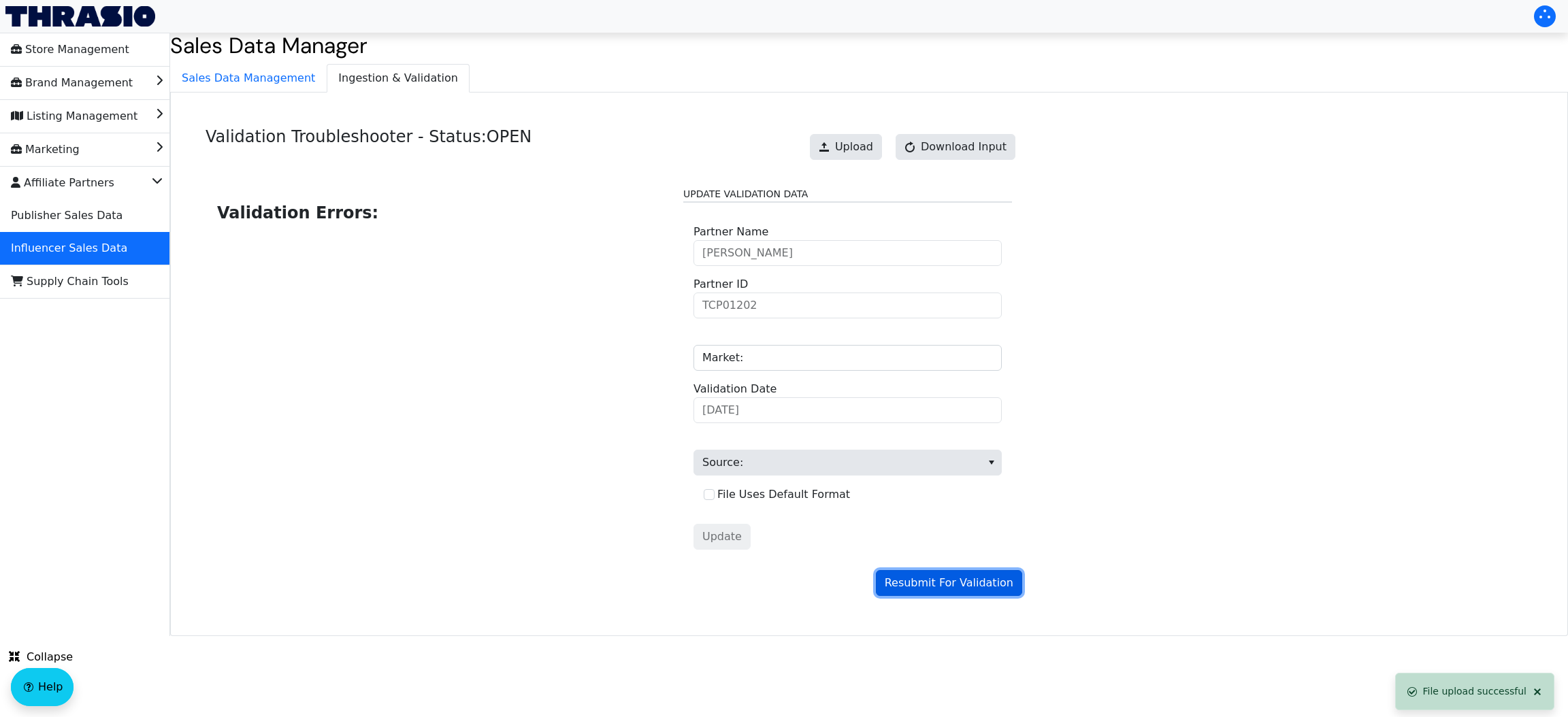
click at [985, 573] on button "Resubmit For Validation" at bounding box center [949, 583] width 146 height 26
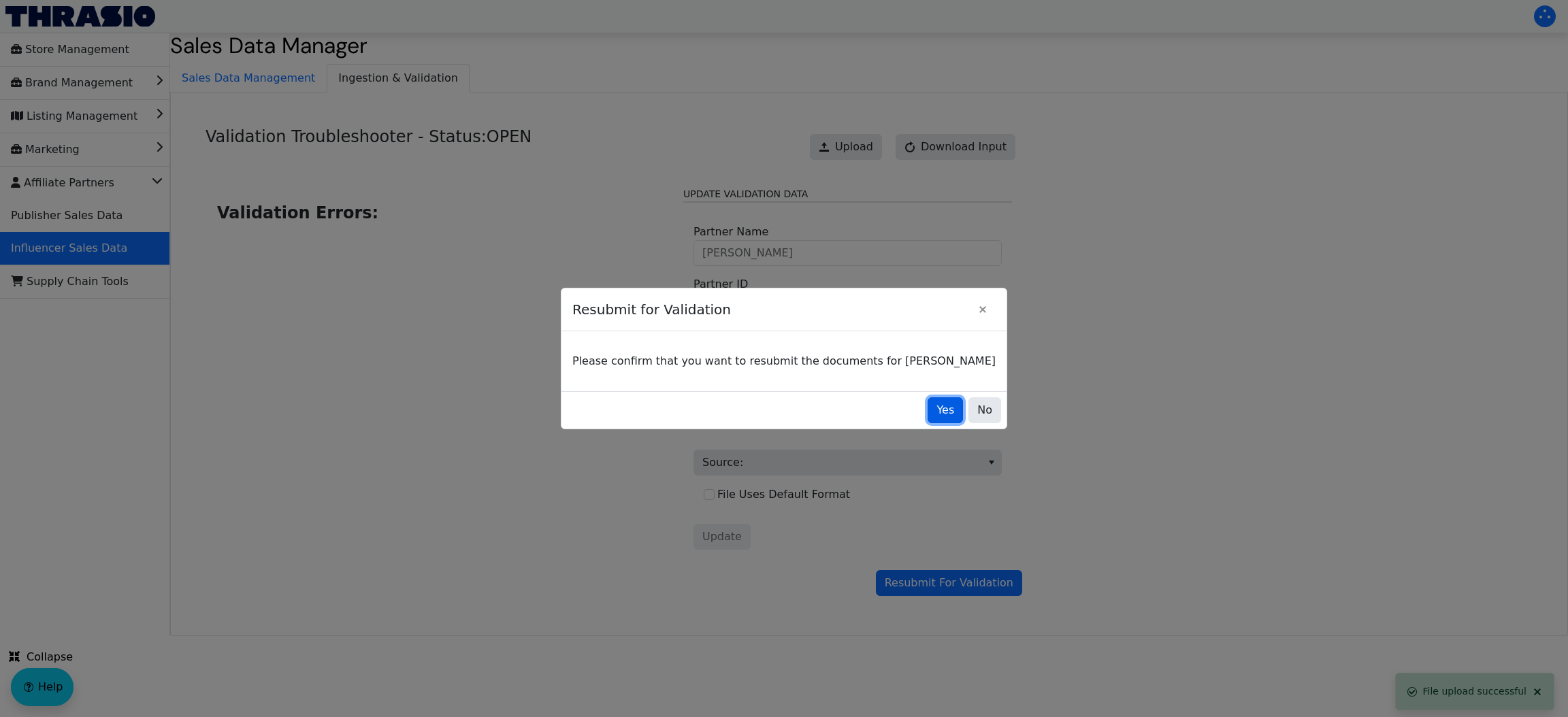
click at [936, 408] on span "Yes" at bounding box center [945, 410] width 18 height 16
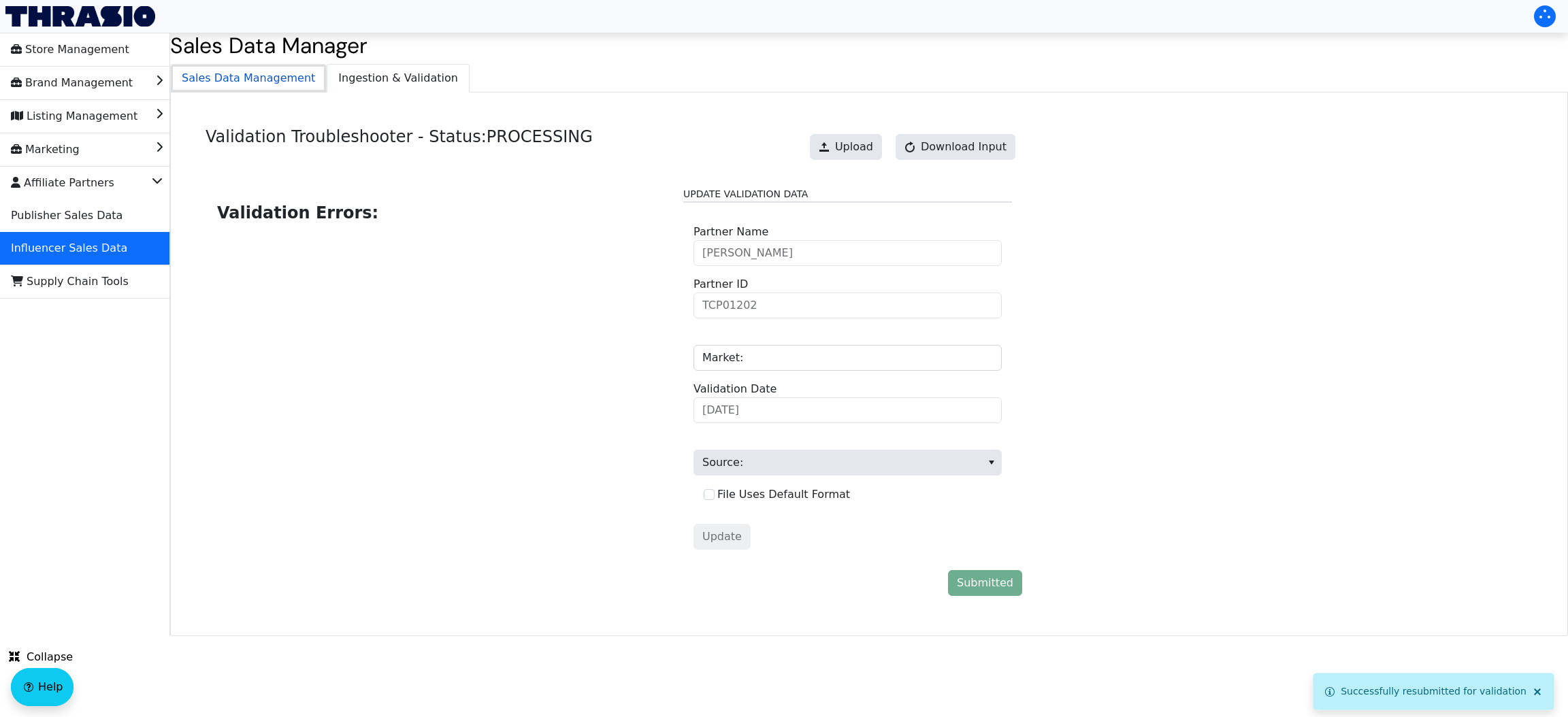
click at [264, 77] on span "Sales Data Management" at bounding box center [248, 78] width 155 height 27
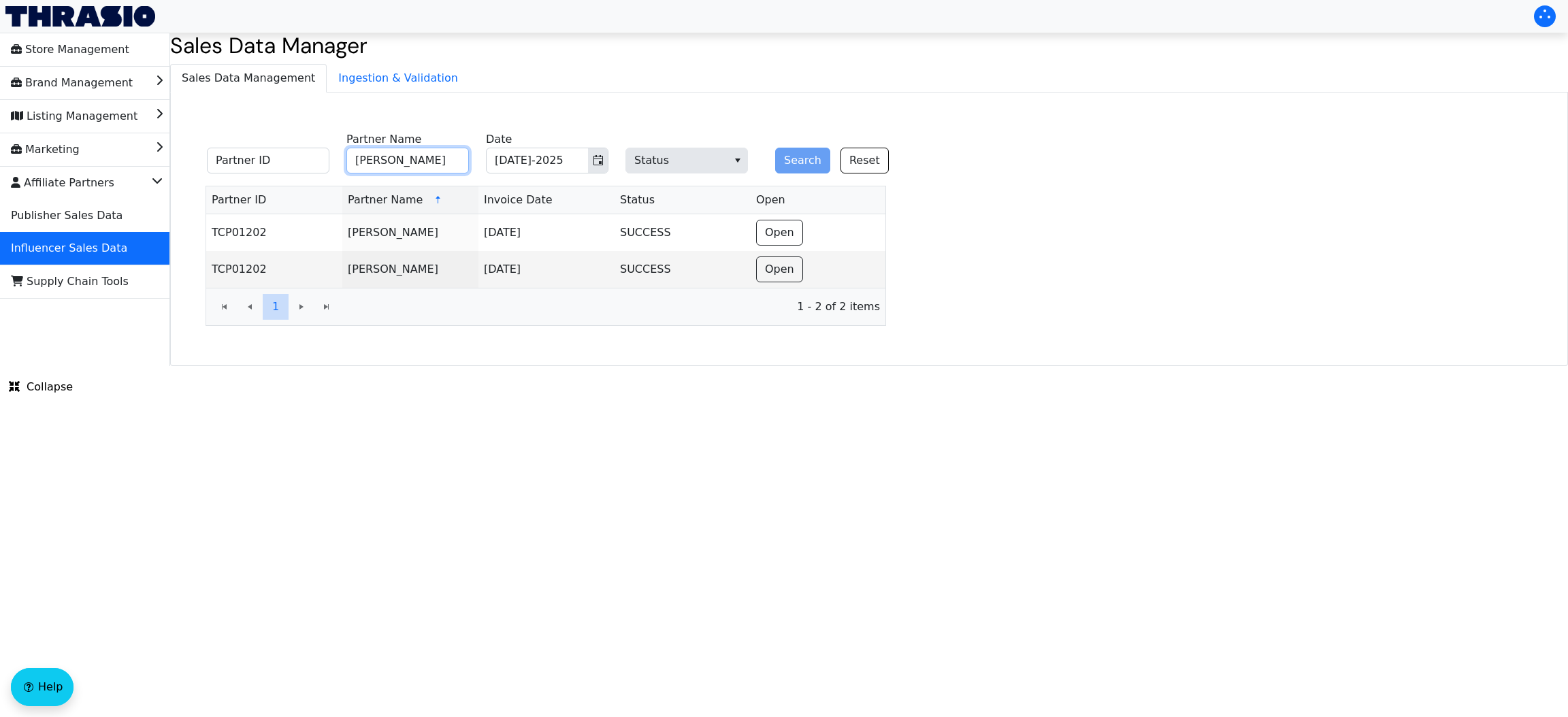
click at [402, 169] on input "[PERSON_NAME]" at bounding box center [407, 161] width 122 height 26
paste input "[PERSON_NAME]"
drag, startPoint x: 402, startPoint y: 169, endPoint x: 792, endPoint y: 158, distance: 390.2
click at [792, 158] on fieldset "Partner ID [PERSON_NAME] Partner Name [DATE]-2025 Date Status Search Reset" at bounding box center [556, 154] width 714 height 53
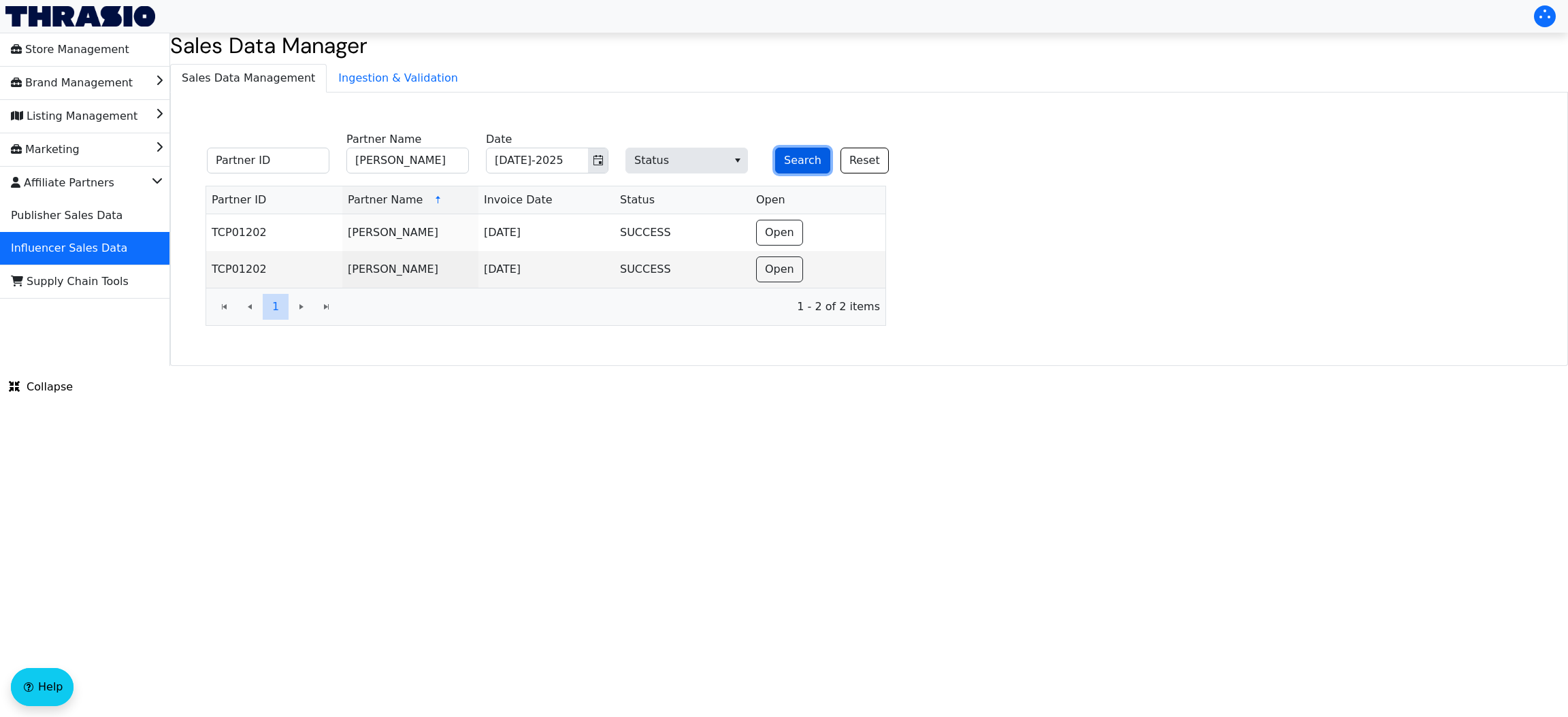
click at [792, 158] on button "Search" at bounding box center [803, 161] width 55 height 26
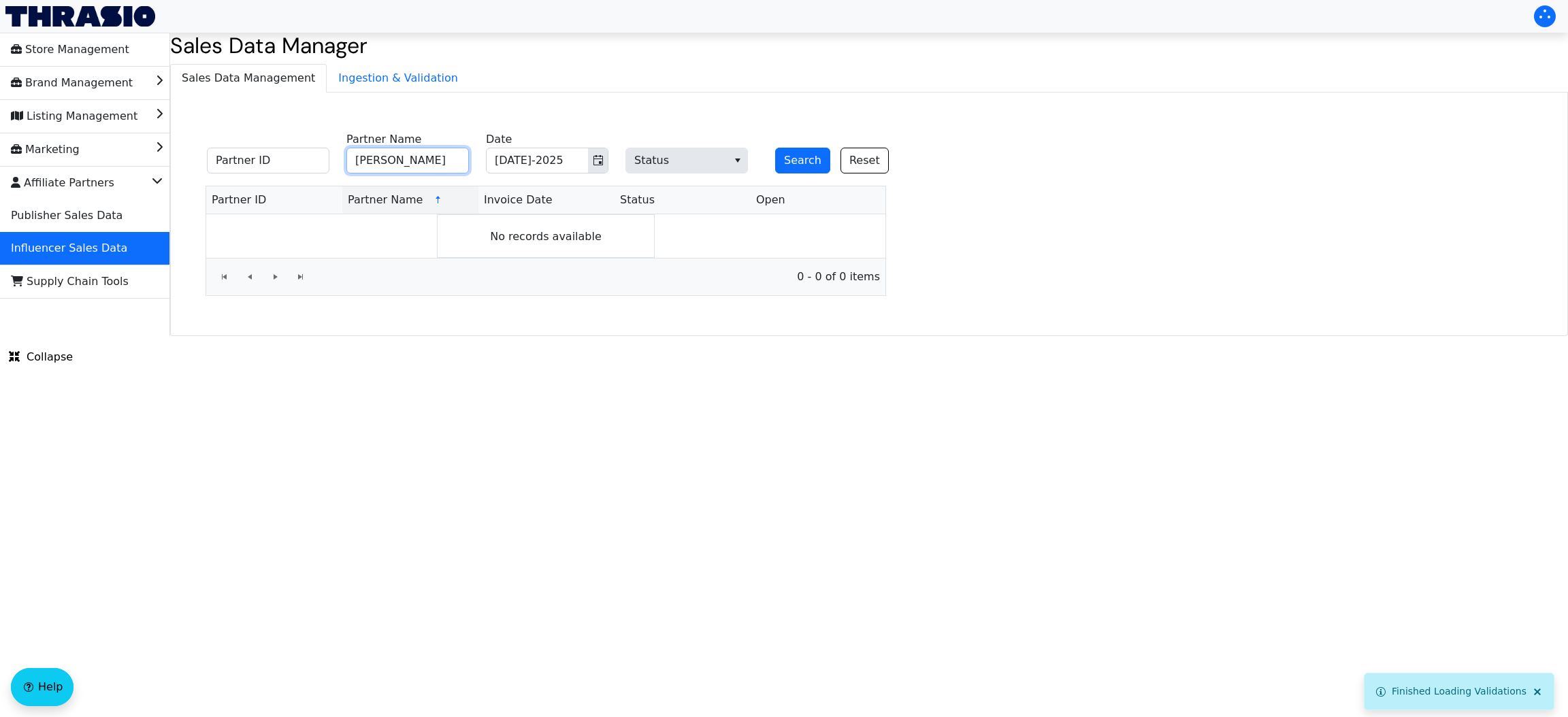
click at [424, 161] on input "[PERSON_NAME]" at bounding box center [407, 161] width 122 height 26
type input "[PERSON_NAME]"
click at [776, 148] on button "Search" at bounding box center [803, 161] width 55 height 26
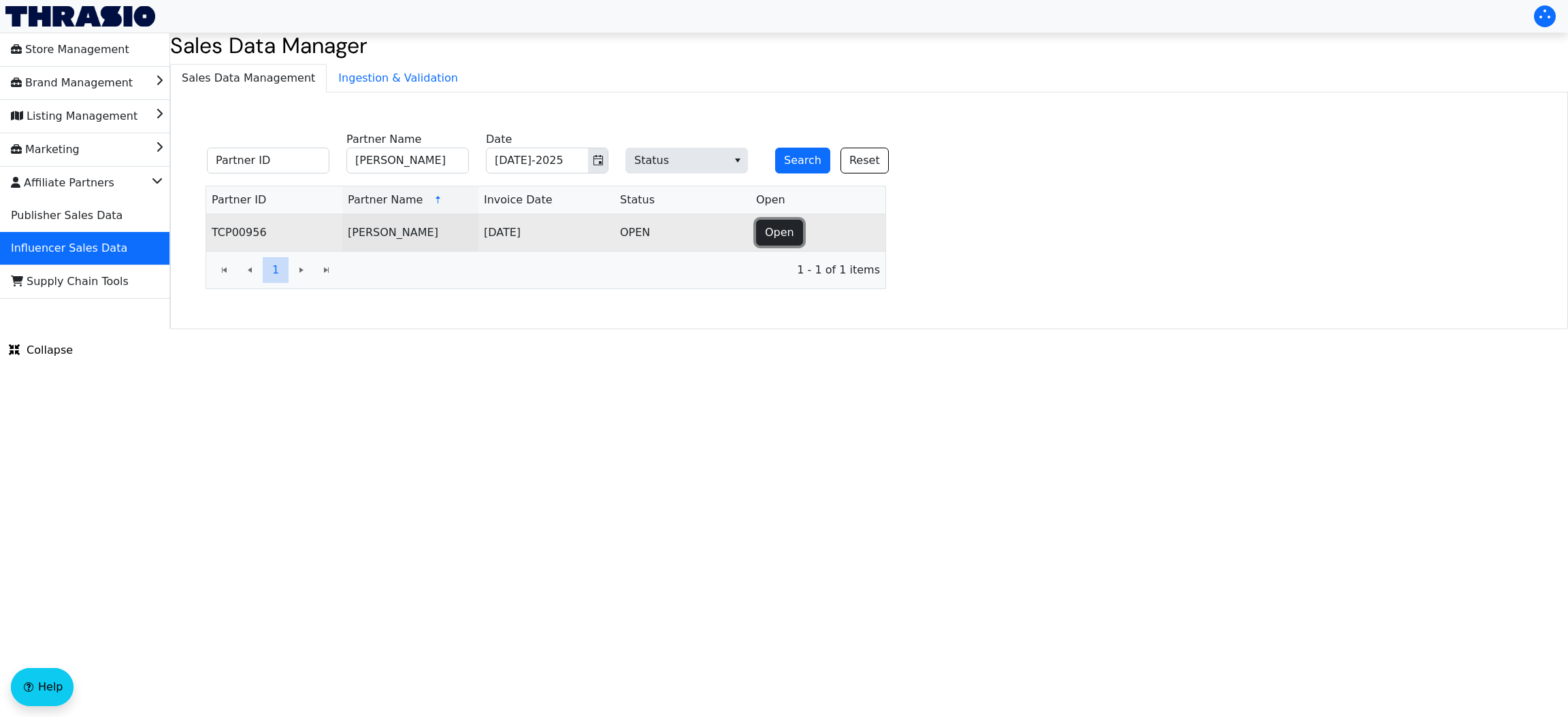
click at [793, 235] on button "Open" at bounding box center [779, 233] width 47 height 26
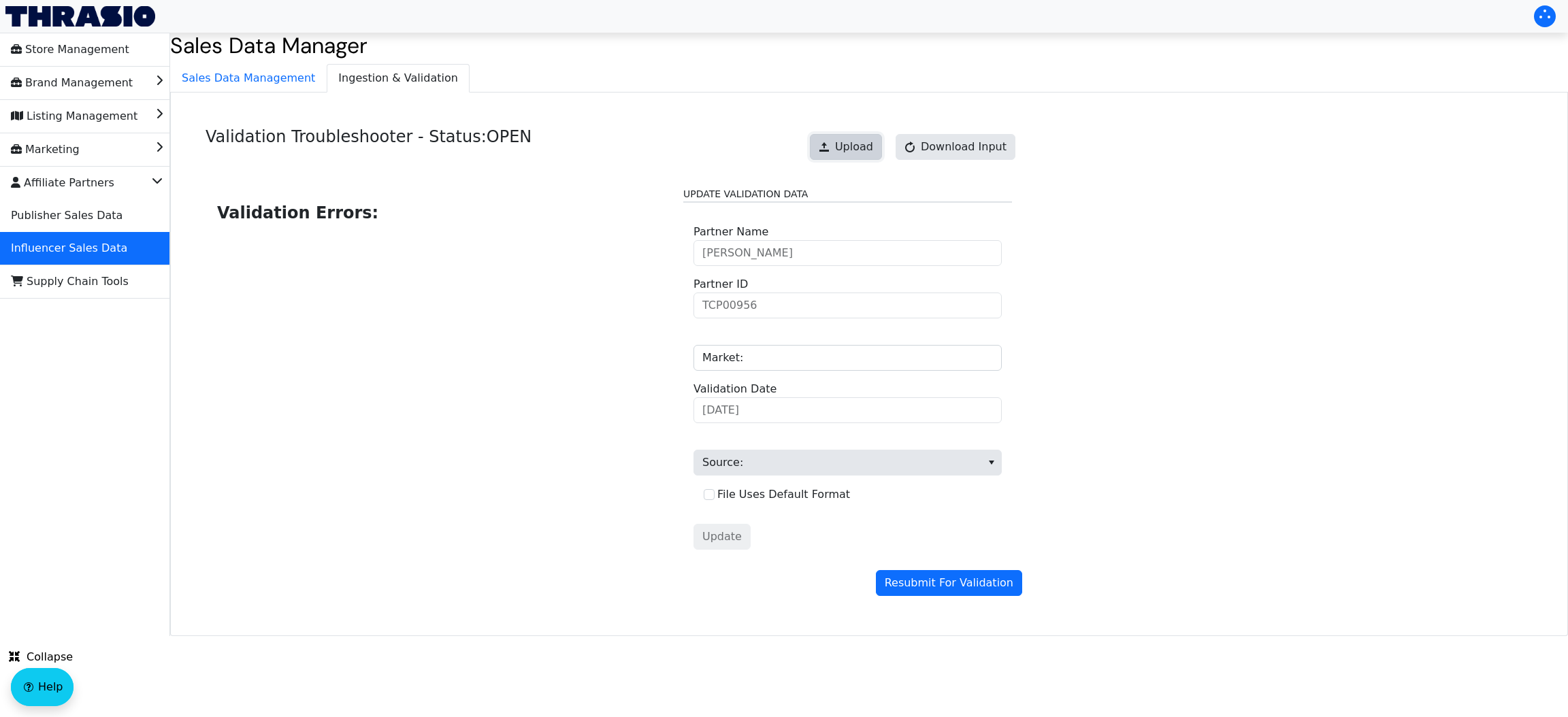
click at [855, 136] on button "Upload" at bounding box center [846, 147] width 72 height 26
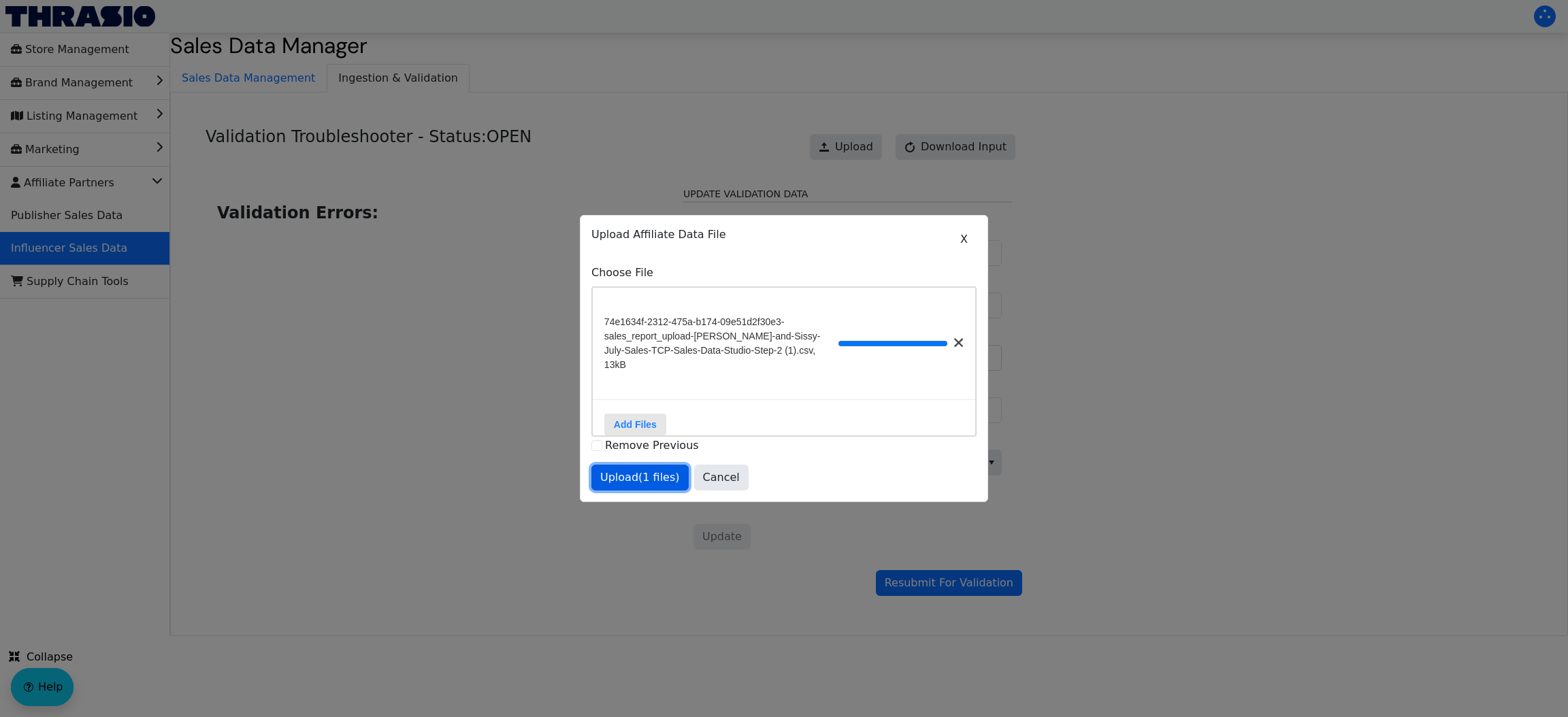
click at [640, 481] on span "Upload (1 files)" at bounding box center [640, 477] width 80 height 16
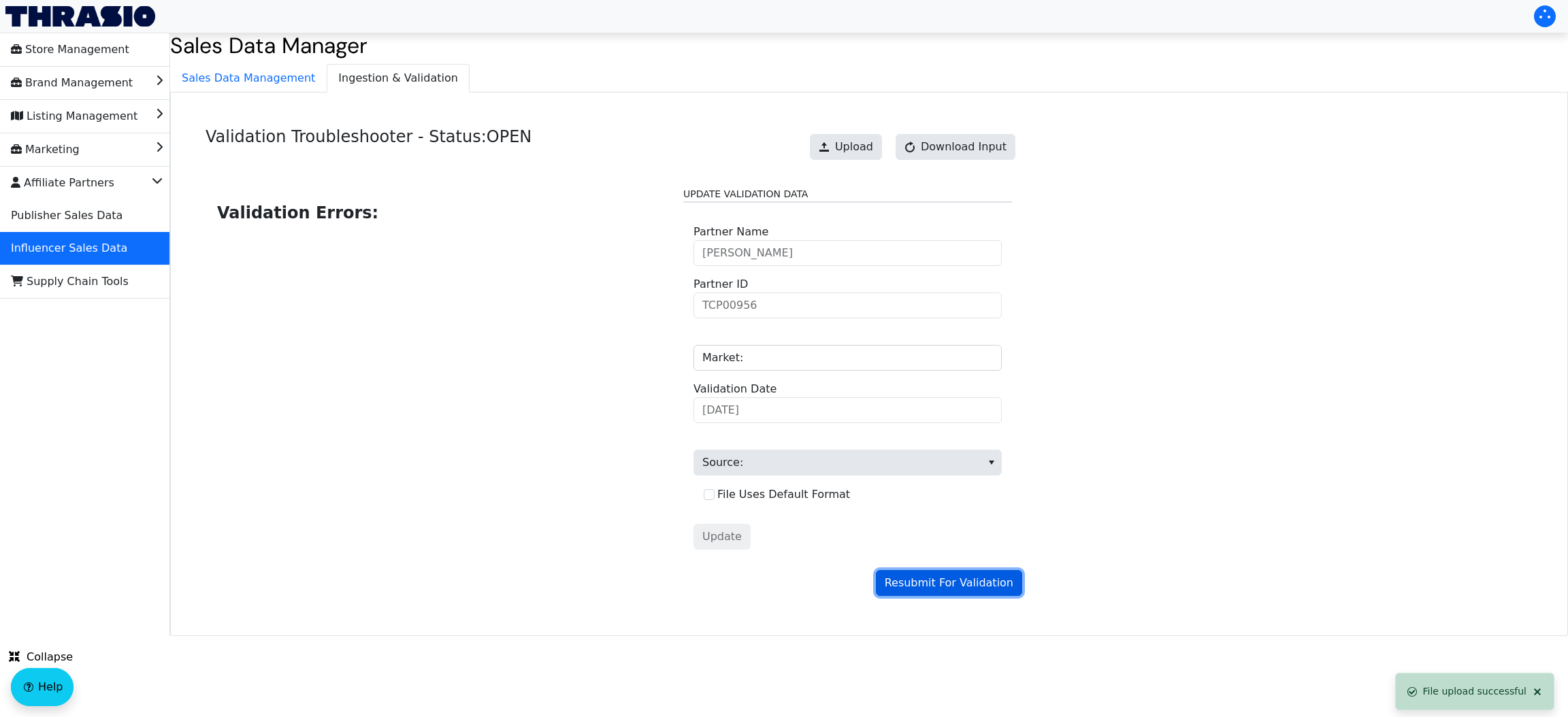
click at [966, 586] on span "Resubmit For Validation" at bounding box center [948, 583] width 128 height 16
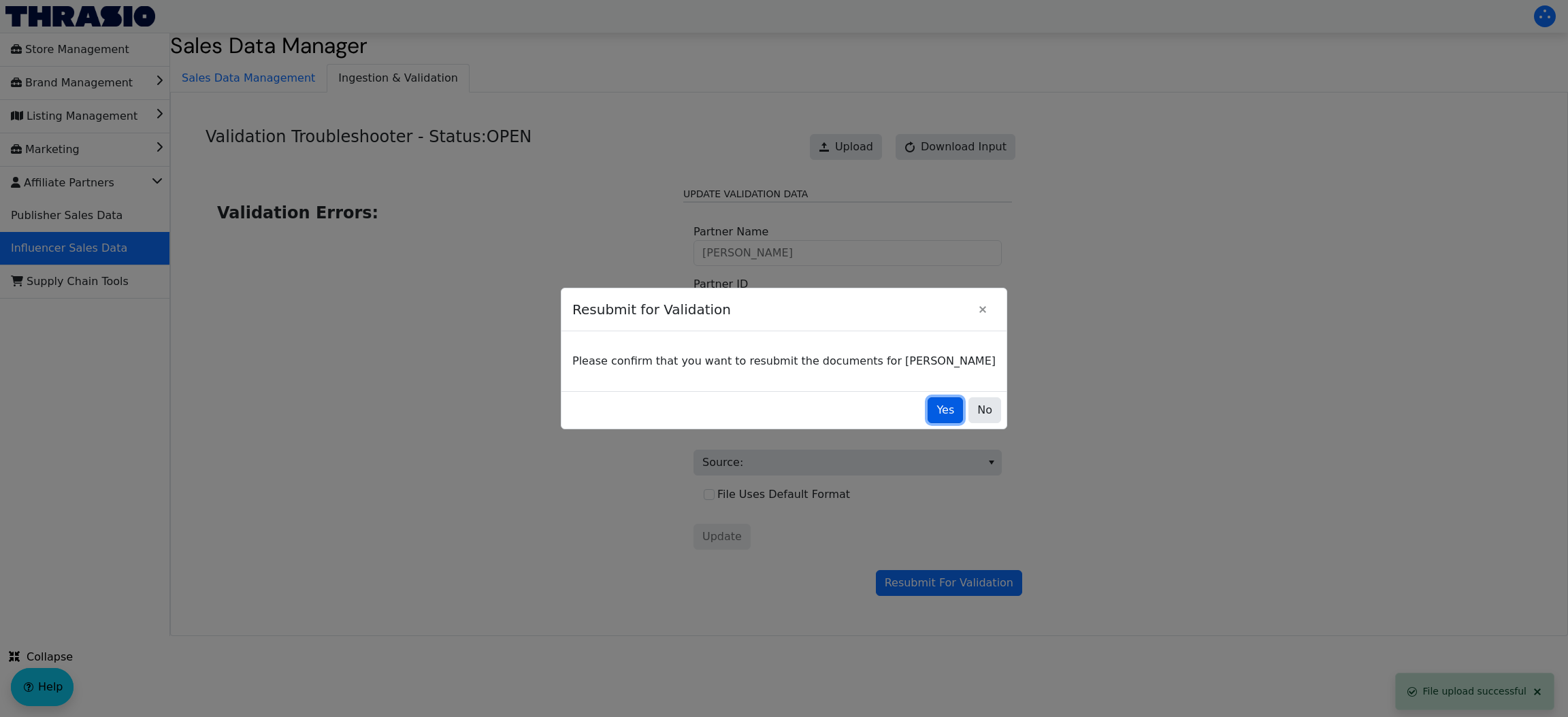
click at [936, 407] on span "Yes" at bounding box center [945, 410] width 18 height 16
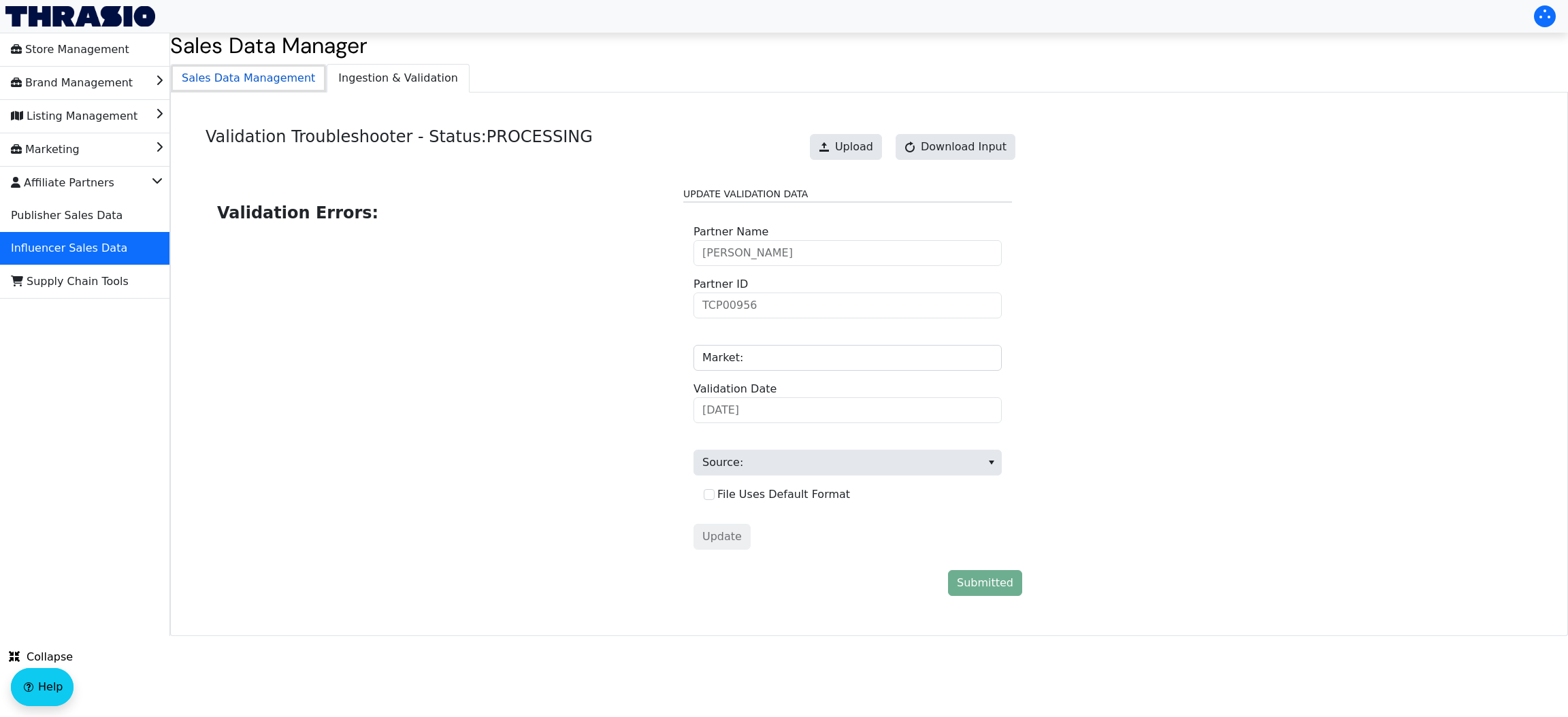
click at [242, 80] on span "Sales Data Management" at bounding box center [248, 78] width 155 height 27
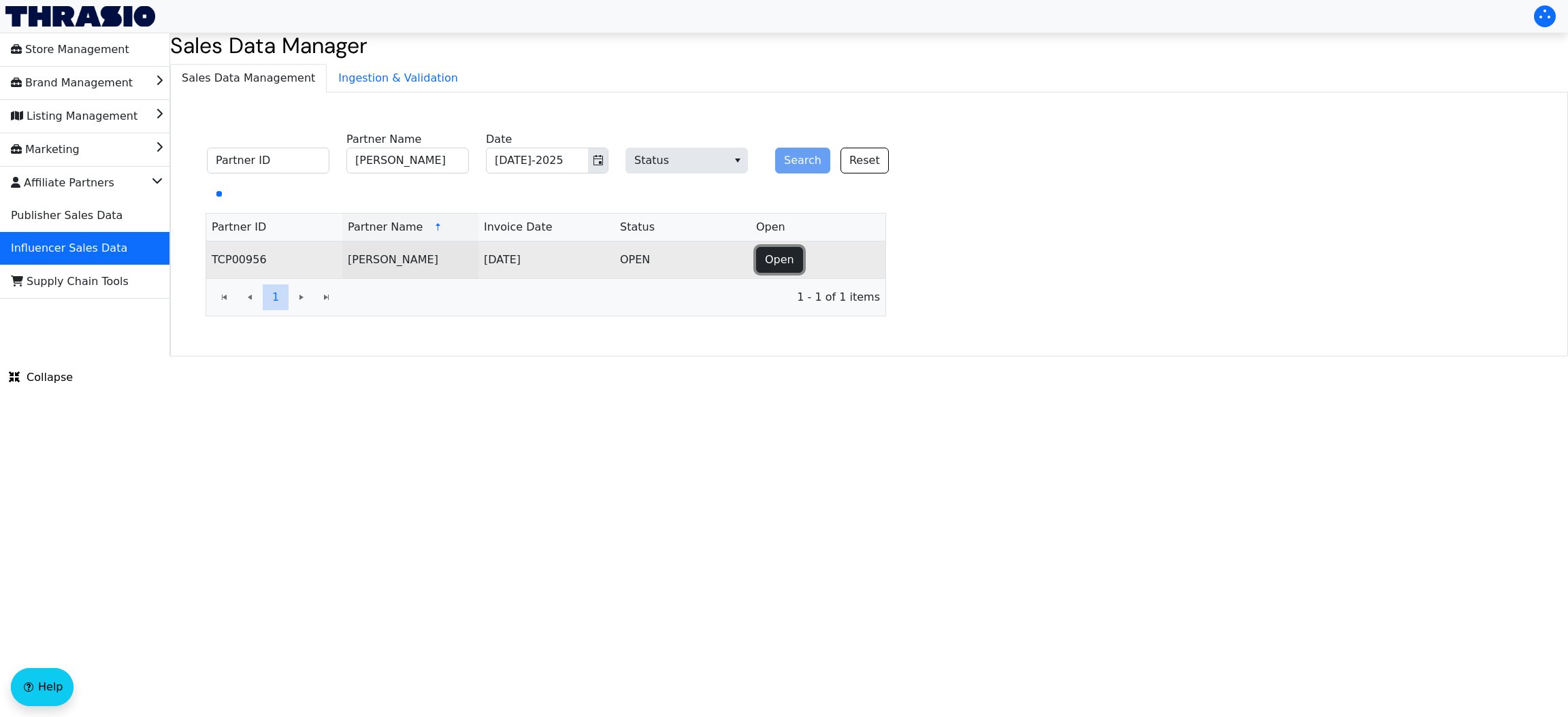
click at [774, 257] on span "Open" at bounding box center [779, 260] width 29 height 16
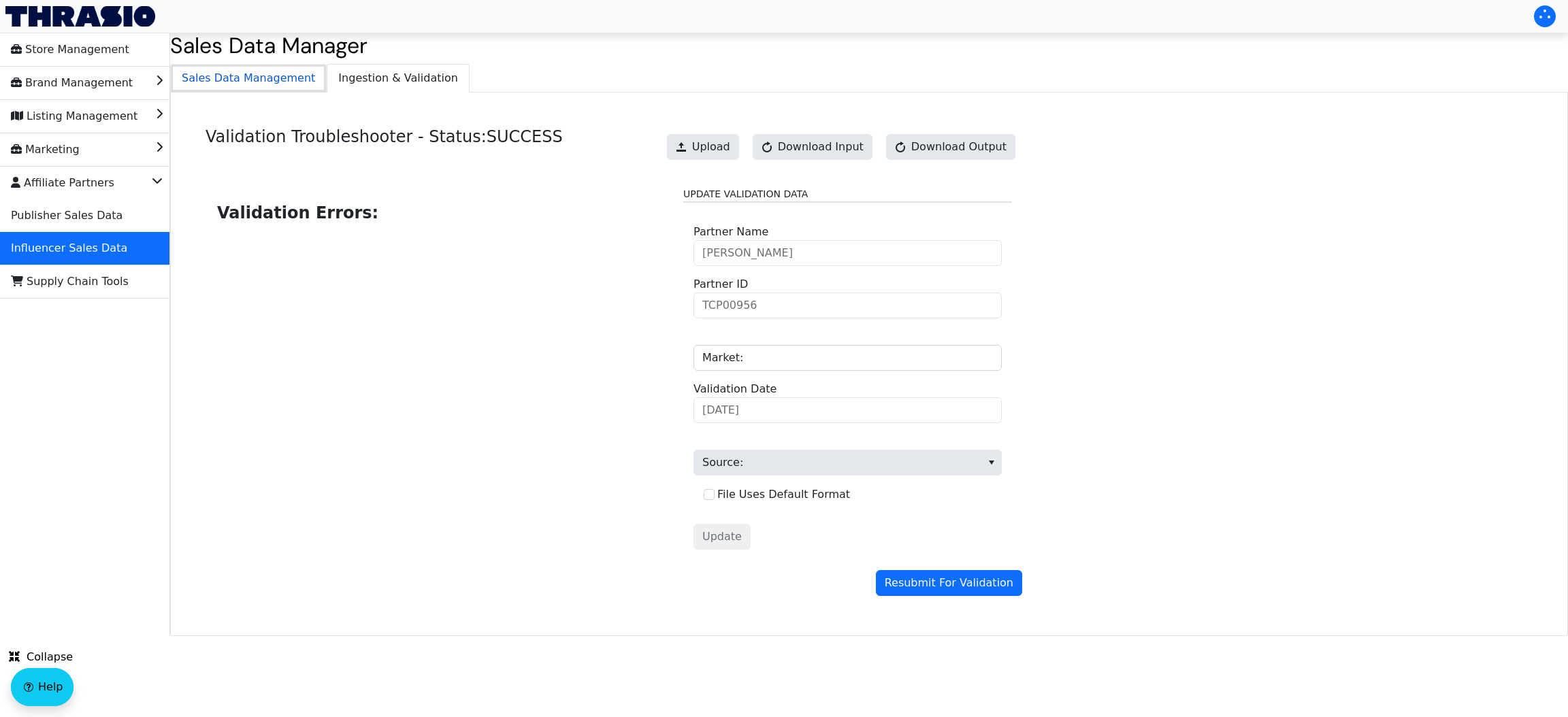
click at [246, 74] on span "Sales Data Management" at bounding box center [248, 78] width 155 height 27
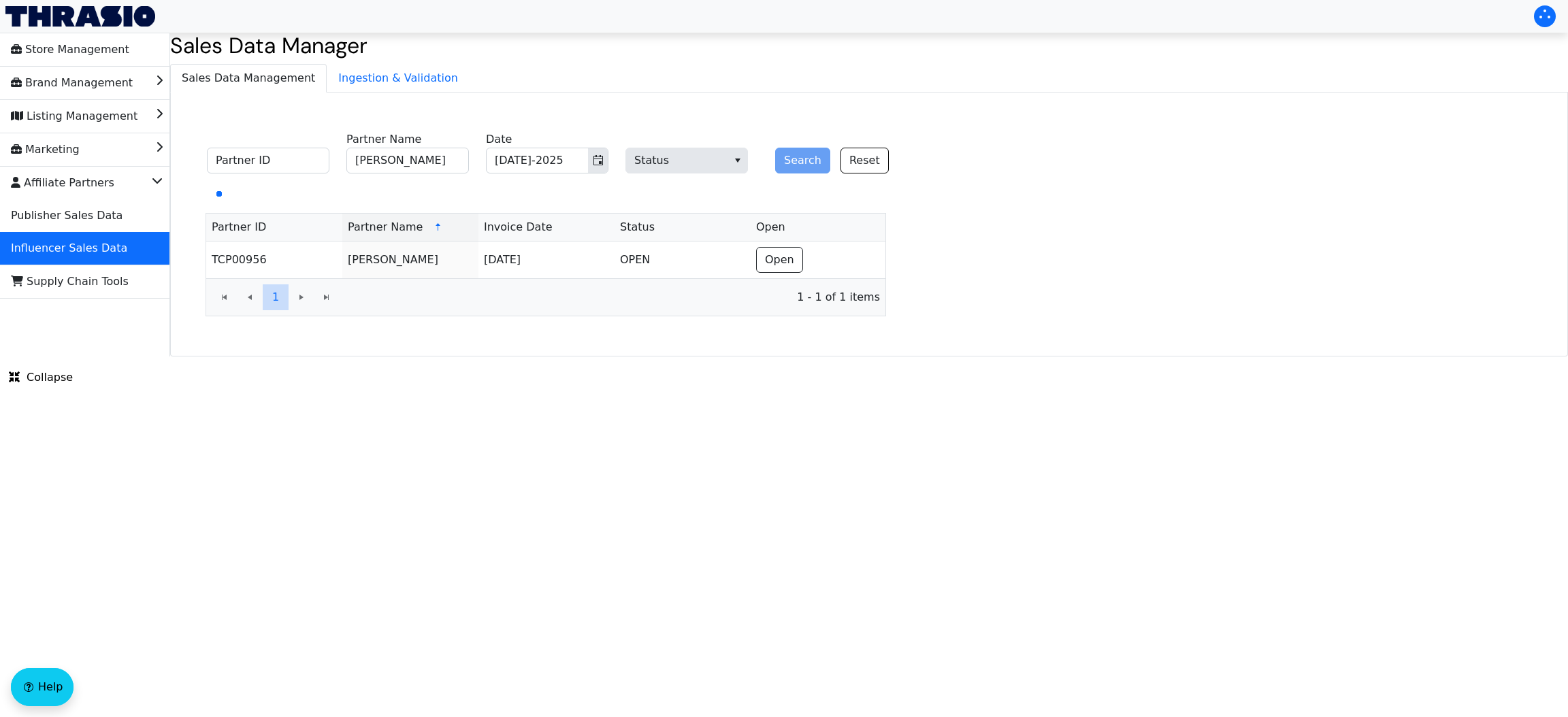
click at [646, 310] on div "1 1 1 - 1 of 1 items" at bounding box center [546, 297] width 679 height 38
